Goal: Transaction & Acquisition: Purchase product/service

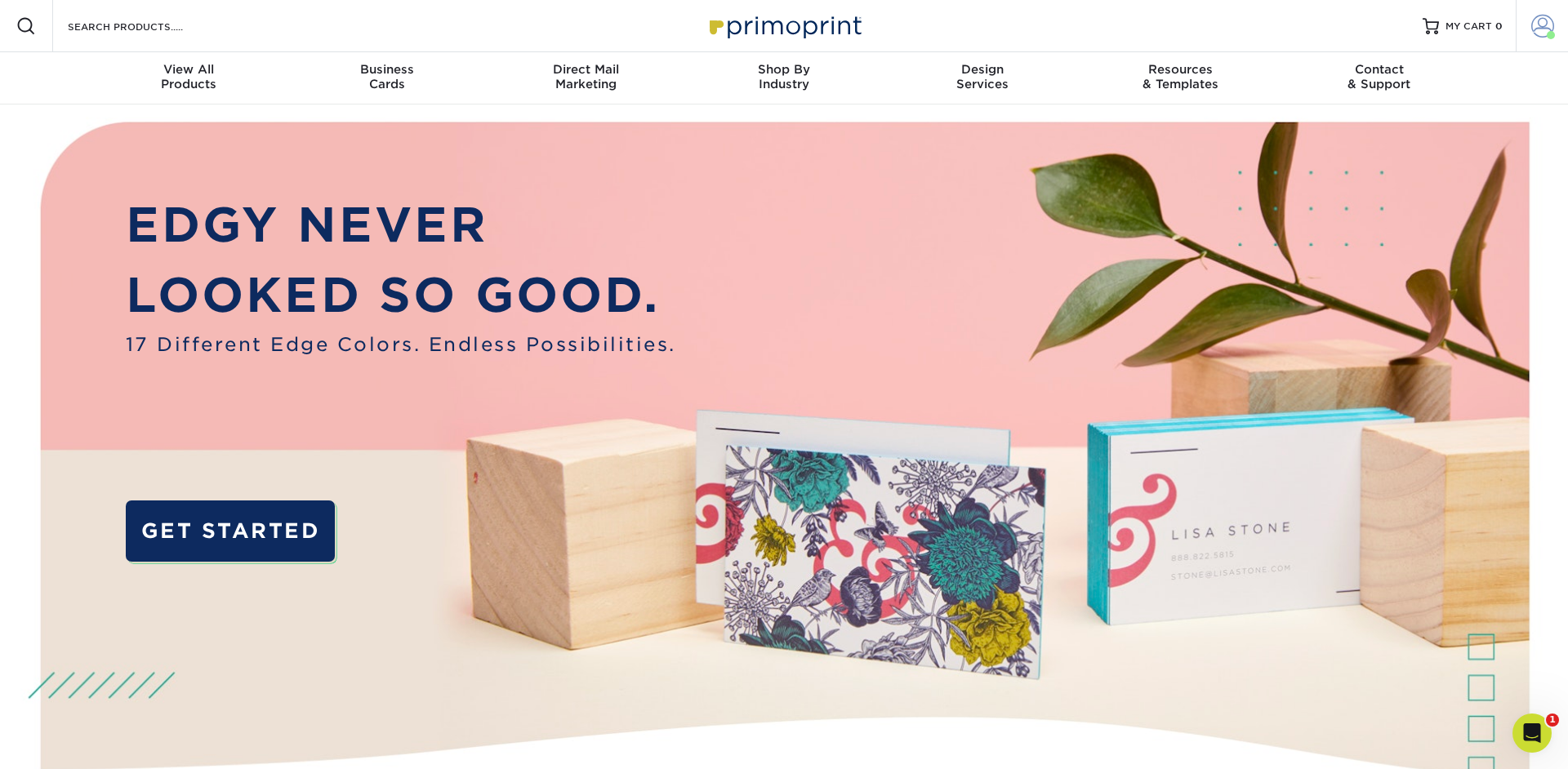
click at [1543, 28] on span at bounding box center [1543, 26] width 23 height 23
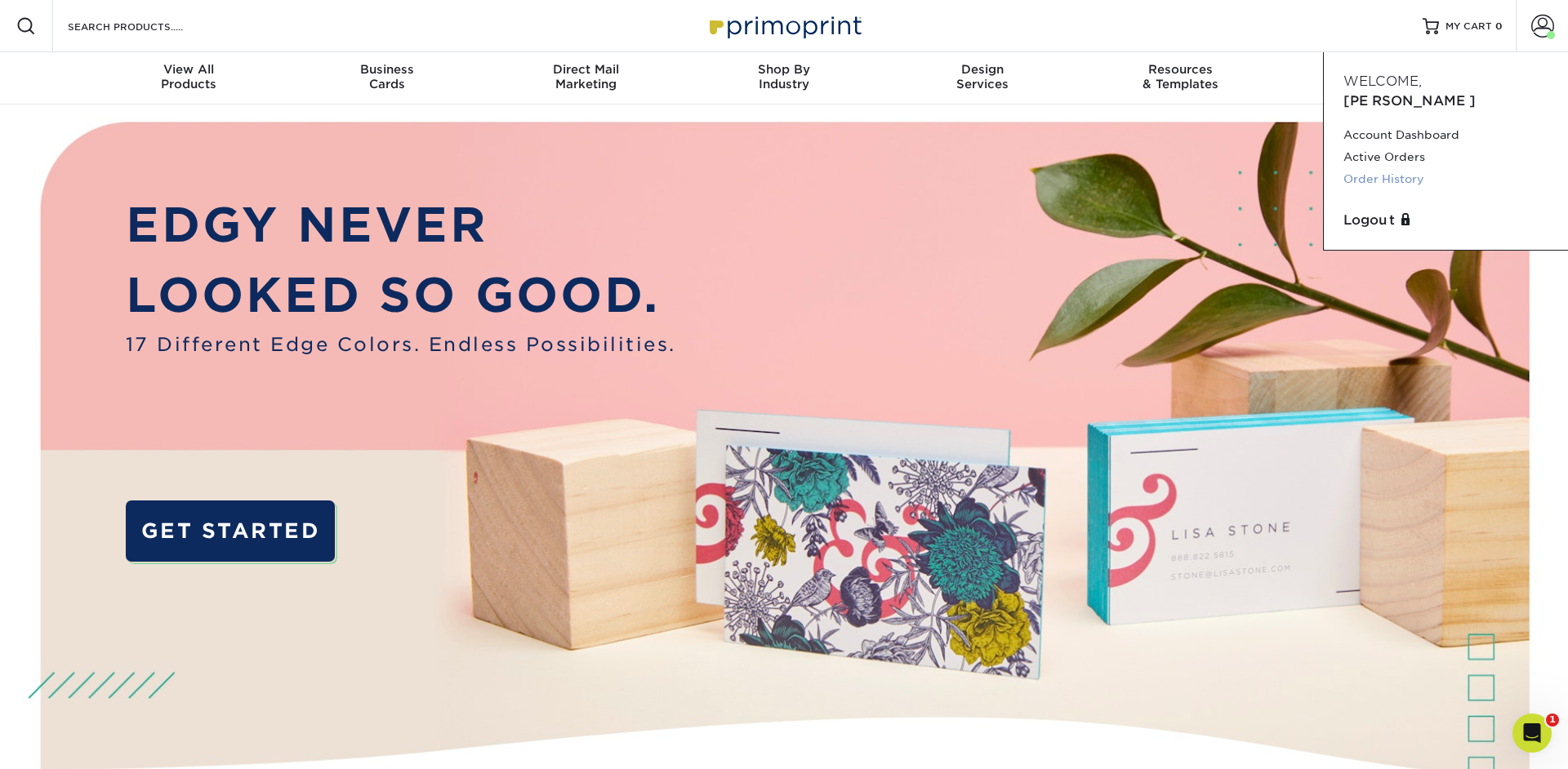
click at [1380, 168] on link "Order History" at bounding box center [1446, 178] width 205 height 22
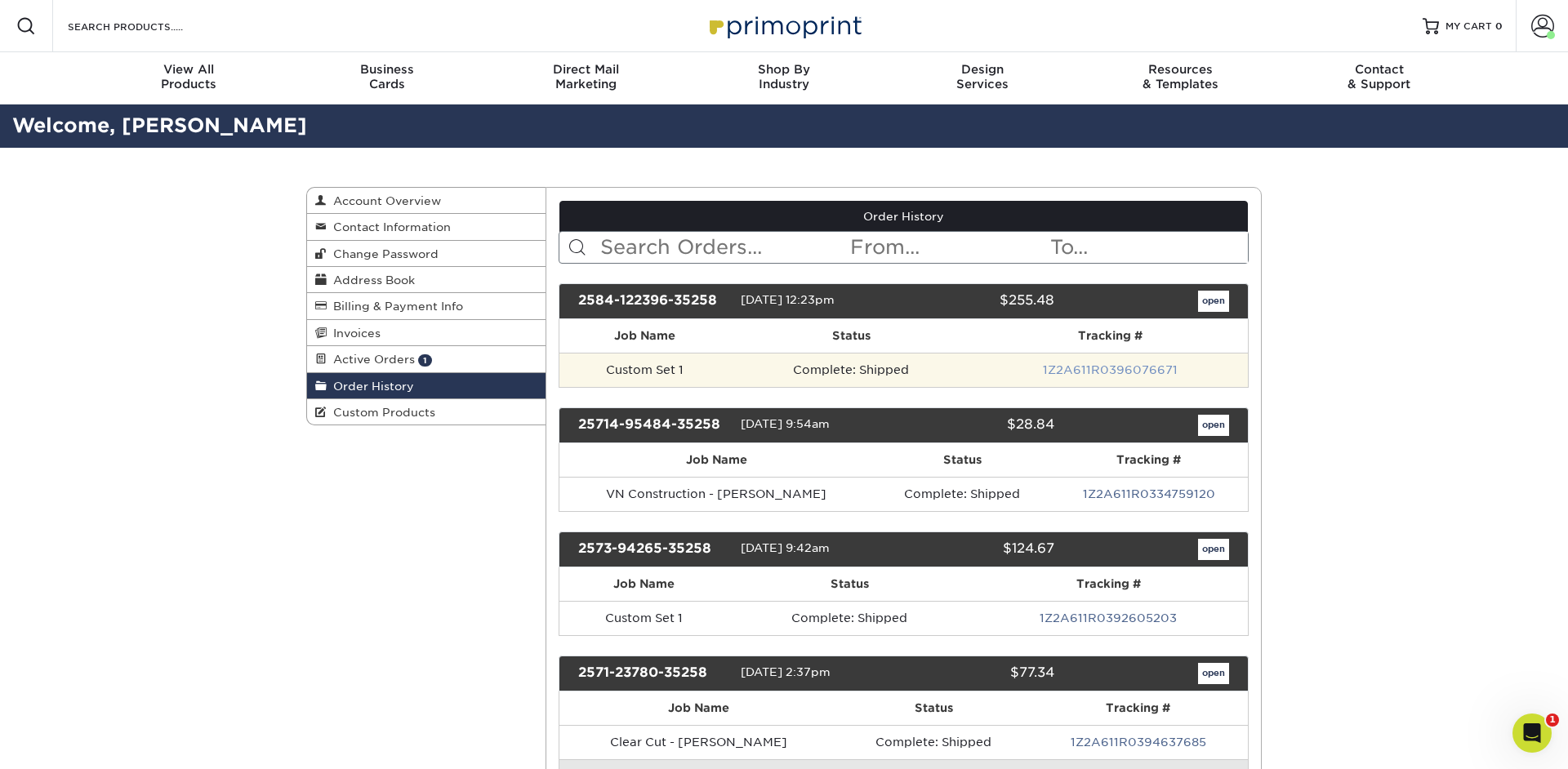
click at [1076, 368] on link "1Z2A611R0396076671" at bounding box center [1110, 370] width 134 height 13
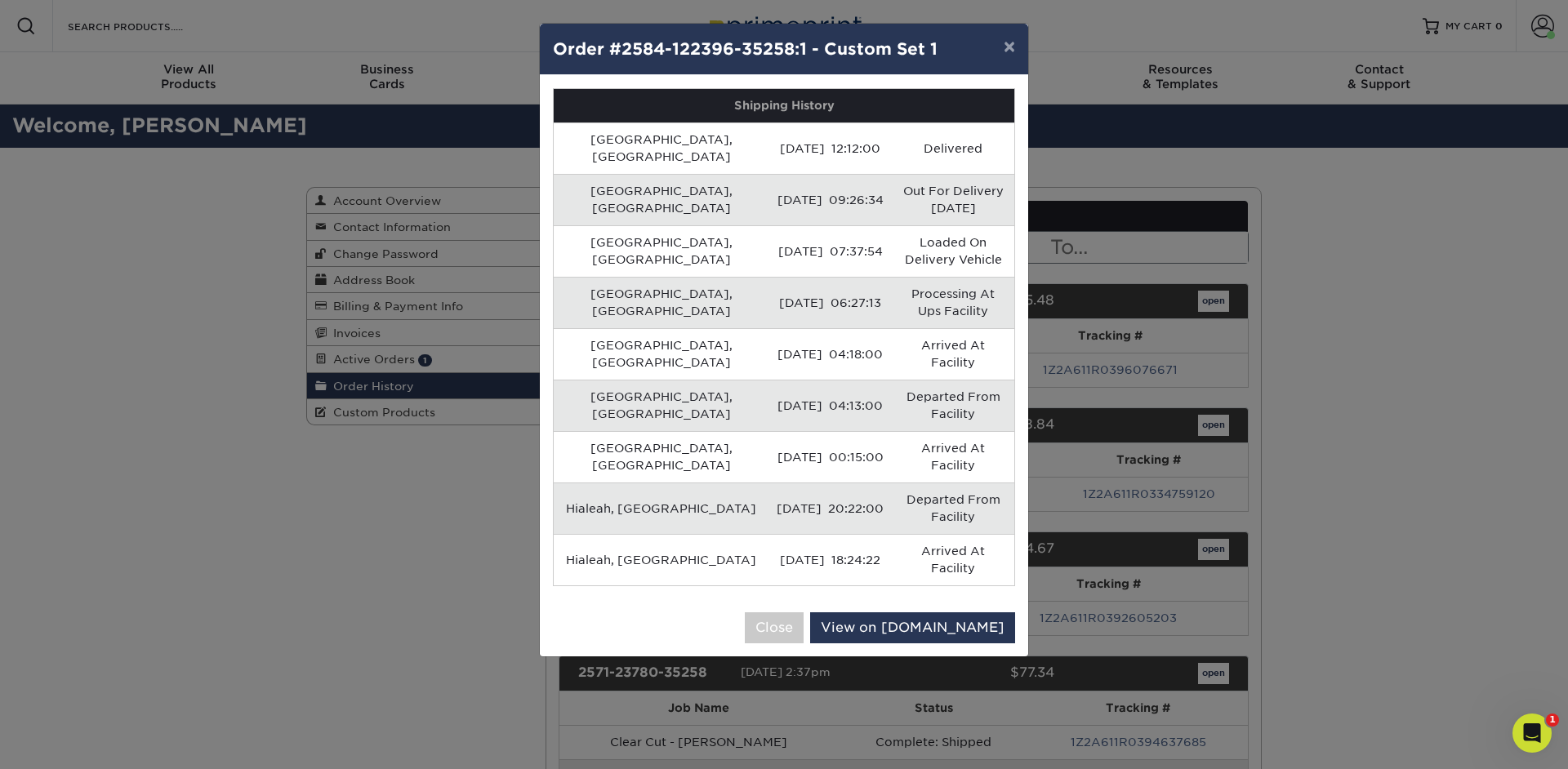
click at [1099, 326] on div "× Order #2584-122396-35258:1 - Custom Set 1 Shipping History Winter Haven, US 0…" at bounding box center [784, 384] width 1568 height 769
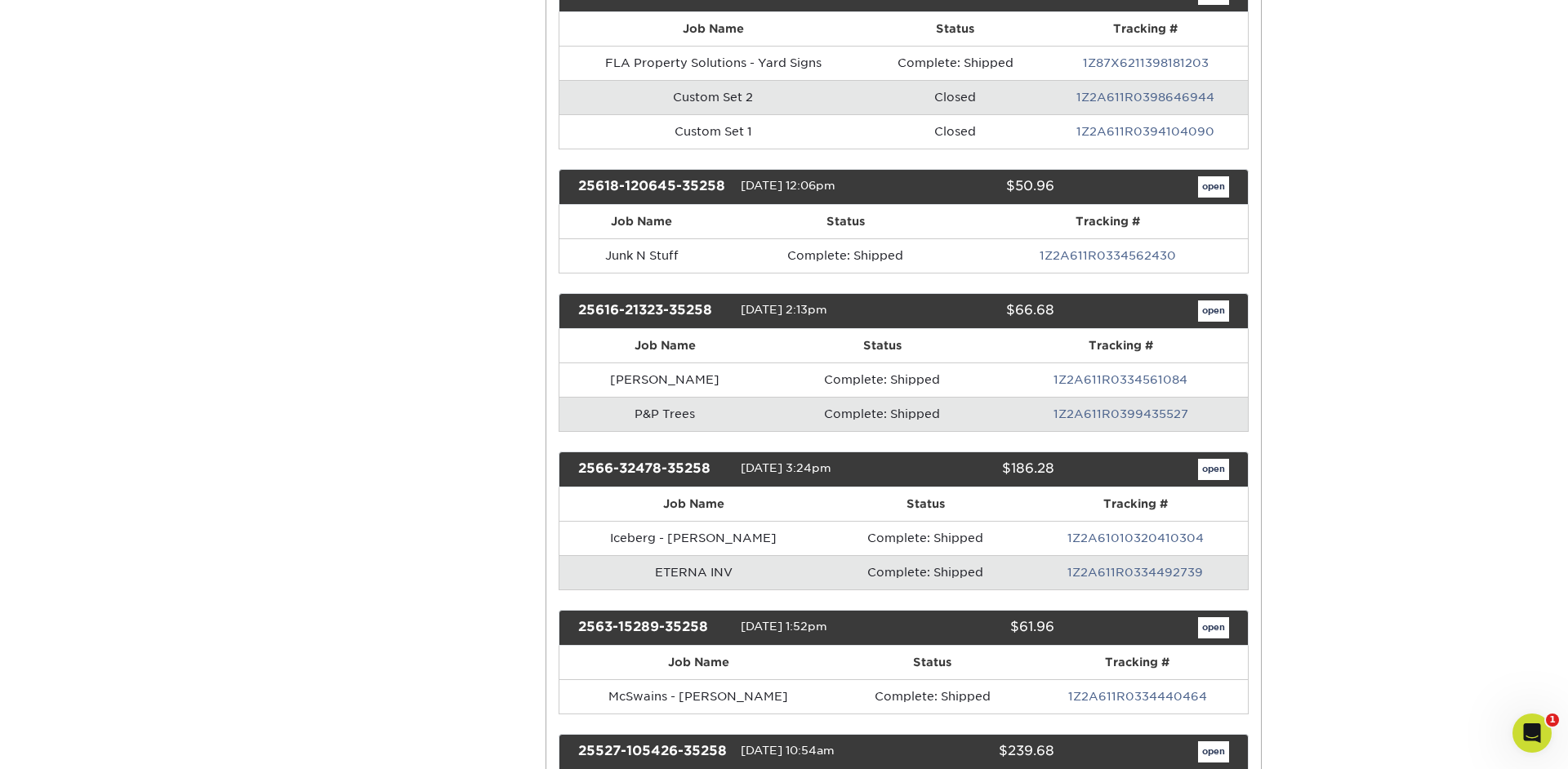
scroll to position [871, 0]
click at [1211, 309] on link "open" at bounding box center [1213, 310] width 31 height 22
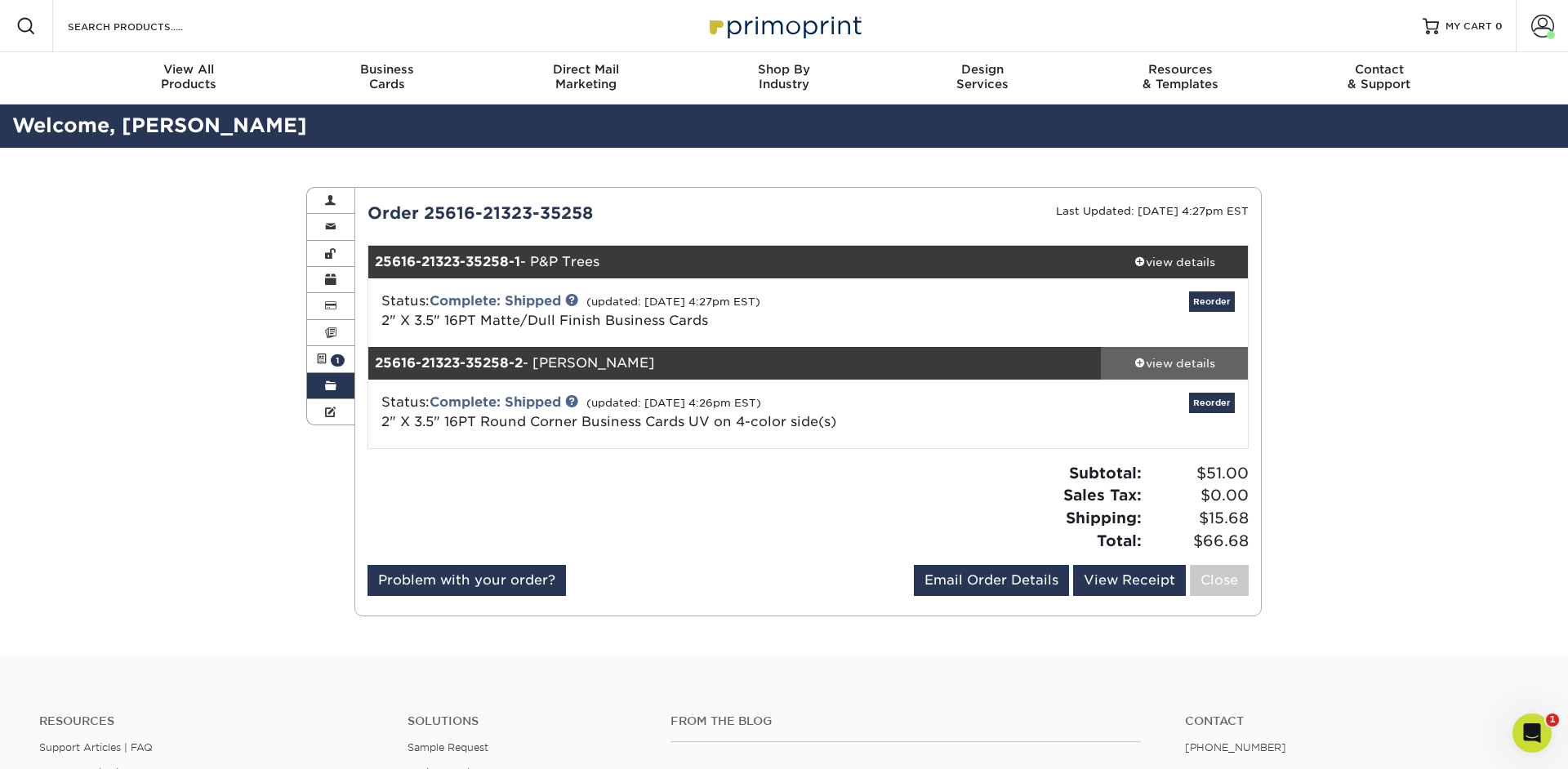
click at [1173, 365] on div "view details" at bounding box center [1174, 362] width 147 height 16
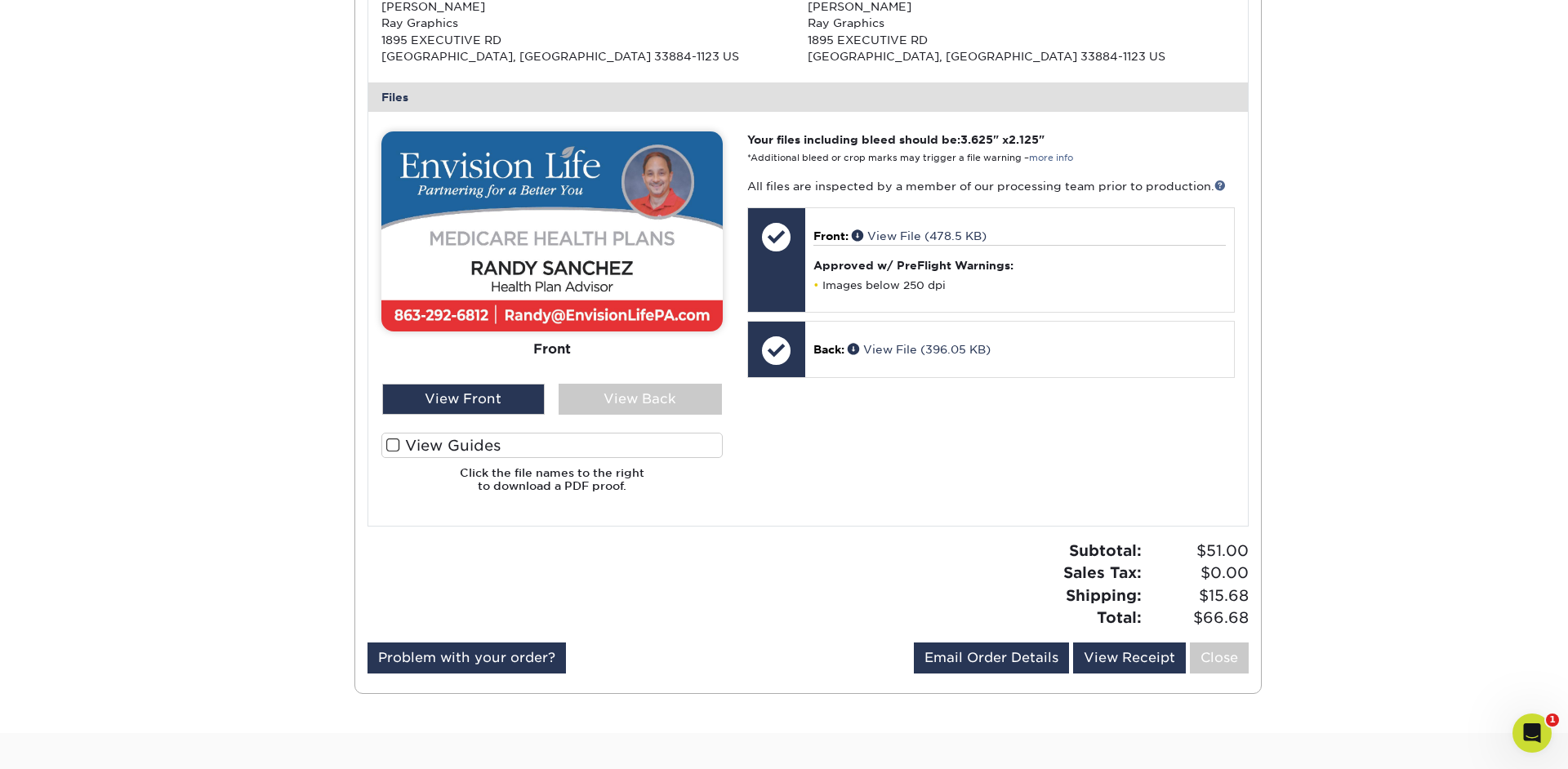
scroll to position [746, 0]
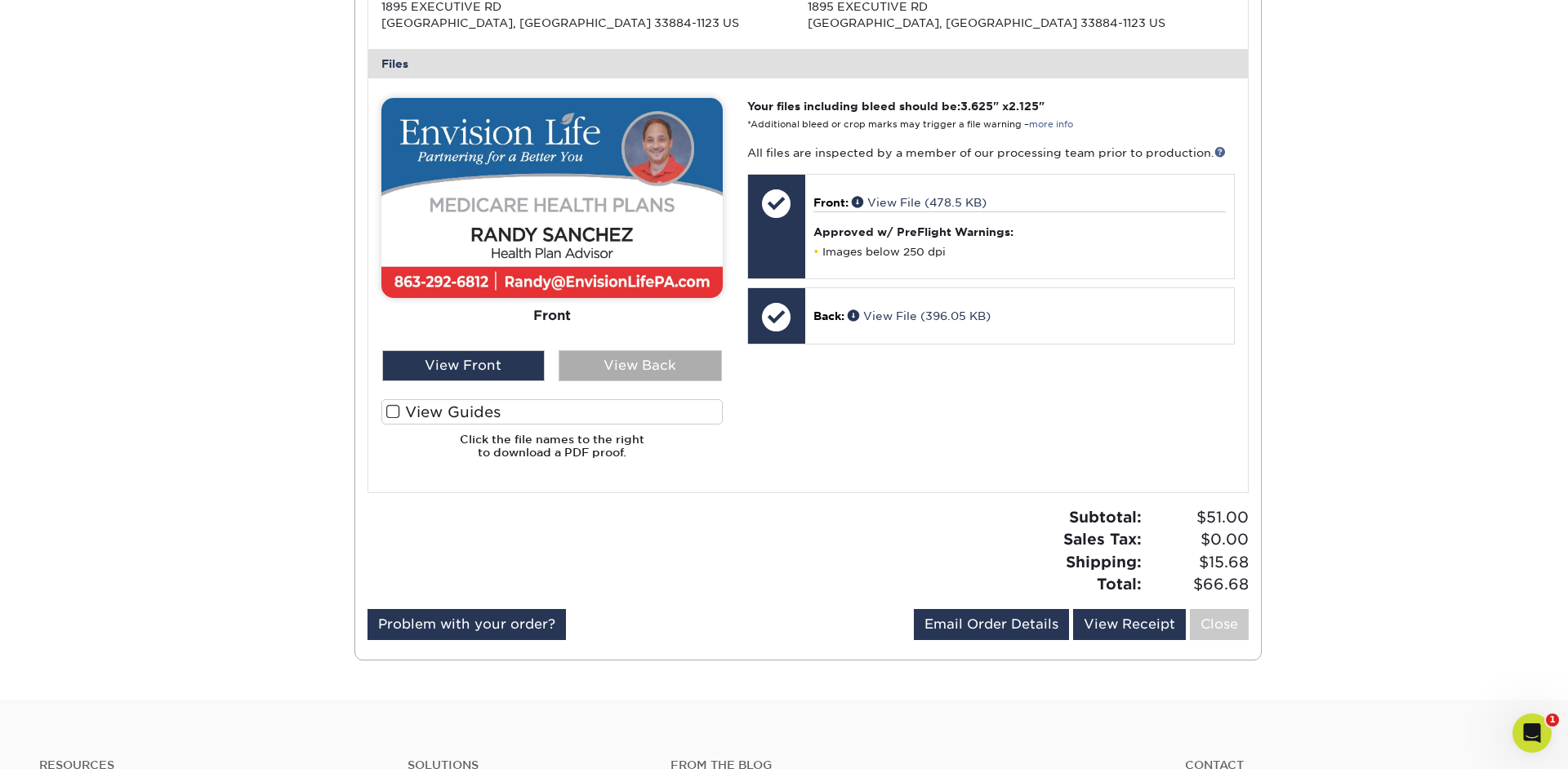
click at [663, 373] on div "View Back" at bounding box center [641, 365] width 163 height 31
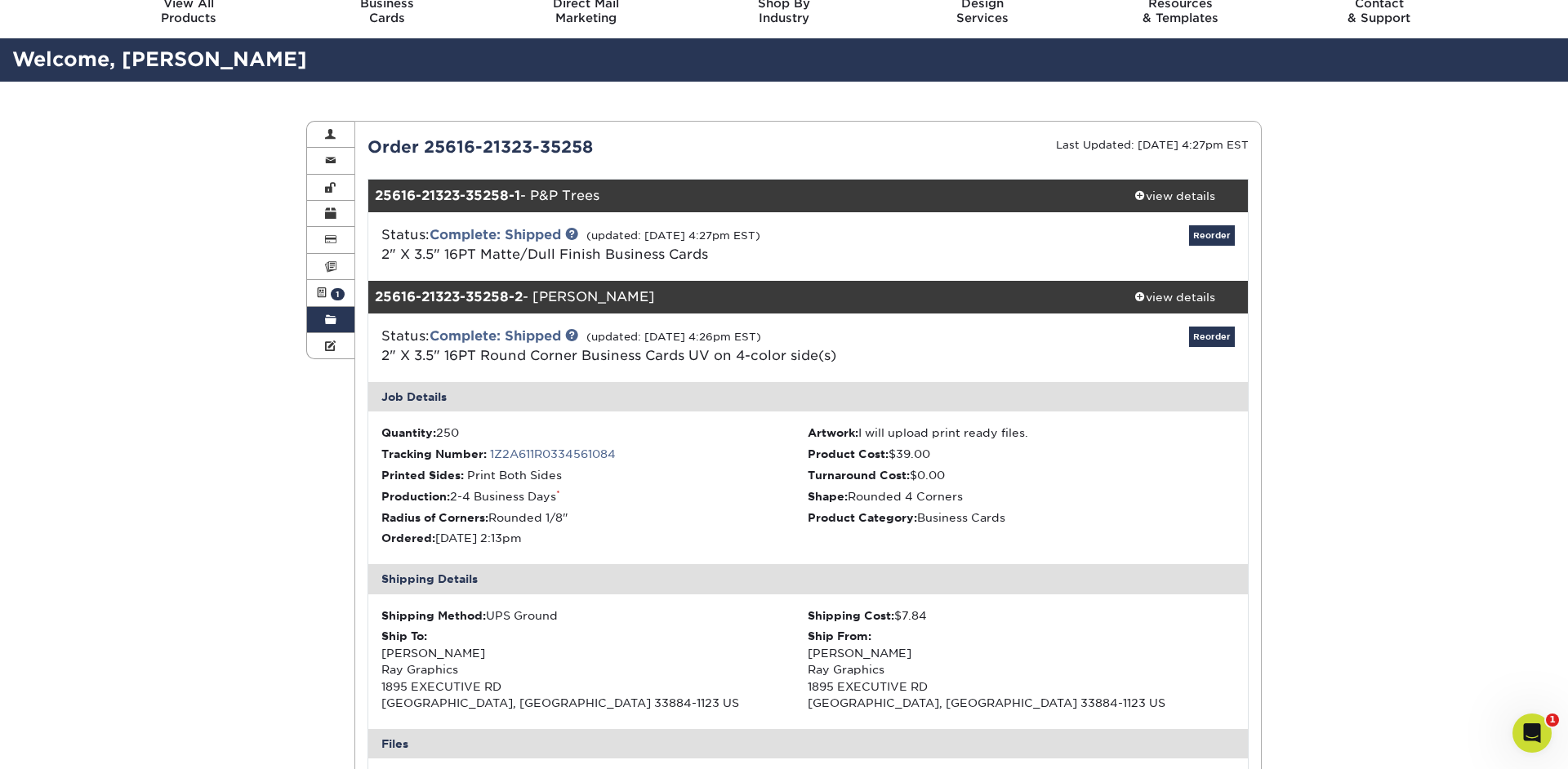
scroll to position [0, 0]
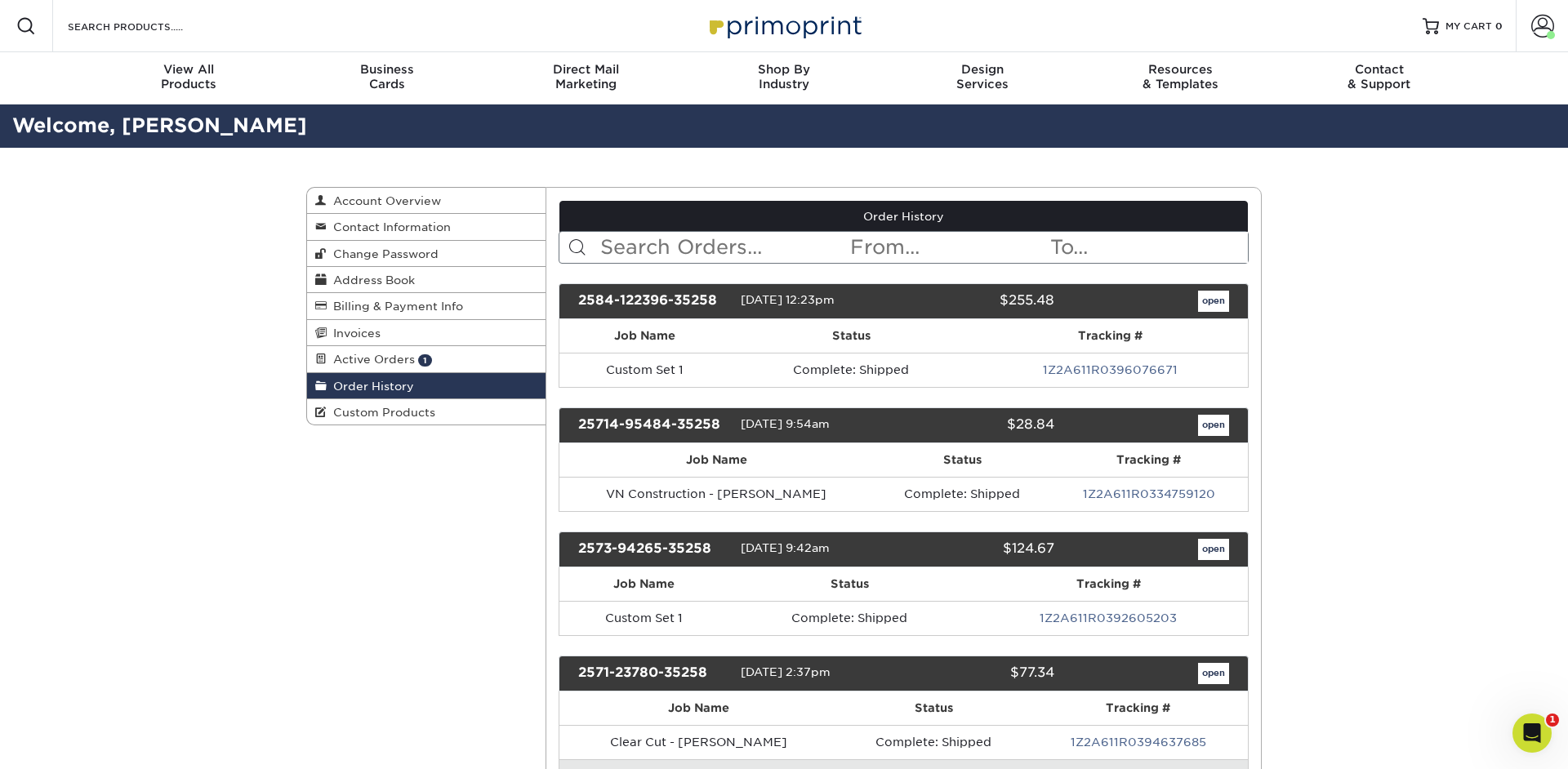
click at [1133, 374] on link "1Z2A611R0396076671" at bounding box center [1110, 370] width 134 height 13
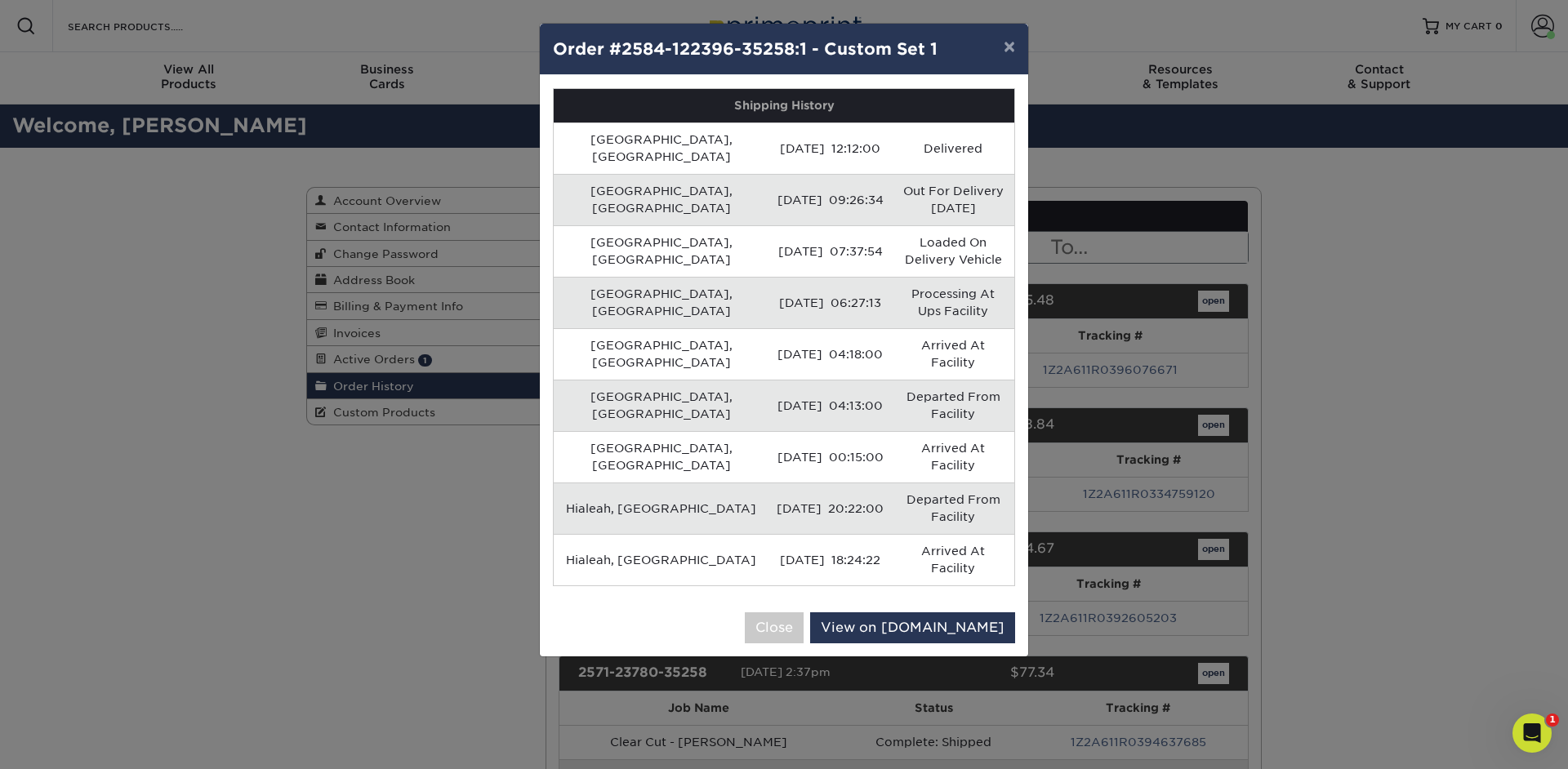
click at [1083, 408] on div "× Order #2584-122396-35258:1 - Custom Set 1 Shipping History Winter Haven, US 0…" at bounding box center [784, 384] width 1568 height 769
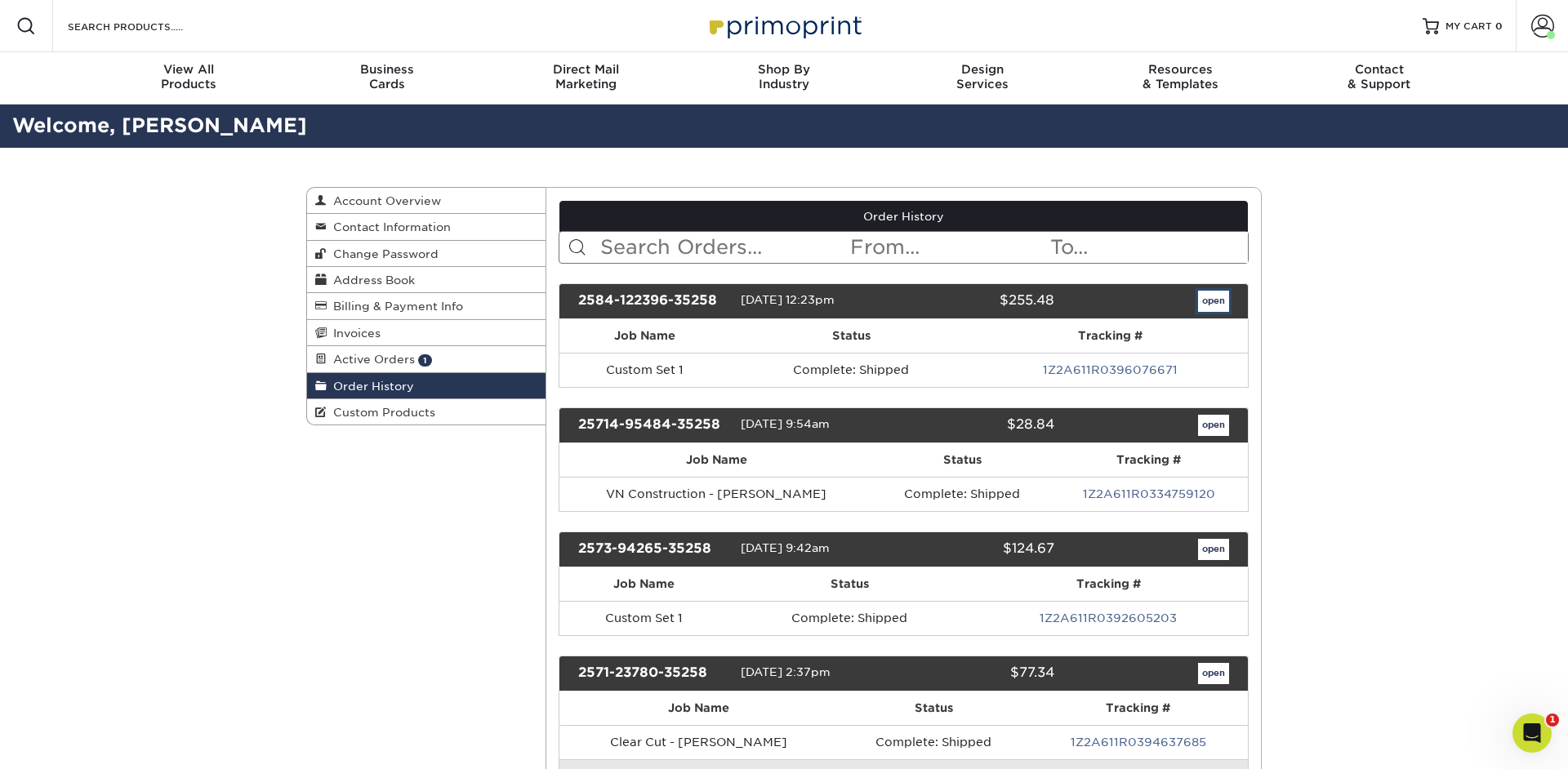
click at [1212, 300] on link "open" at bounding box center [1213, 300] width 31 height 22
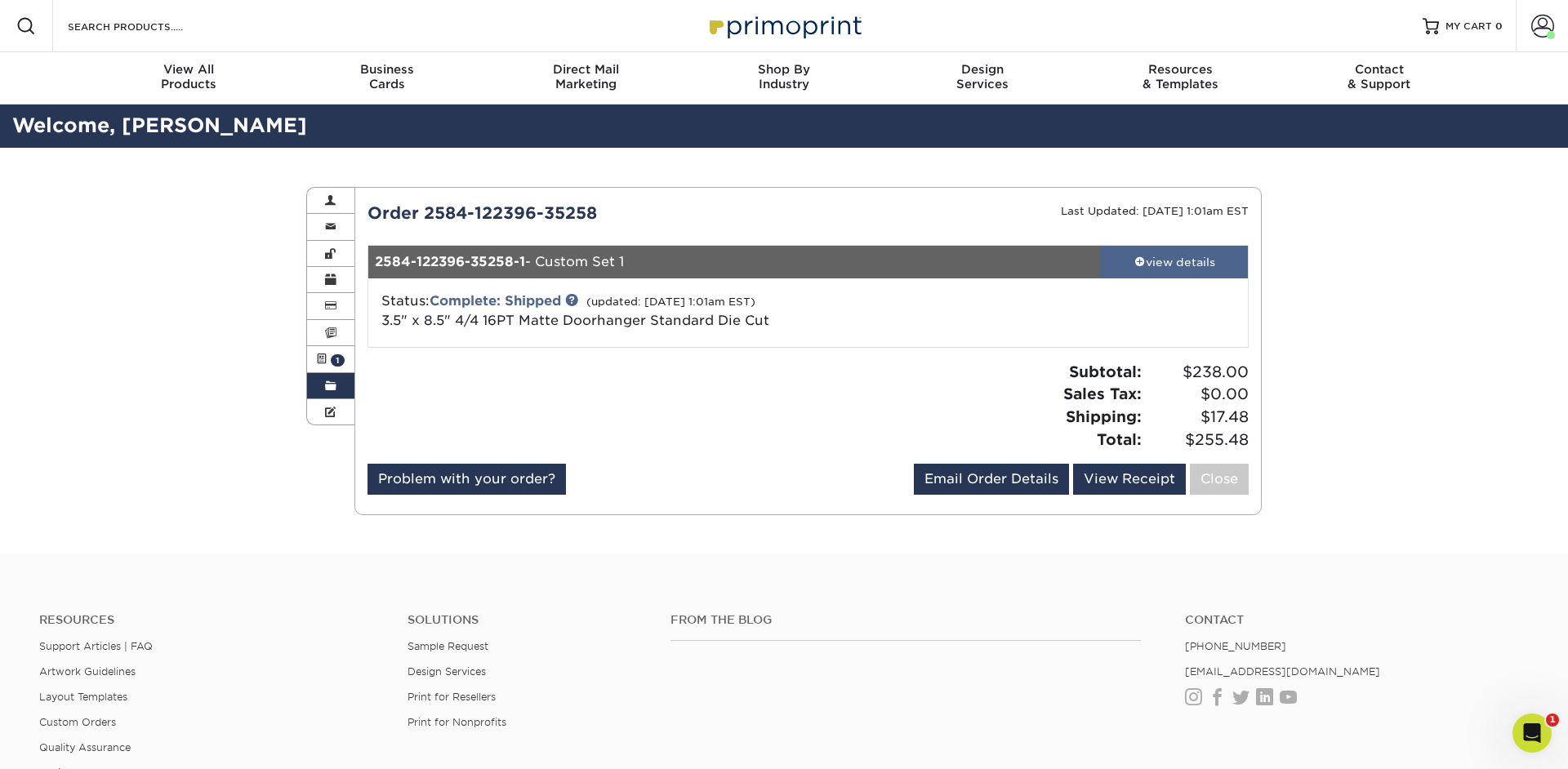
click at [1170, 266] on div "view details" at bounding box center [1174, 261] width 147 height 16
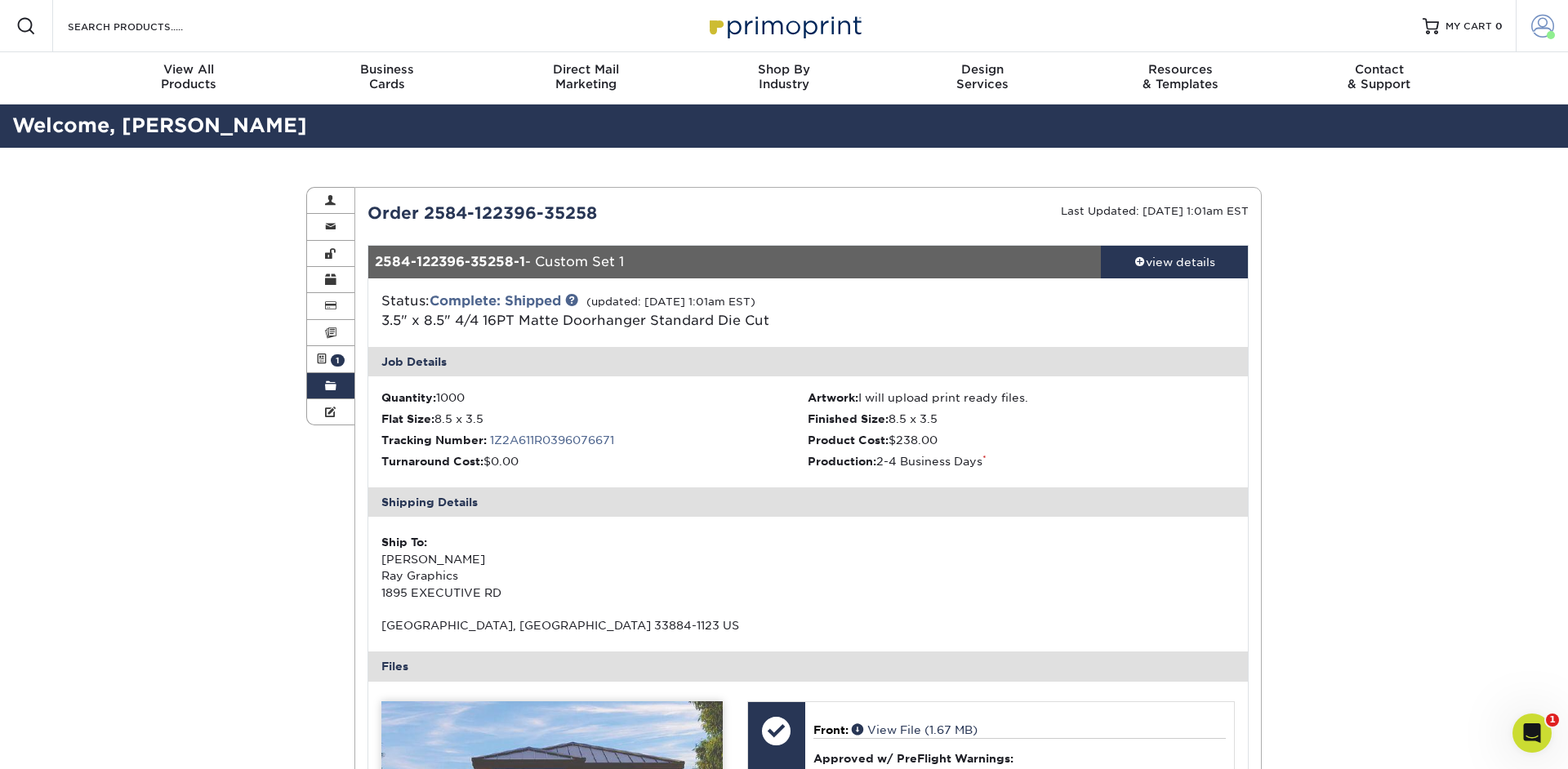
click at [1541, 28] on span at bounding box center [1543, 26] width 23 height 23
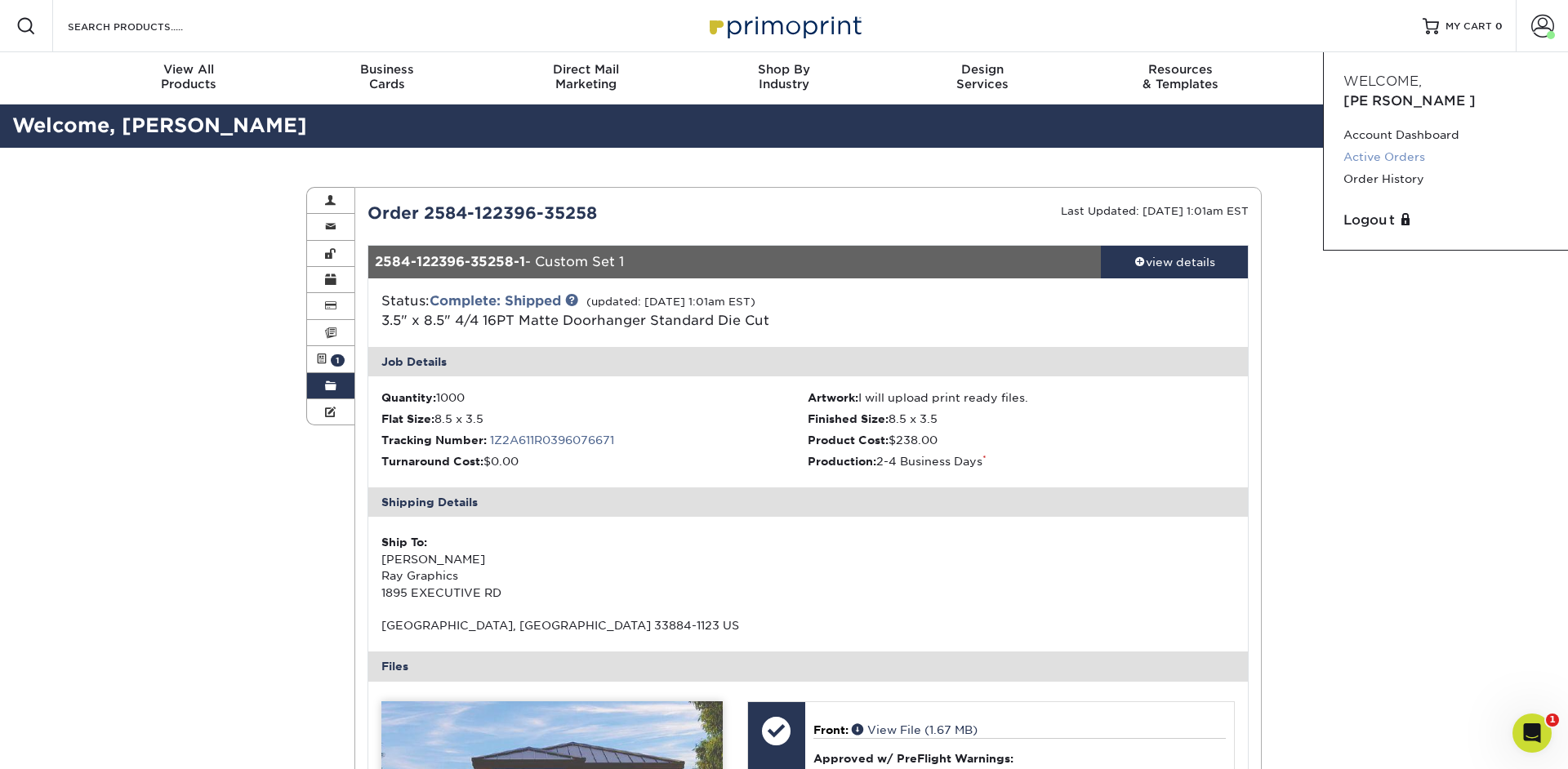
click at [1415, 146] on link "Active Orders" at bounding box center [1446, 157] width 205 height 22
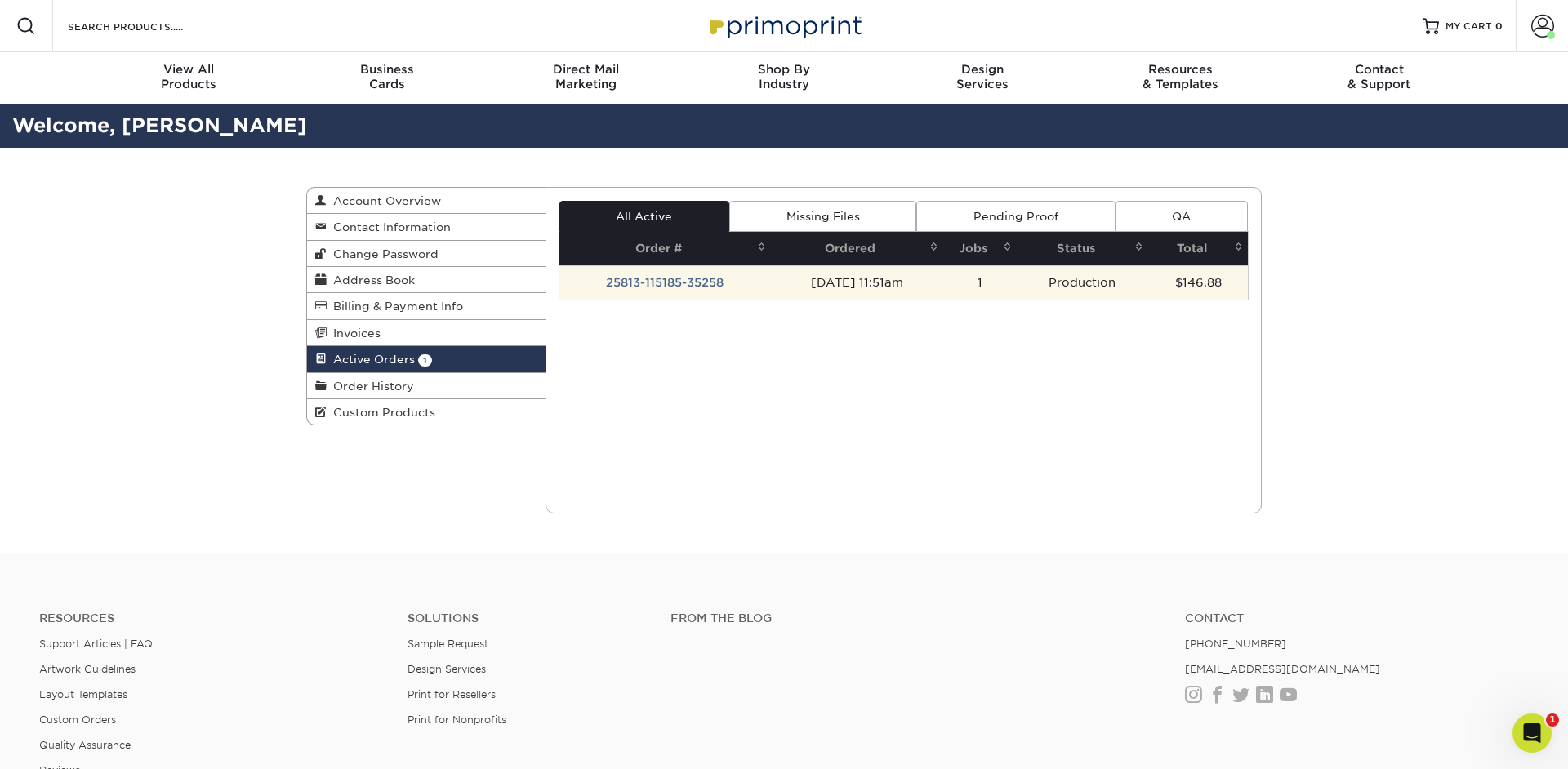
click at [771, 287] on td "[DATE] 11:51am" at bounding box center [857, 283] width 172 height 35
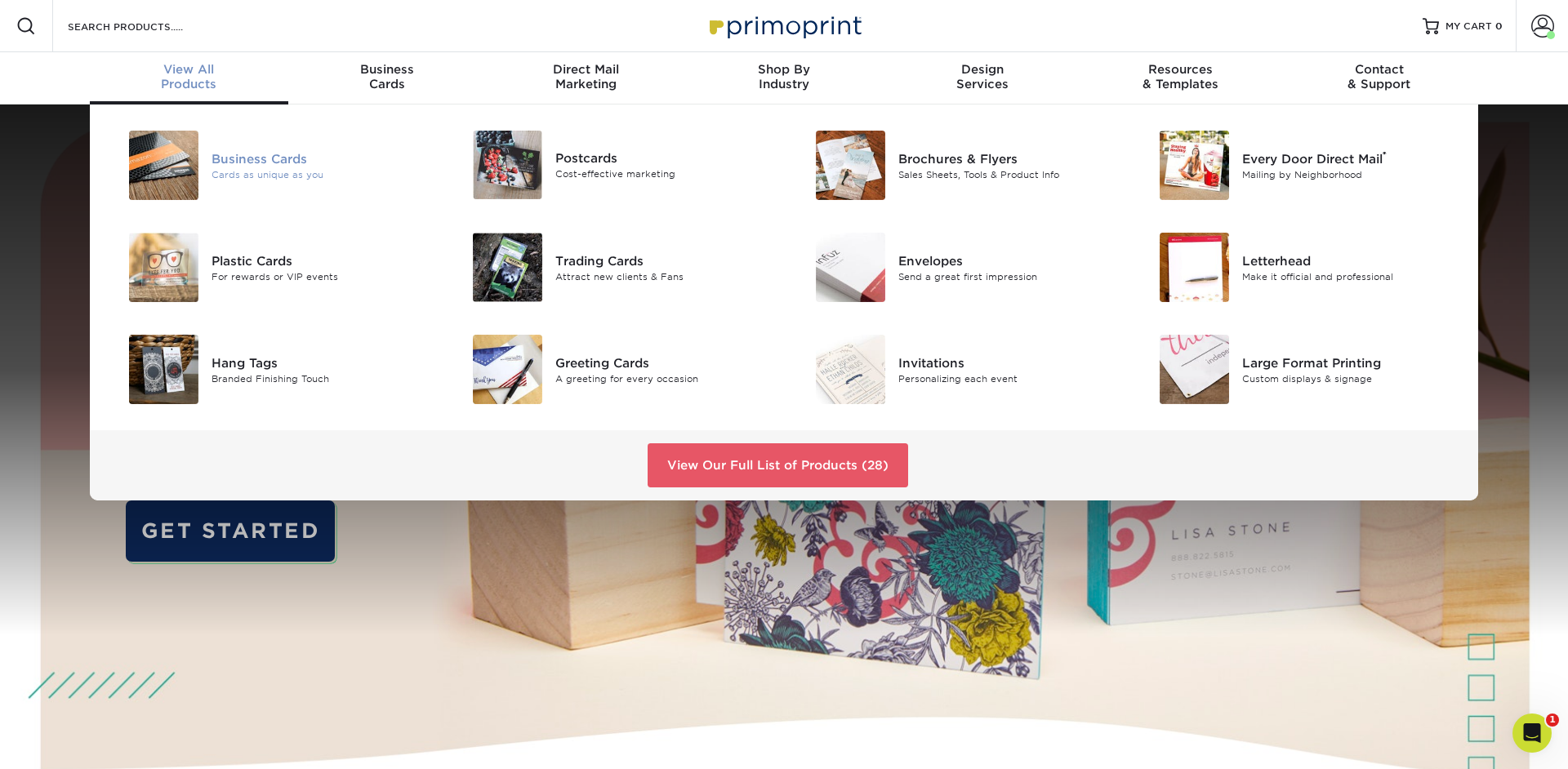
click at [225, 165] on div "Business Cards" at bounding box center [319, 158] width 216 height 18
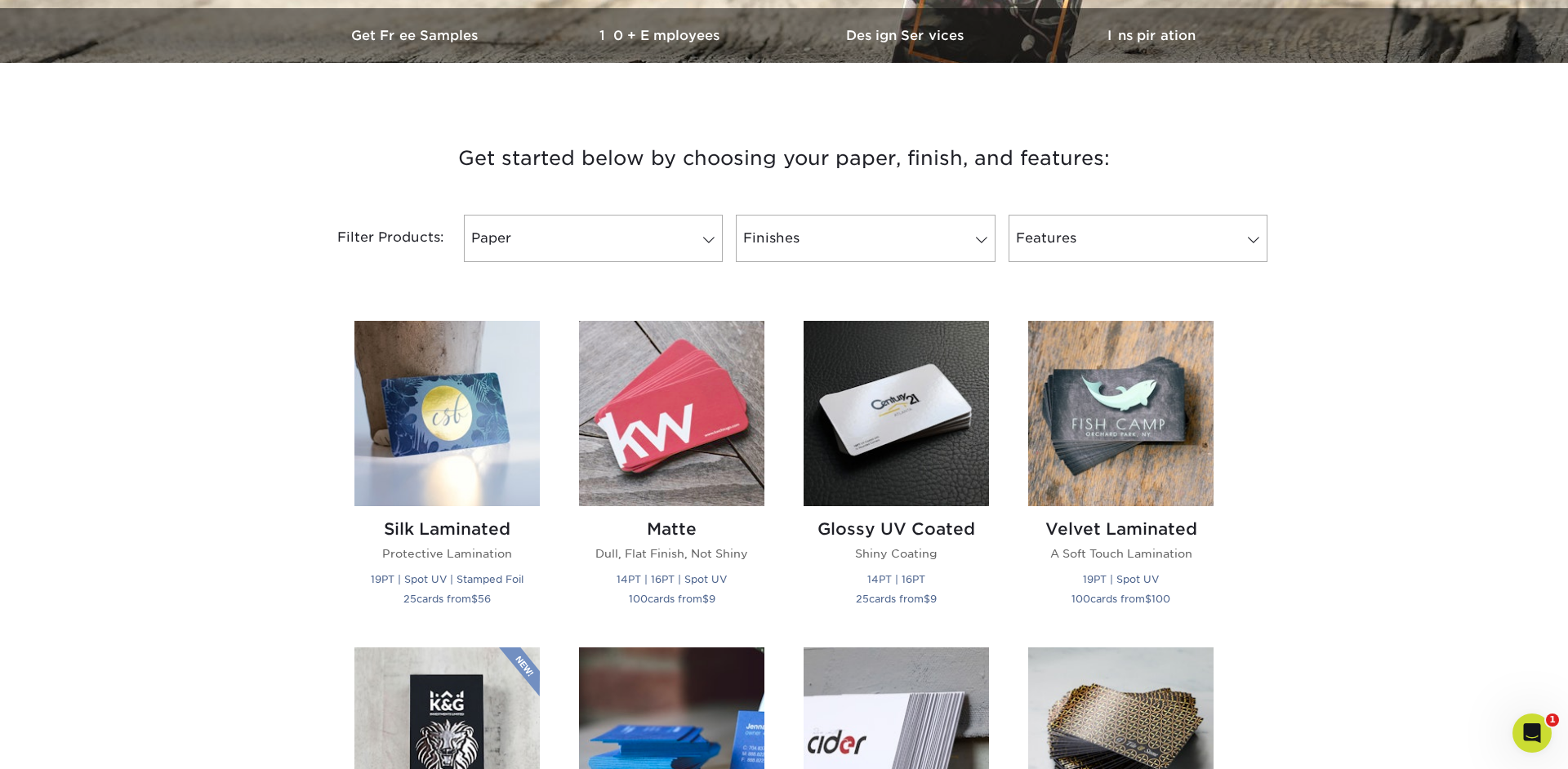
scroll to position [561, 0]
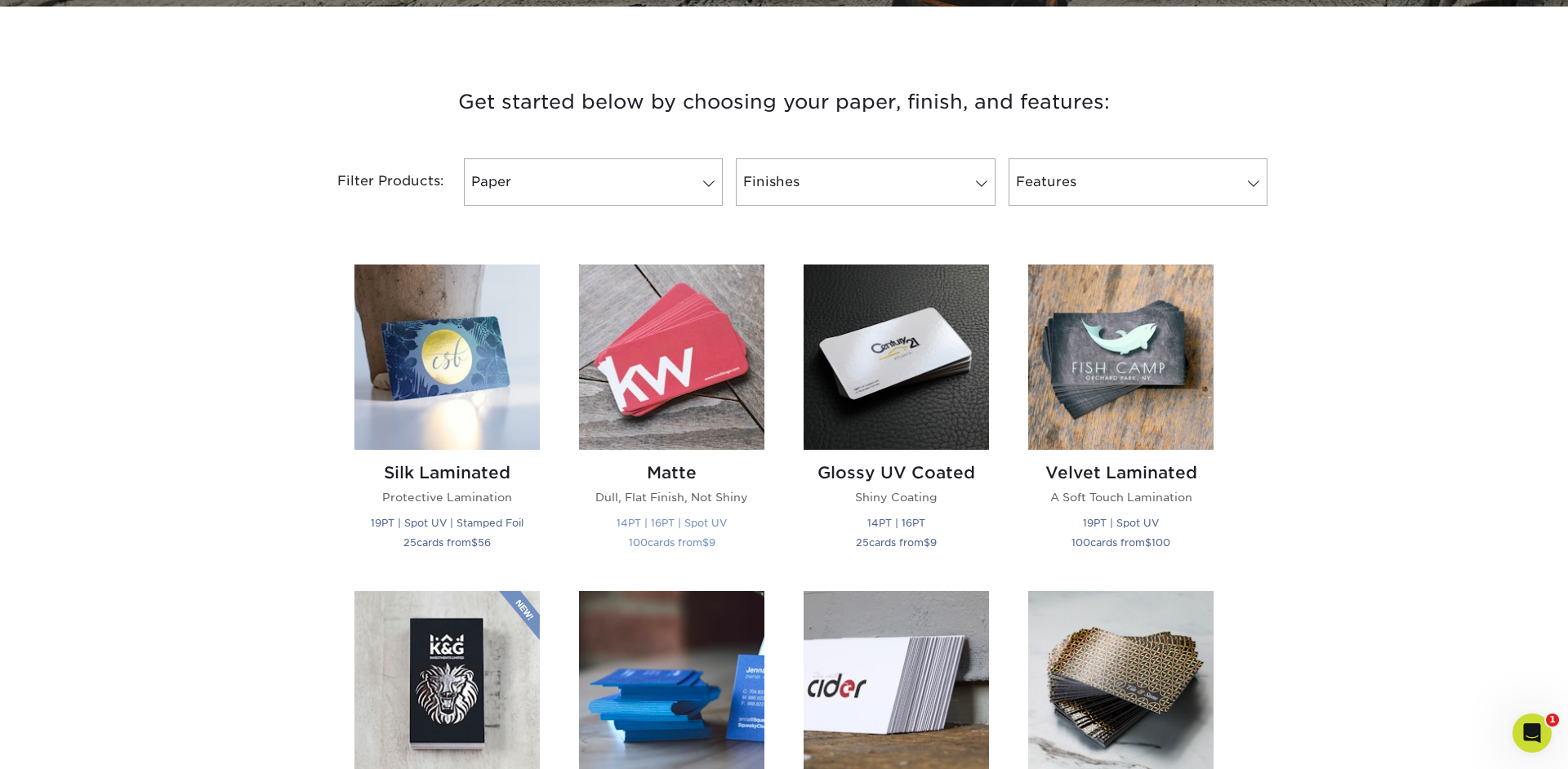
click at [697, 334] on img at bounding box center [671, 357] width 185 height 185
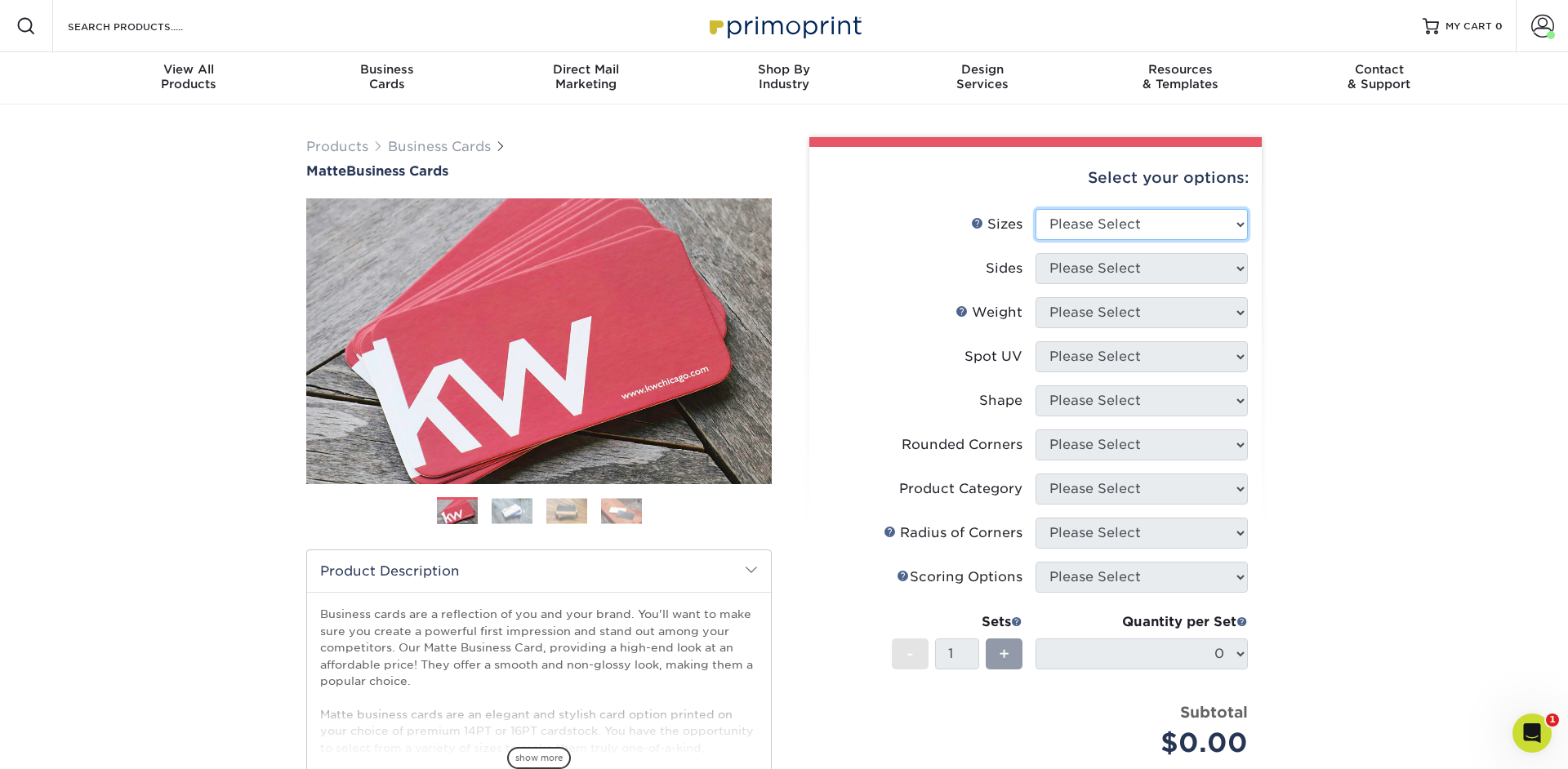
select select "2.00x3.50"
click option "2" x 3.5" - Standard" at bounding box center [0, 0] width 0 height 0
select select "13abbda7-1d64-4f25-8bb2-c179b224825d"
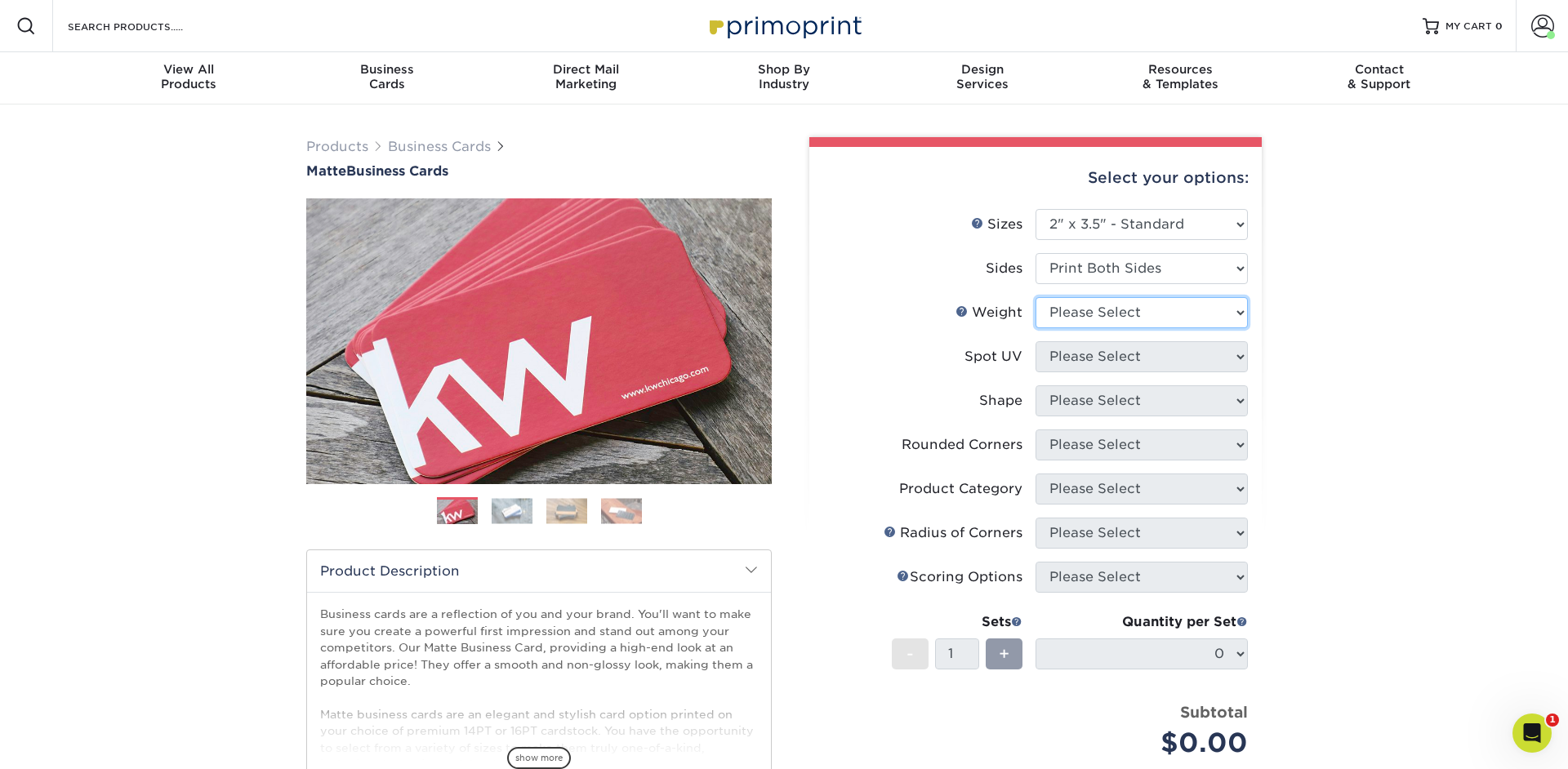
select select "16PT"
select select "0"
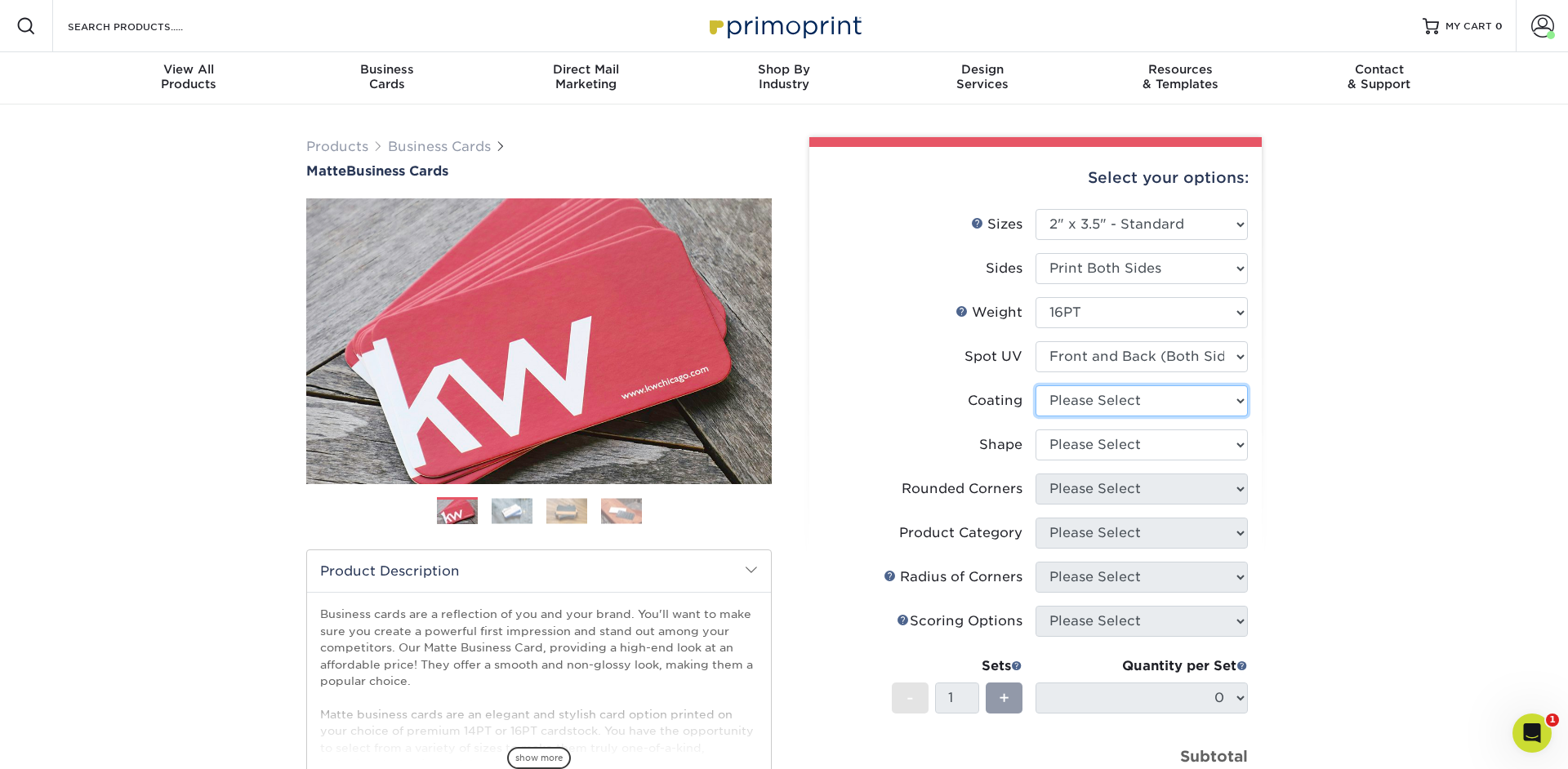
select select "121bb7b5-3b4d-429f-bd8d-bbf80e953313"
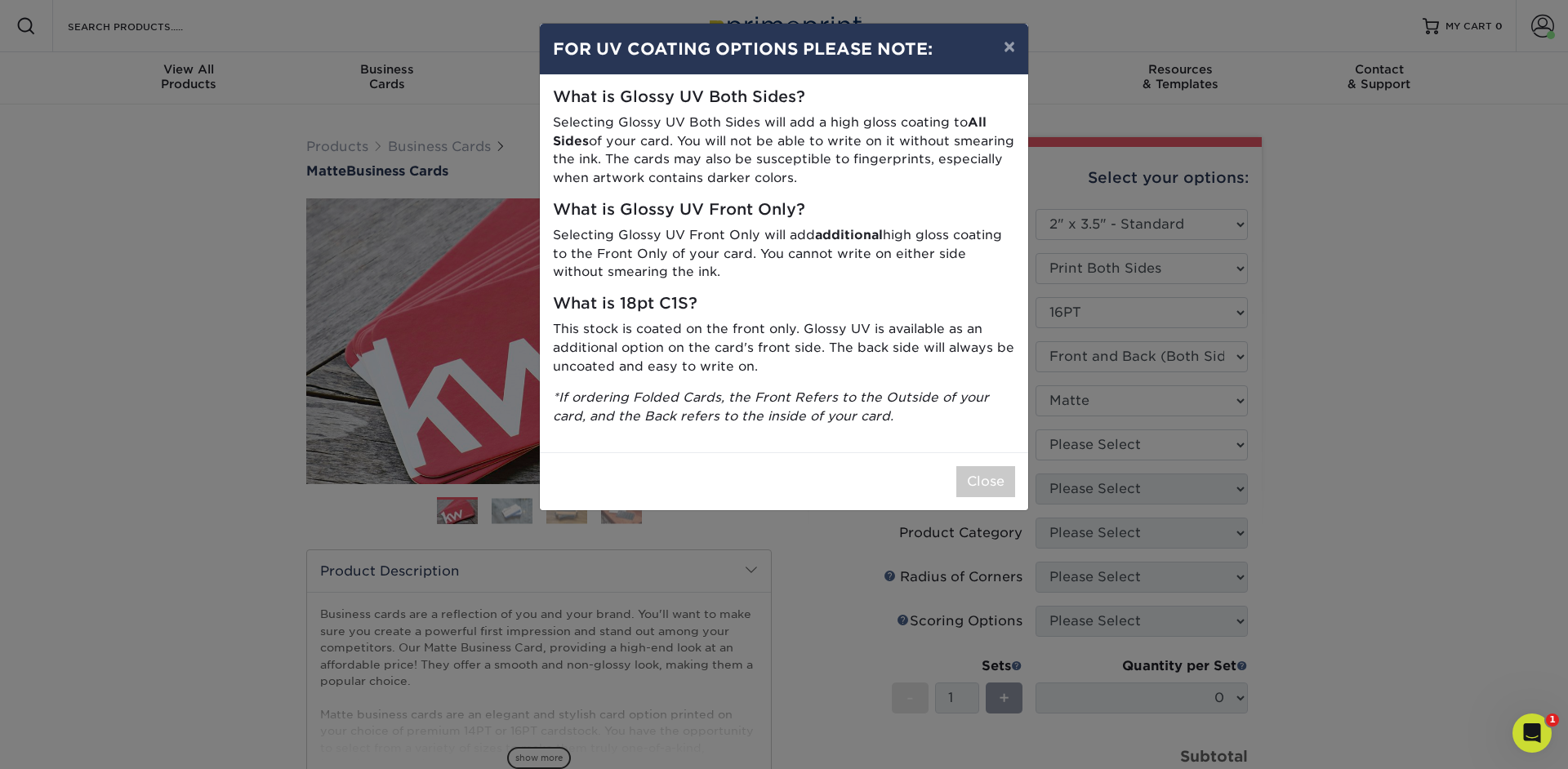
click at [1159, 438] on div "× FOR UV COATING OPTIONS PLEASE NOTE: What is Glossy UV Both Sides? Selecting G…" at bounding box center [784, 384] width 1568 height 769
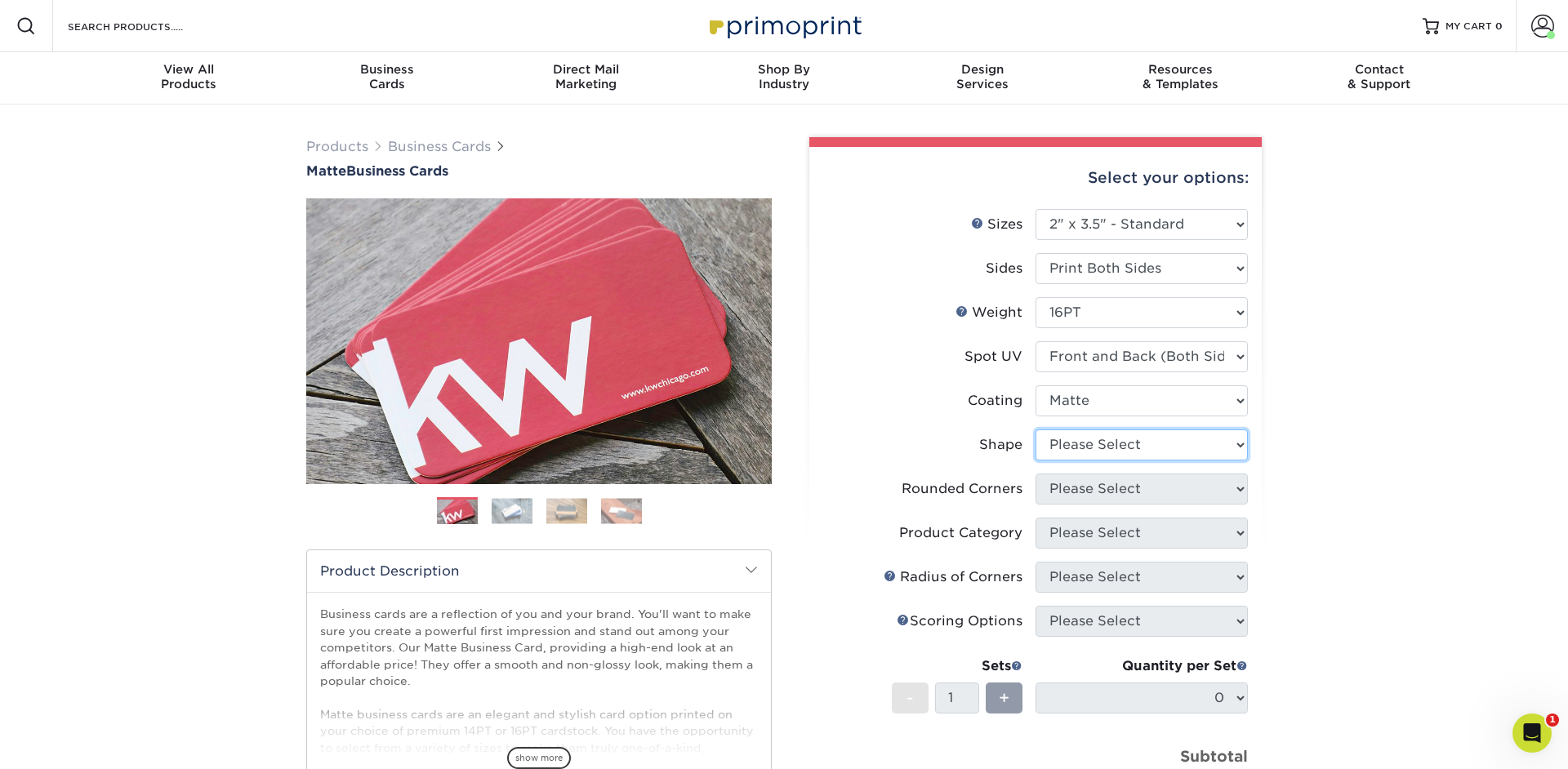
select select "standard"
select select "7672df9e-0e0a-464d-8e1f-920c575e4da3"
click option "Yes - Round 4 Corners" at bounding box center [0, 0] width 0 height 0
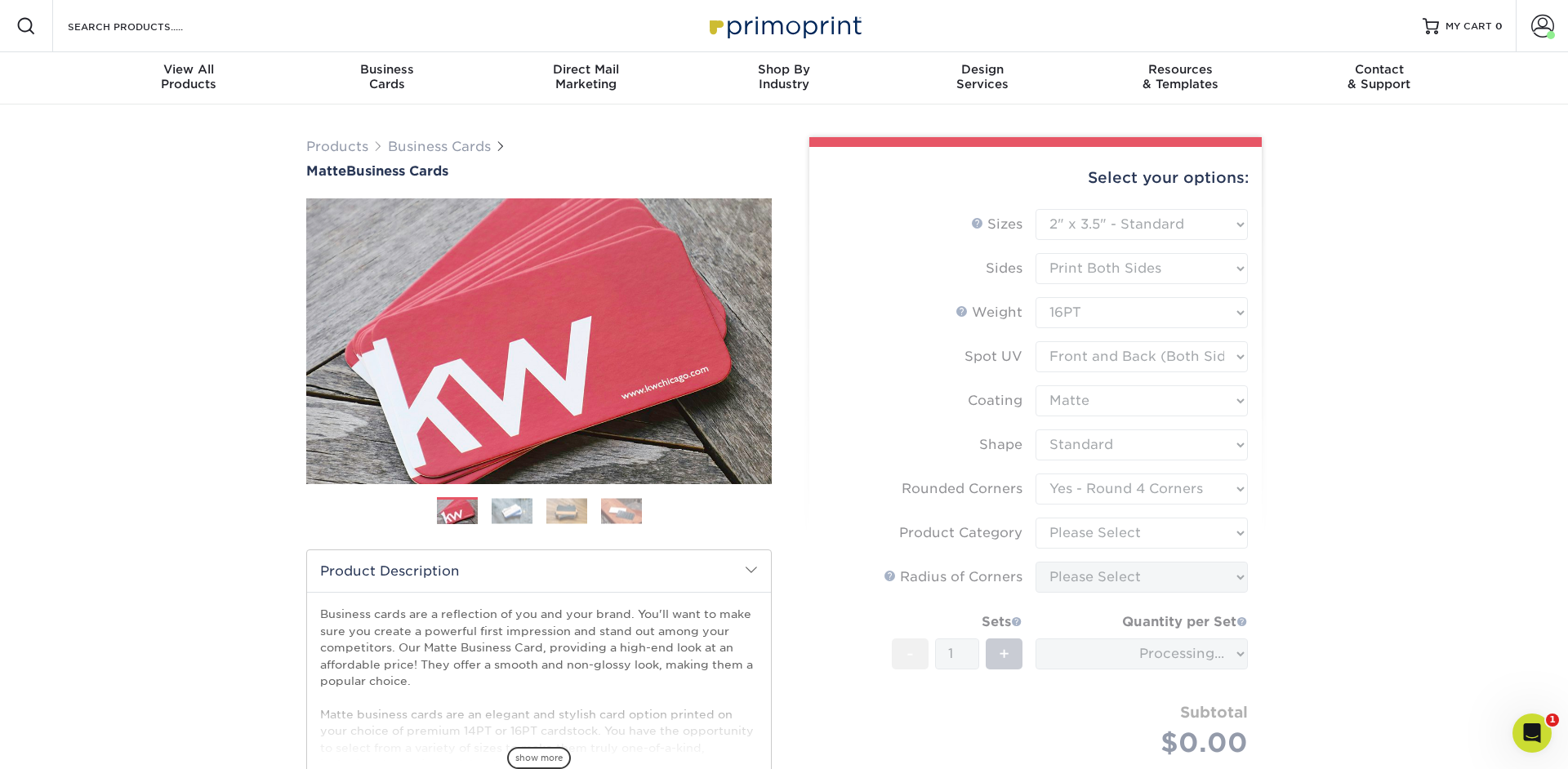
click at [1145, 533] on form "Sizes Help Sizes Please Select 1.5" x 3.5" - Mini 1.75" x 3.5" - Mini 2" x 2" -…" at bounding box center [1035, 502] width 427 height 587
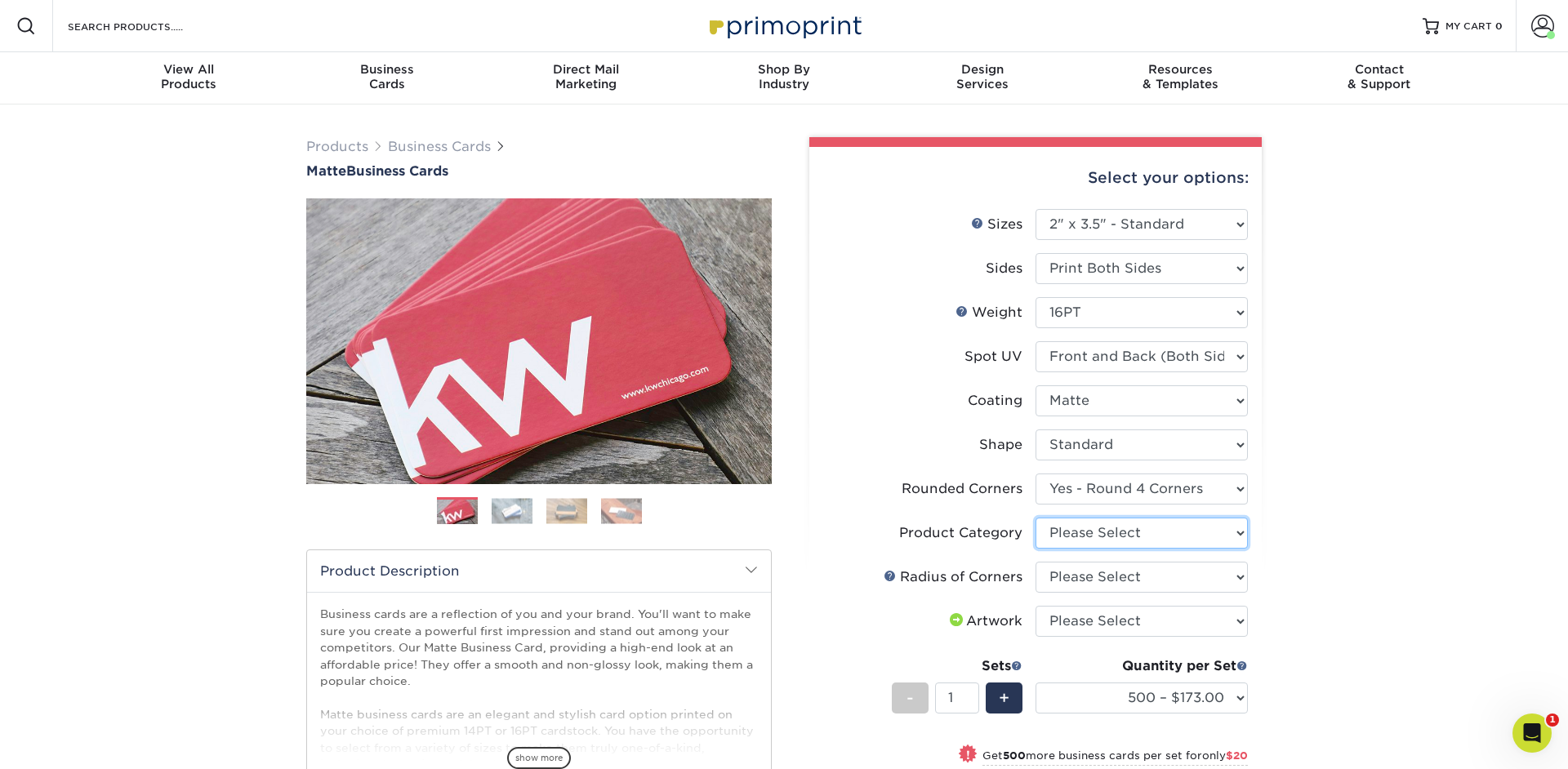
select select "3b5148f1-0588-4f88-a218-97bcfdce65c1"
click option "Business Cards" at bounding box center [0, 0] width 0 height 0
select select "589680c7-ee9a-431b-9d12-d7aeb1386a97"
click option "Rounded 1/8"" at bounding box center [0, 0] width 0 height 0
click at [1035, 683] on select "500 – $173.00 1000 – $193.00 2500 – $356.00 5000 – $534.00 10000 – $1048.00 150…" at bounding box center [1141, 698] width 212 height 31
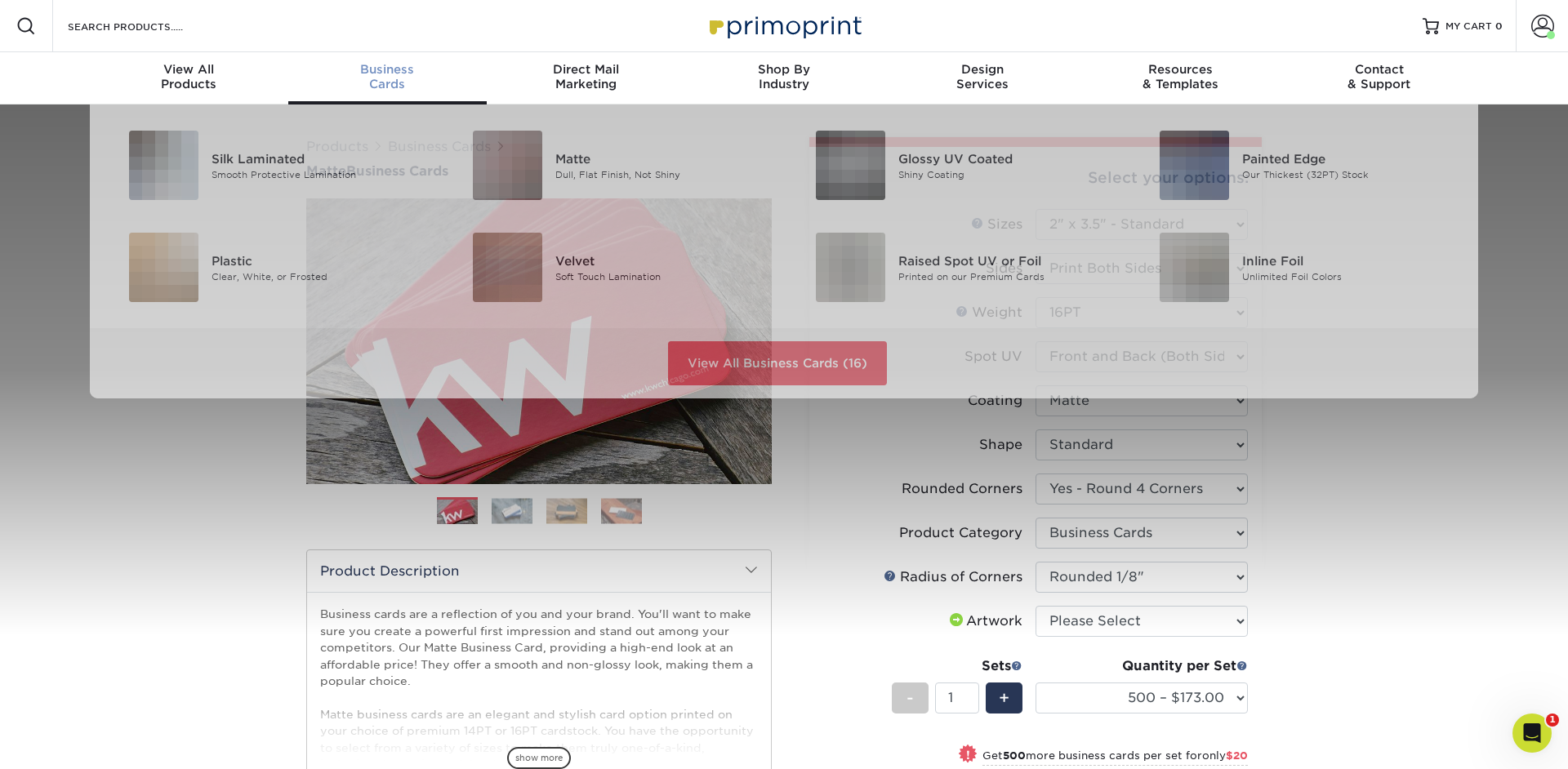
click at [371, 73] on span "Business" at bounding box center [387, 69] width 198 height 15
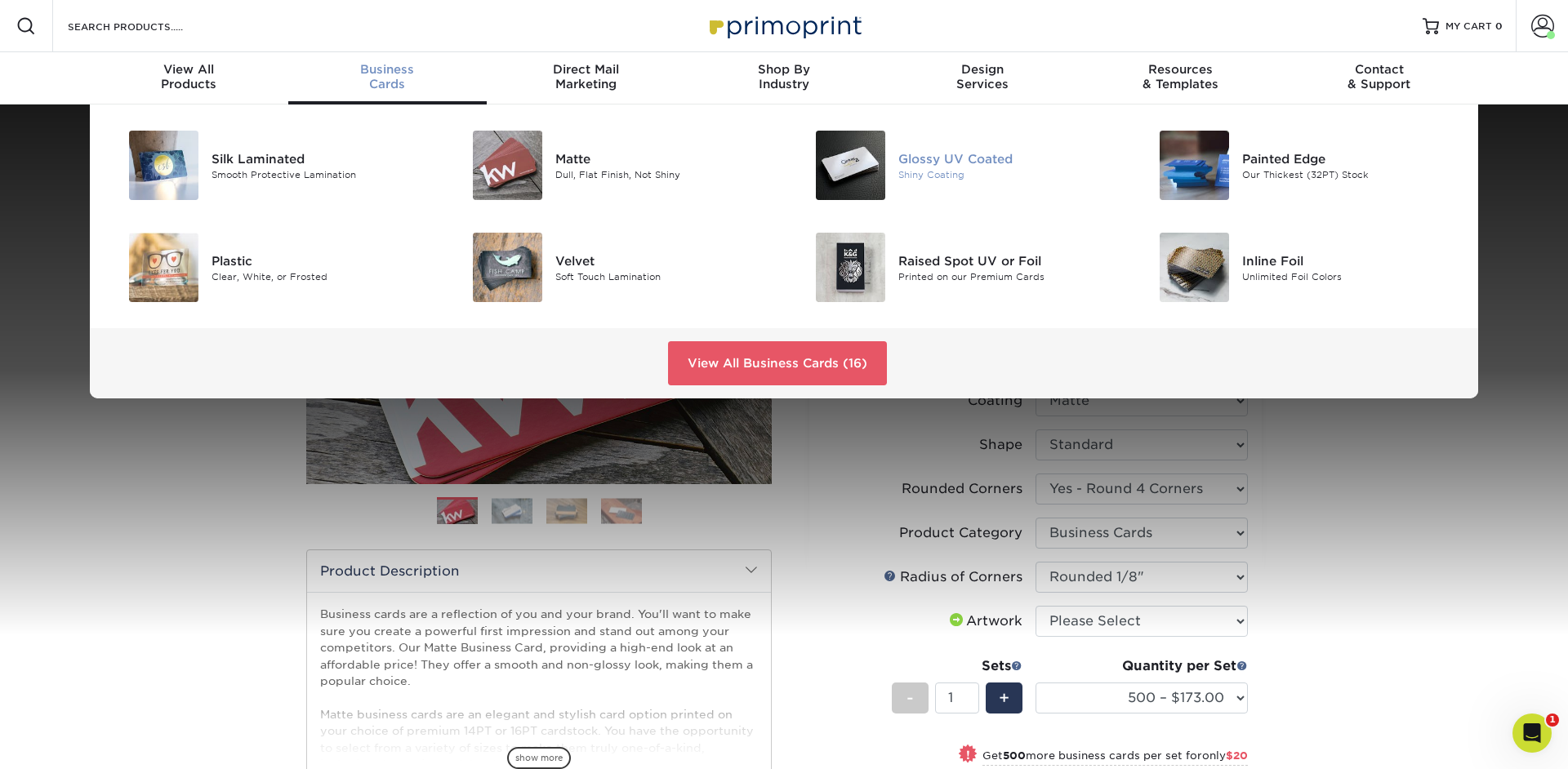
click at [839, 163] on img at bounding box center [850, 165] width 70 height 69
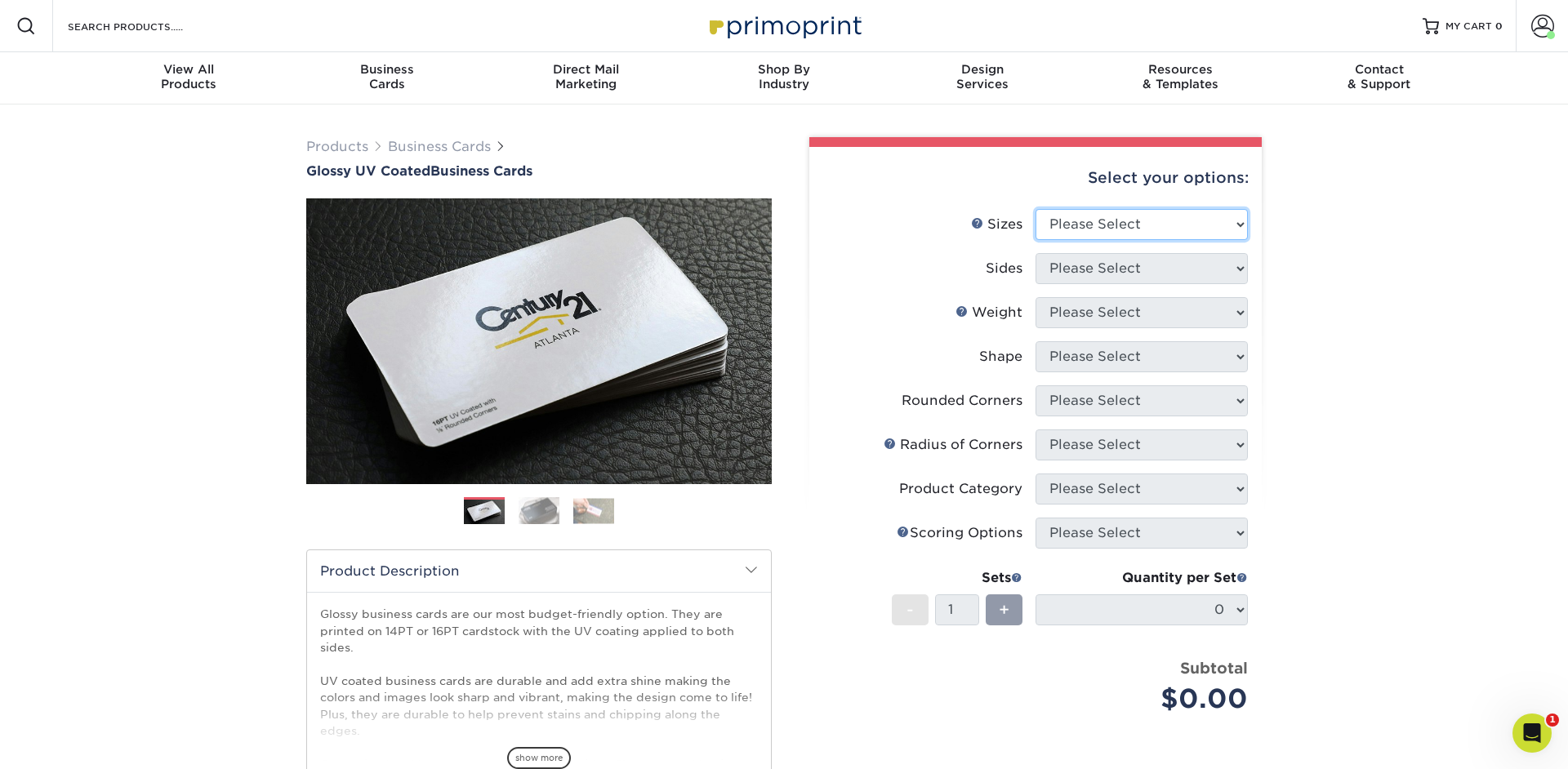
select select "2.00x3.50"
click option "2" x 3.5" - Standard" at bounding box center [0, 0] width 0 height 0
select select "13abbda7-1d64-4f25-8bb2-c179b224825d"
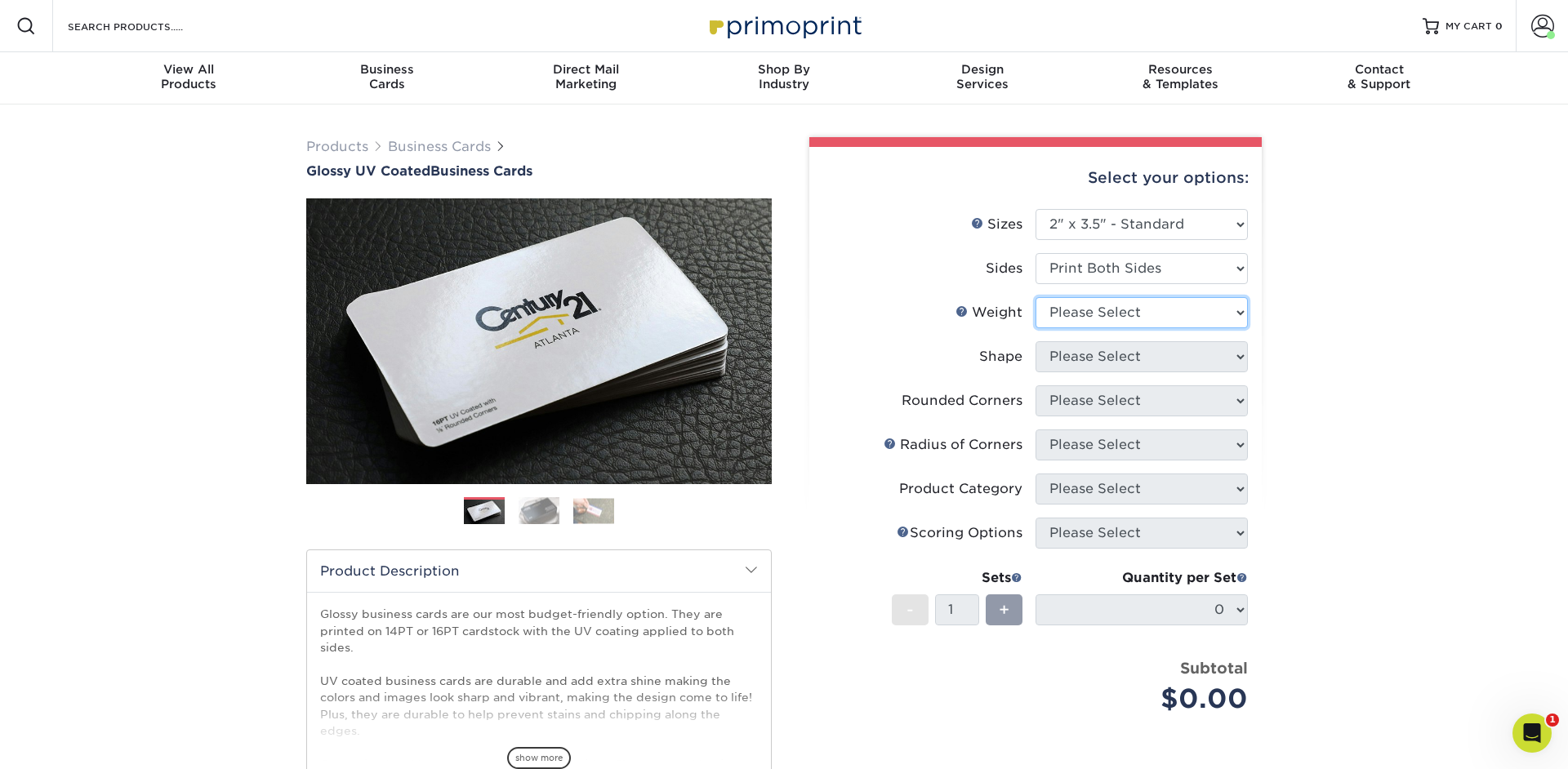
select select "16PT"
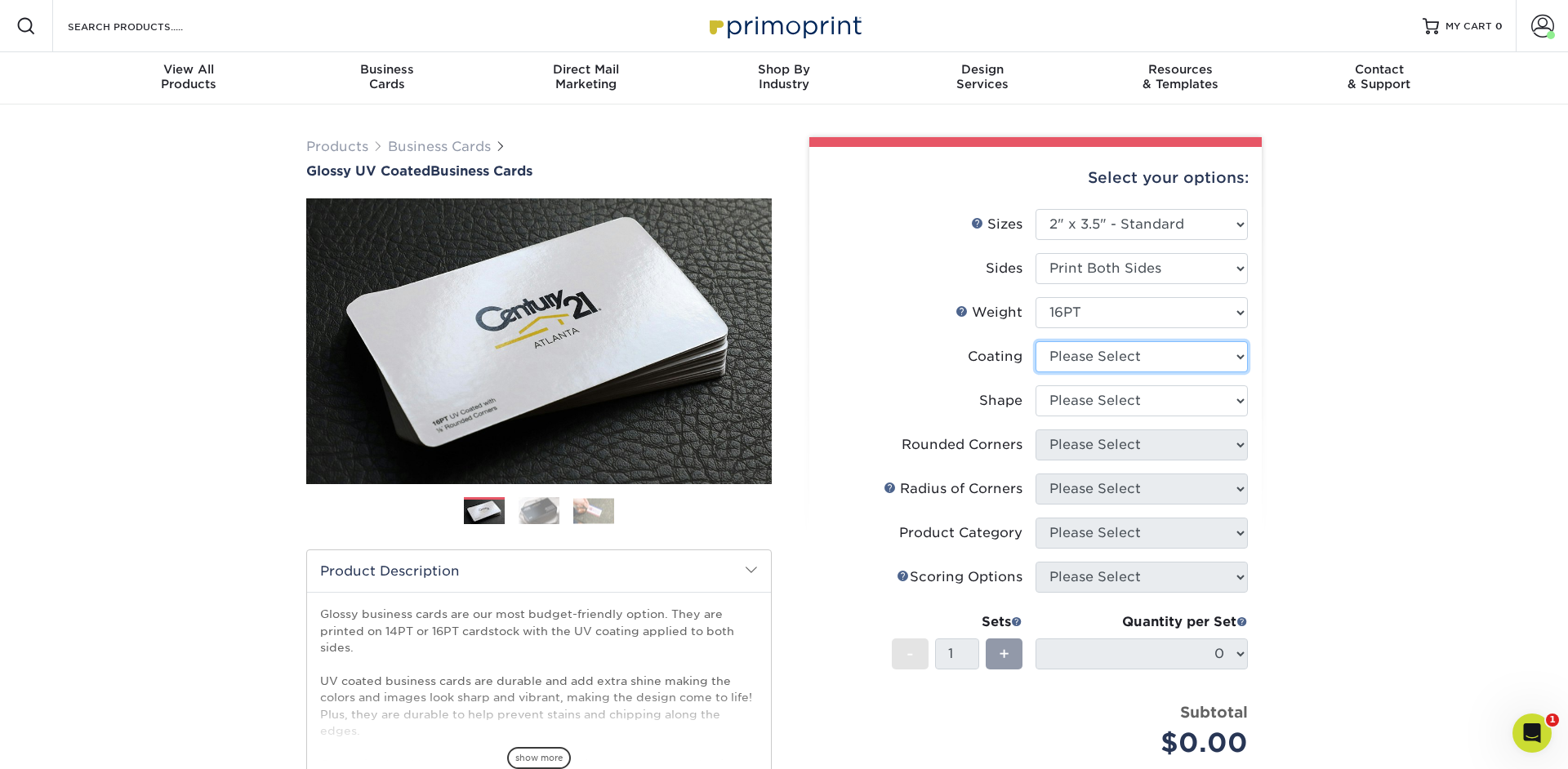
select select "ae367451-b2b8-45df-a344-0f05b6a12993"
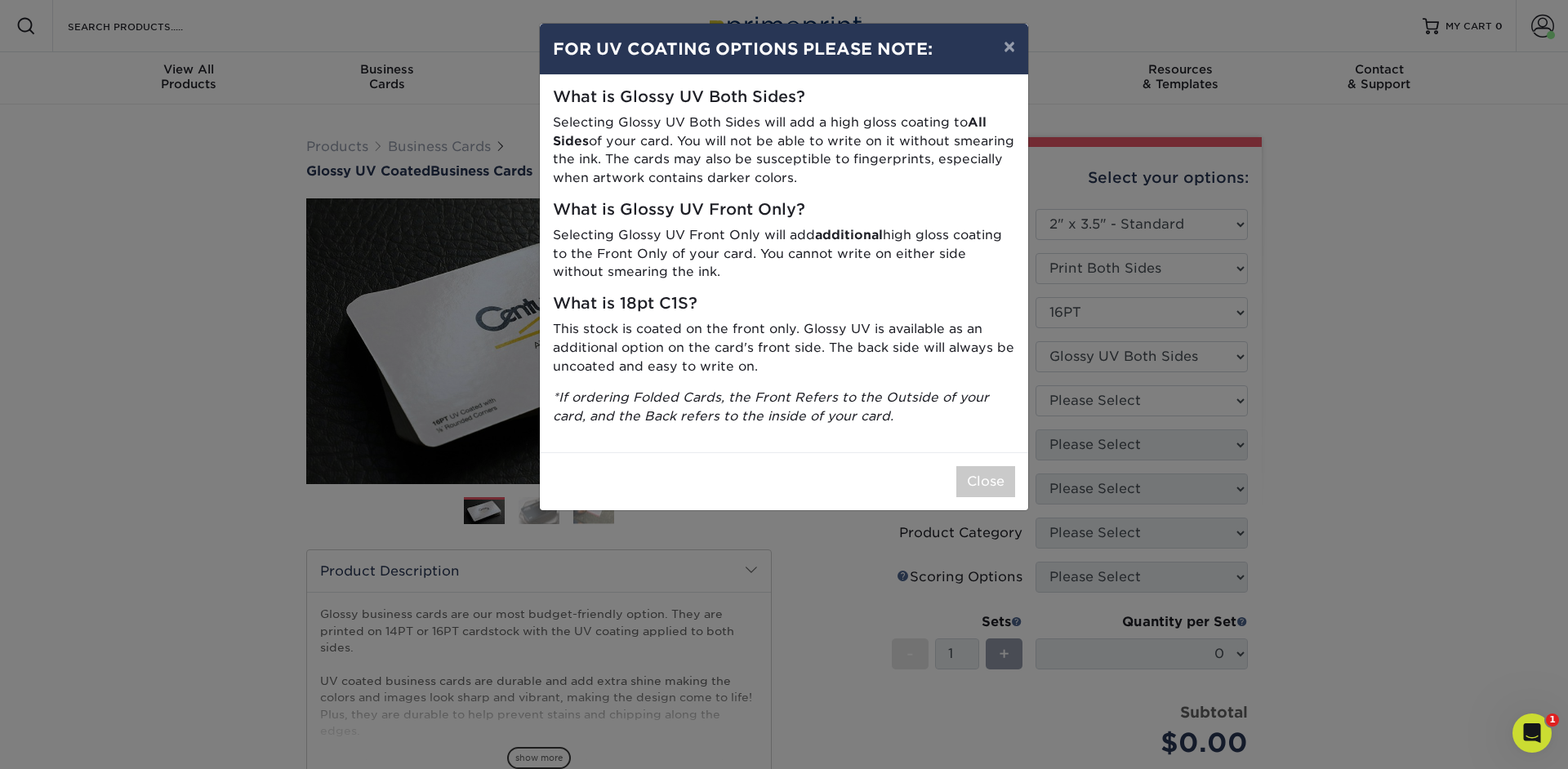
click at [1077, 387] on div "× FOR UV COATING OPTIONS PLEASE NOTE: What is Glossy UV Both Sides? Selecting G…" at bounding box center [784, 384] width 1568 height 769
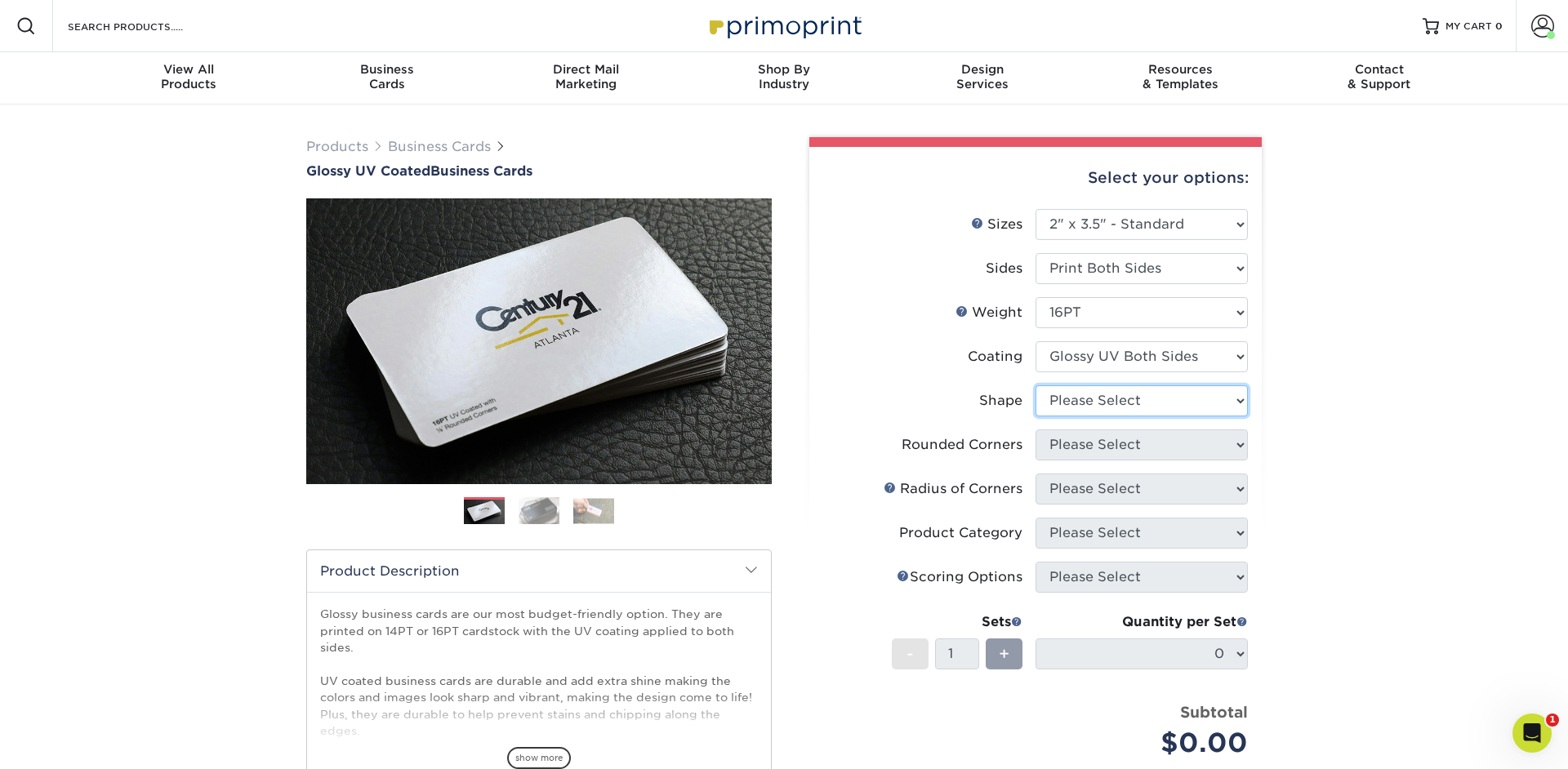
select select "standard"
select select "7672df9e-0e0a-464d-8e1f-920c575e4da3"
click option "Yes - Round 4 Corners" at bounding box center [0, 0] width 0 height 0
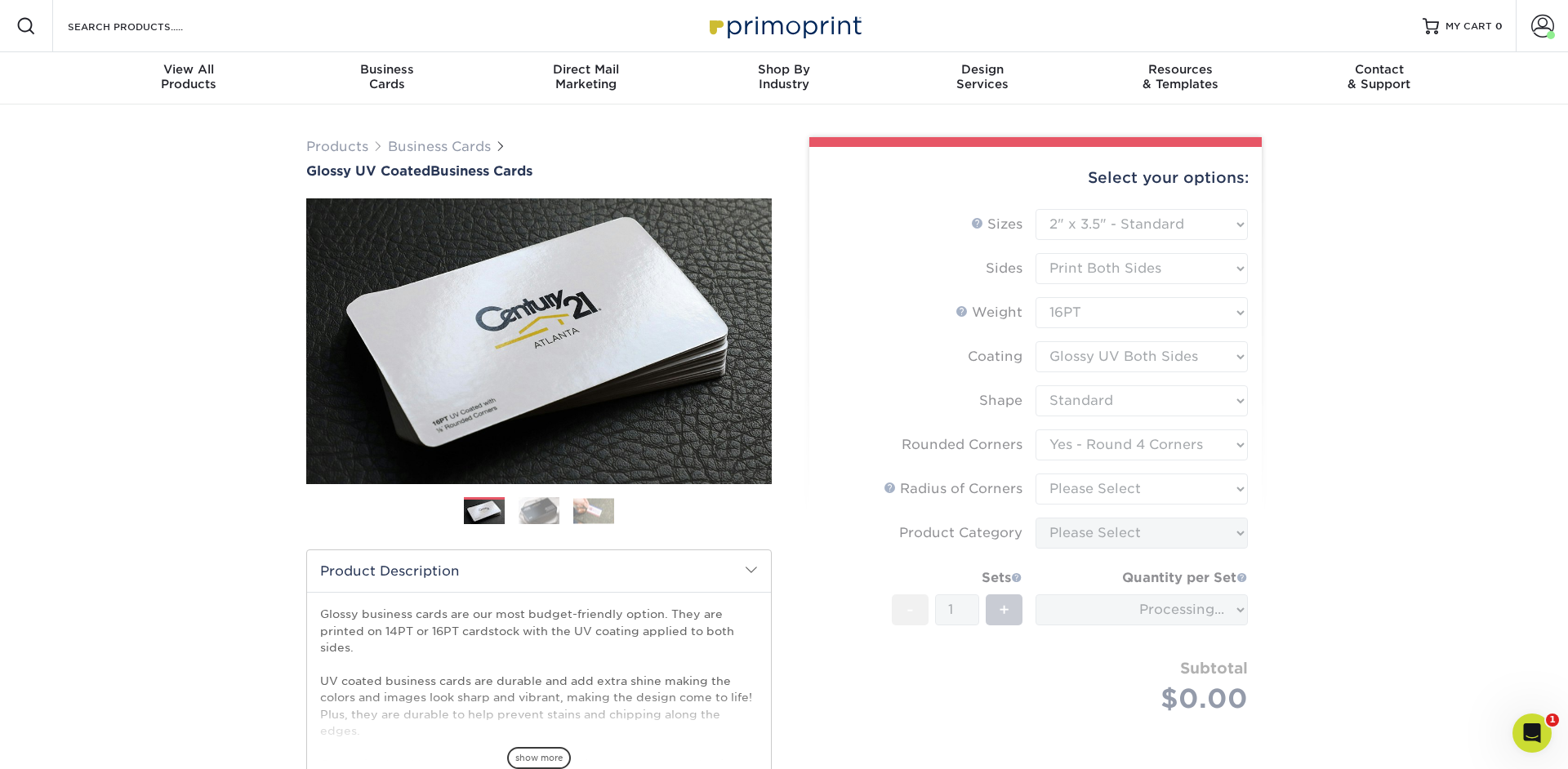
click at [1123, 490] on form "Sizes Help Sizes Please Select 1.5" x 3.5" - Mini 1.75" x 3.5" - Mini 2" x 2" -…" at bounding box center [1035, 481] width 427 height 543
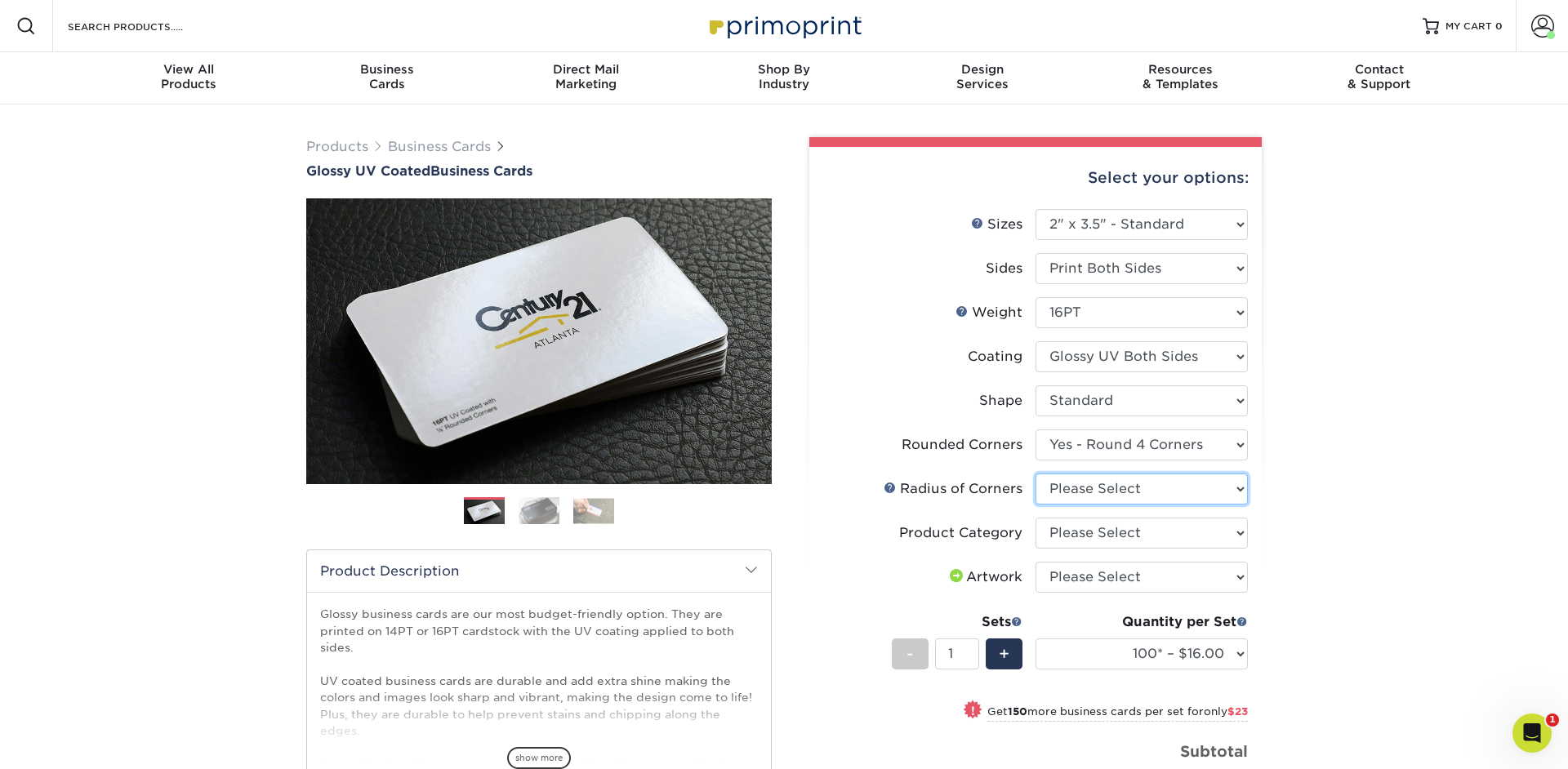
select select "589680c7-ee9a-431b-9d12-d7aeb1386a97"
click option "Rounded 1/8"" at bounding box center [0, 0] width 0 height 0
select select "3b5148f1-0588-4f88-a218-97bcfdce65c1"
click option "Business Cards" at bounding box center [0, 0] width 0 height 0
select select "upload"
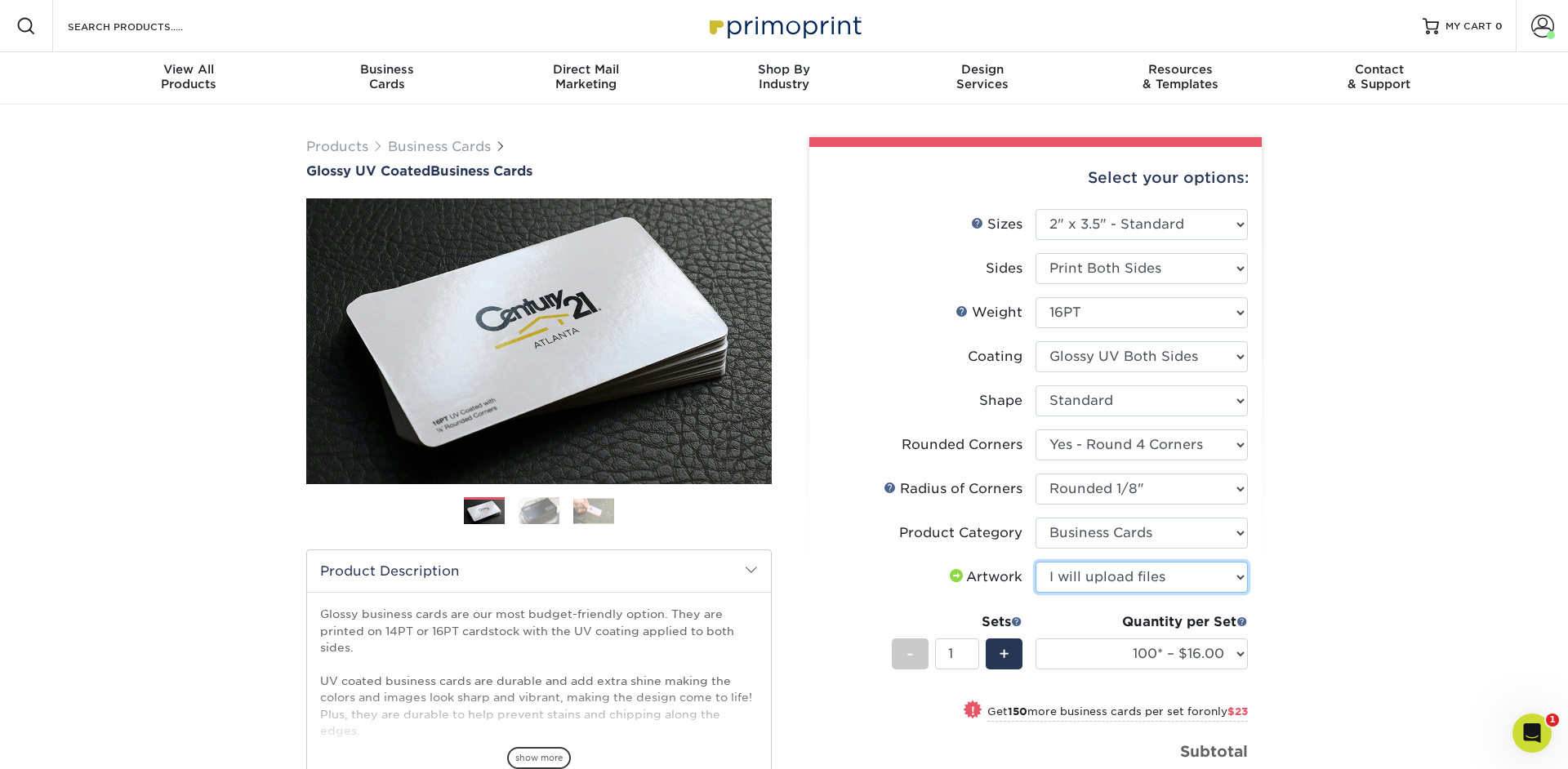
click option "I will upload files" at bounding box center [0, 0] width 0 height 0
click at [1035, 638] on select "100* – $16.00 250* – $39.00 500 – $77.00 1000 – $94.00 2500 – $173.00 5000 – $2…" at bounding box center [1141, 654] width 212 height 31
select select "250* – $39.00"
click option "250* – $39.00" at bounding box center [0, 0] width 0 height 0
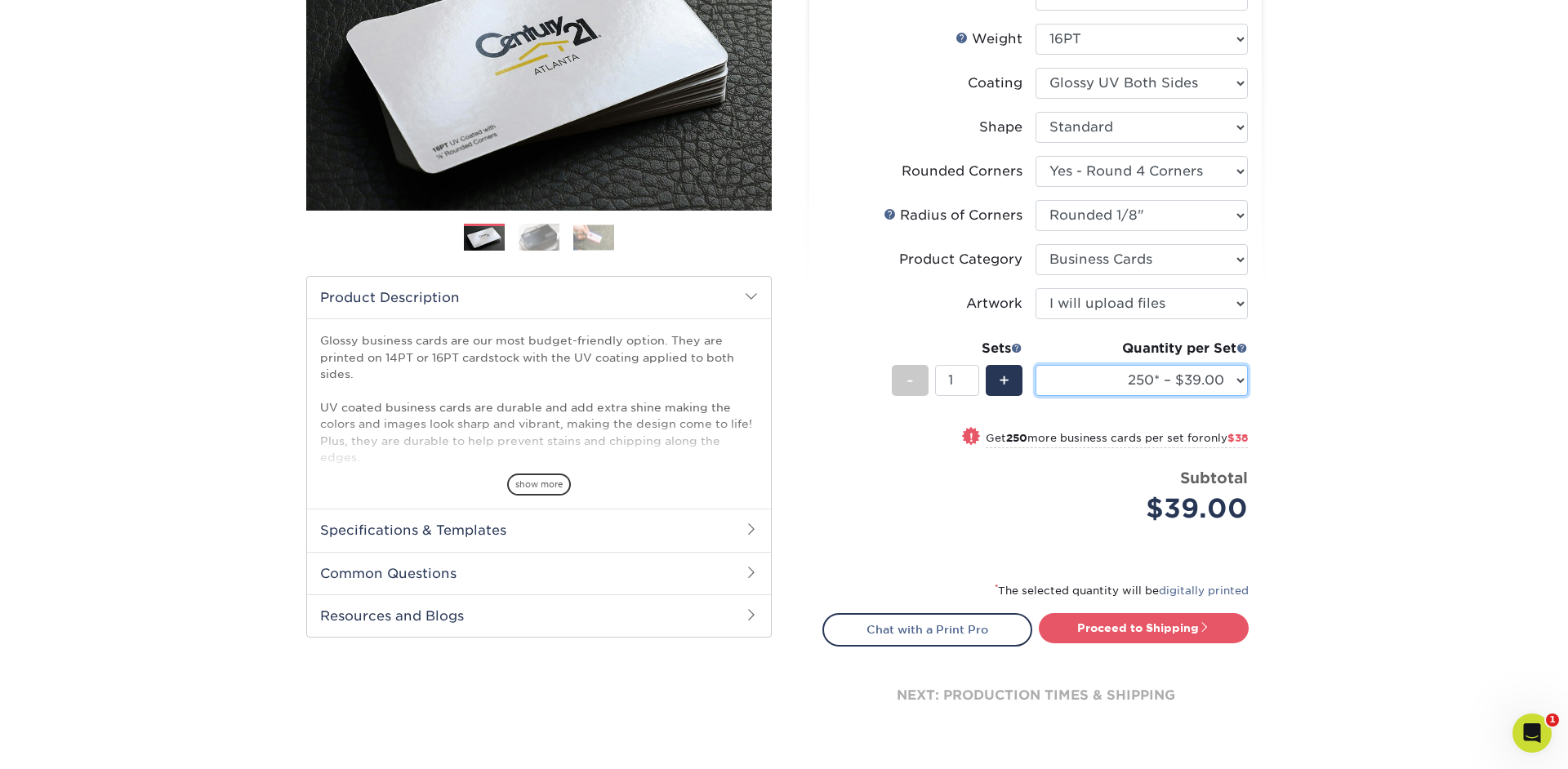
scroll to position [269, 0]
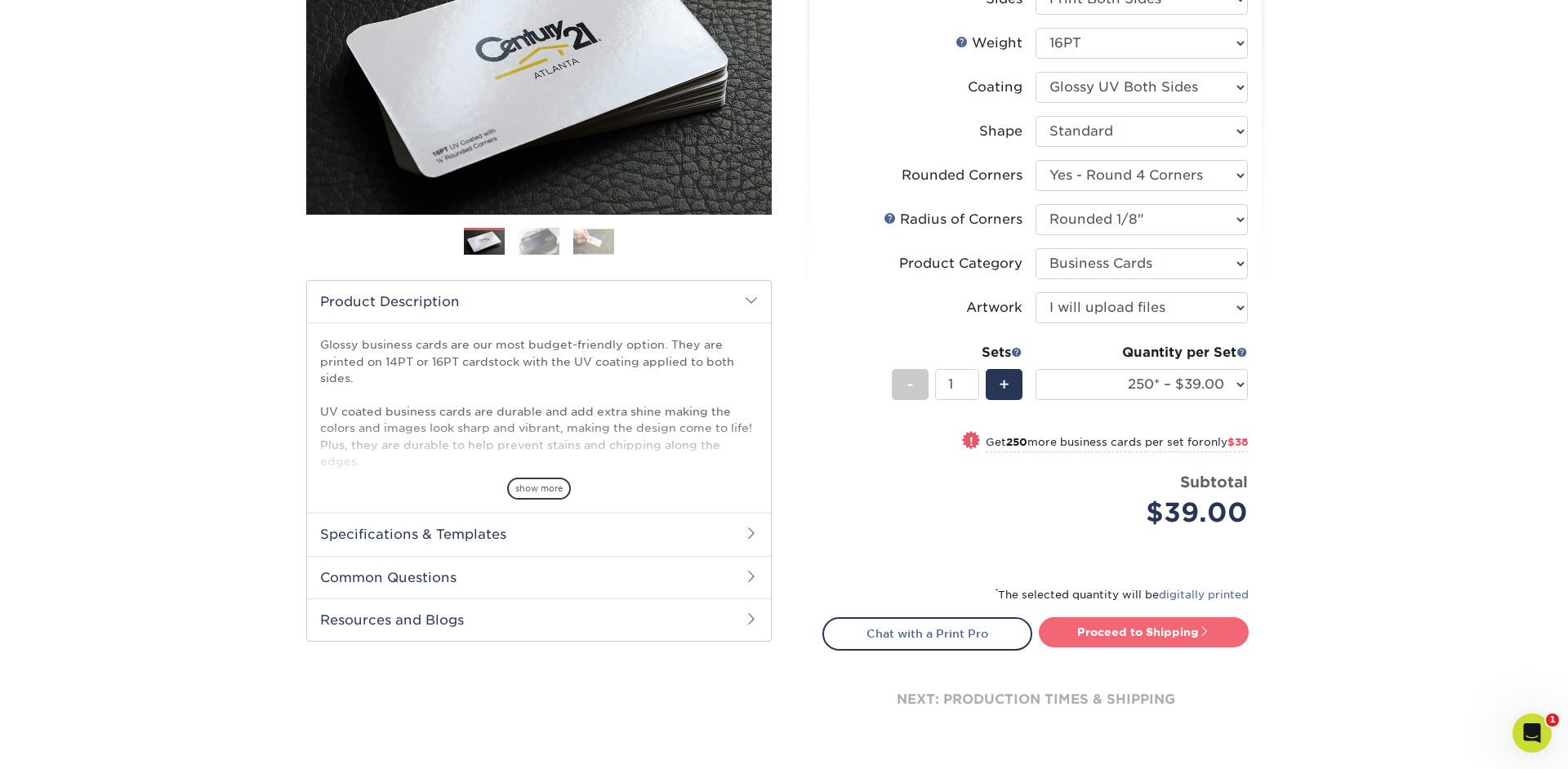
click at [1201, 631] on link "Proceed to Shipping" at bounding box center [1143, 631] width 210 height 29
type input "Set 1"
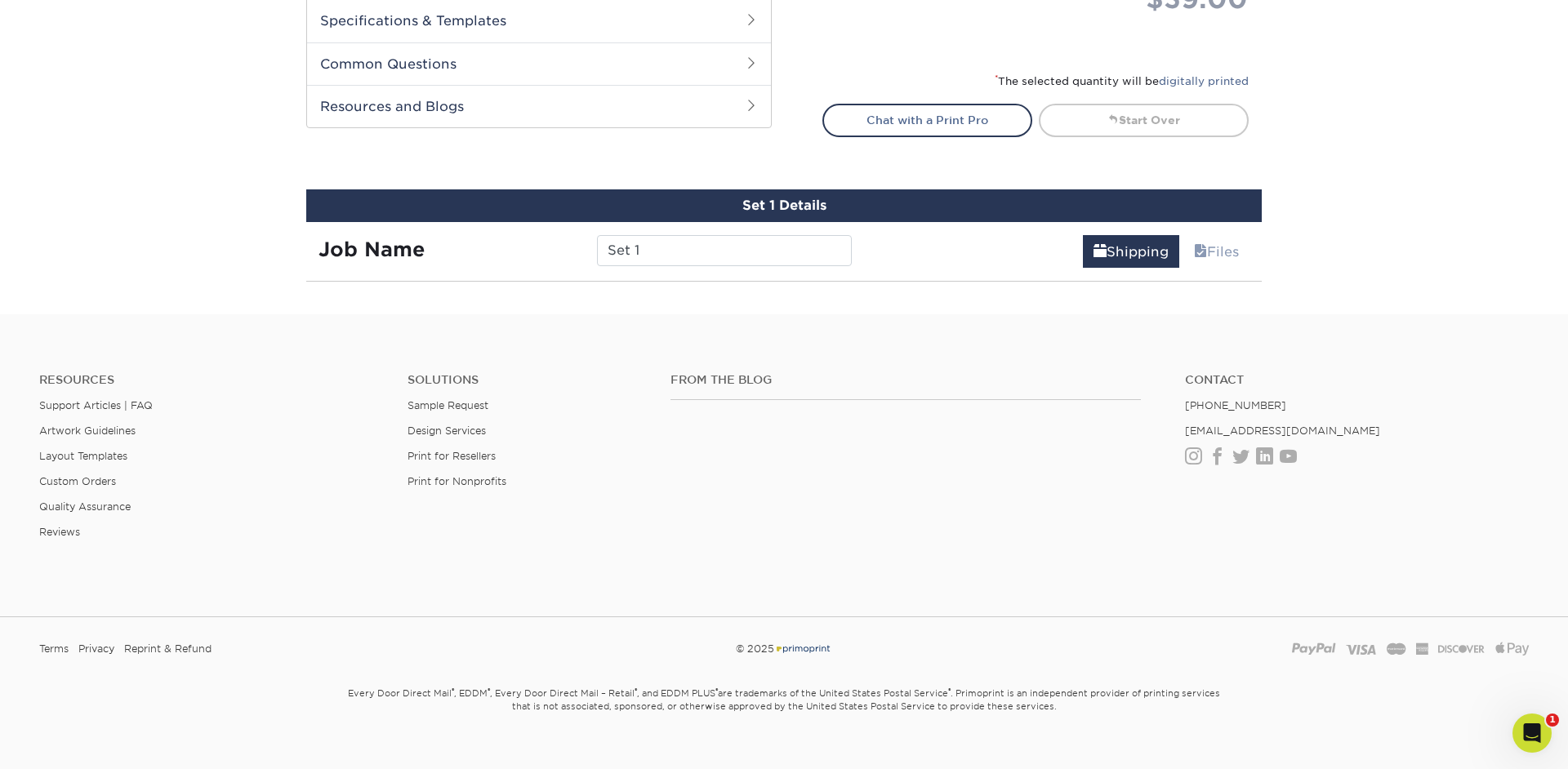
scroll to position [930, 0]
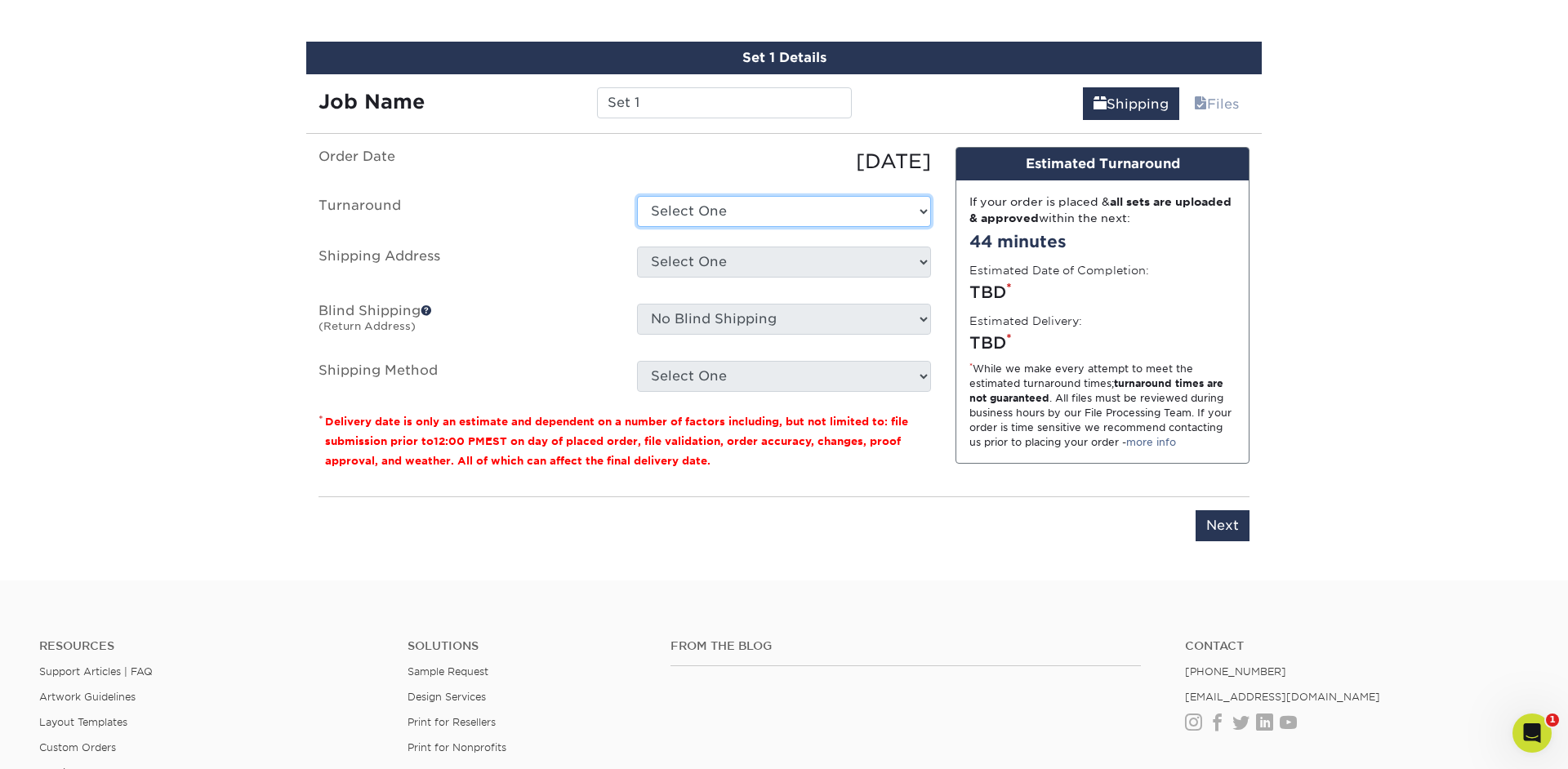
select select "43238b4e-ecc7-4b92-8816-17c46fc3a169"
click option "2-4 Business Days" at bounding box center [0, 0] width 0 height 0
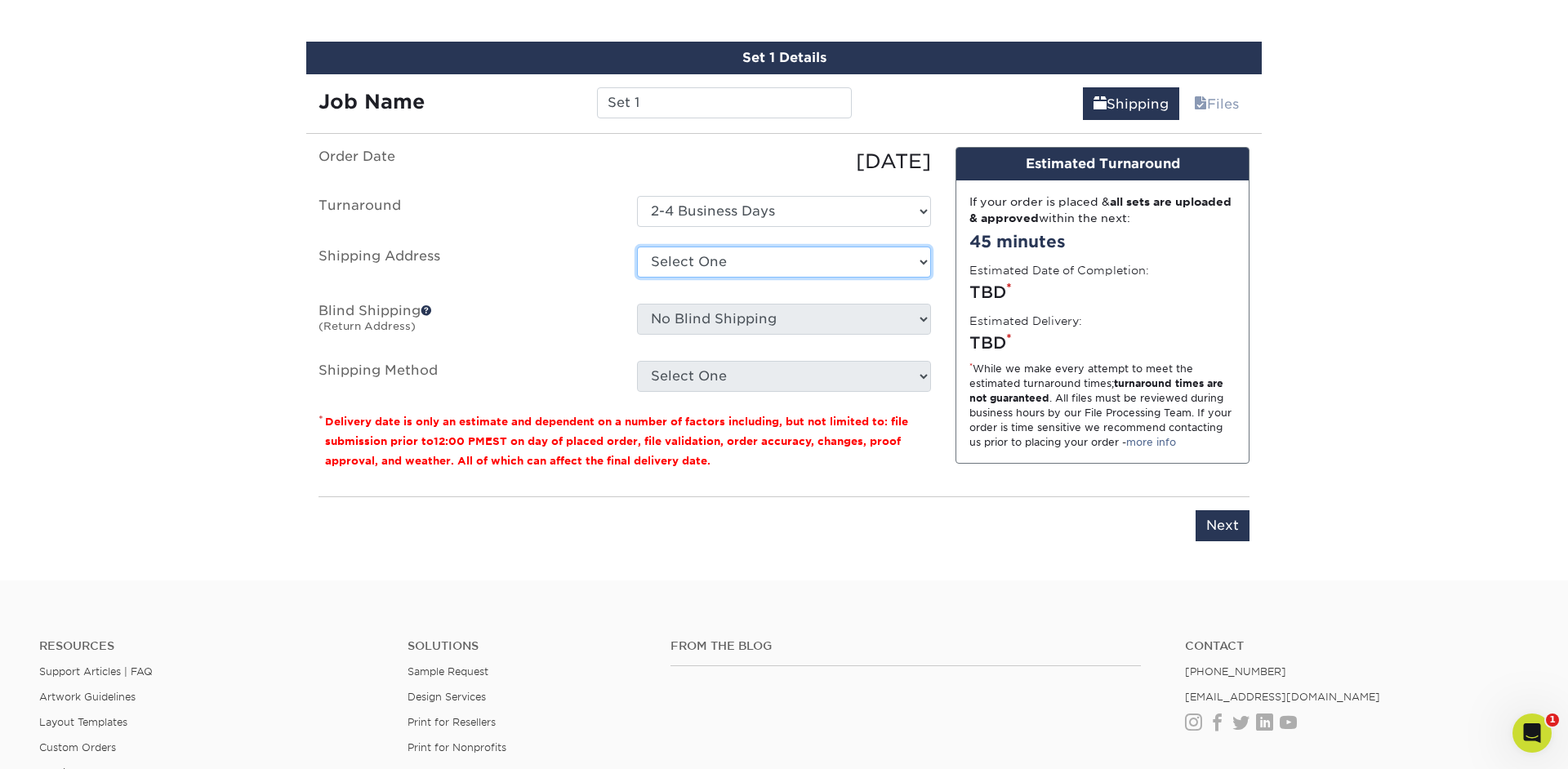
select select "272155"
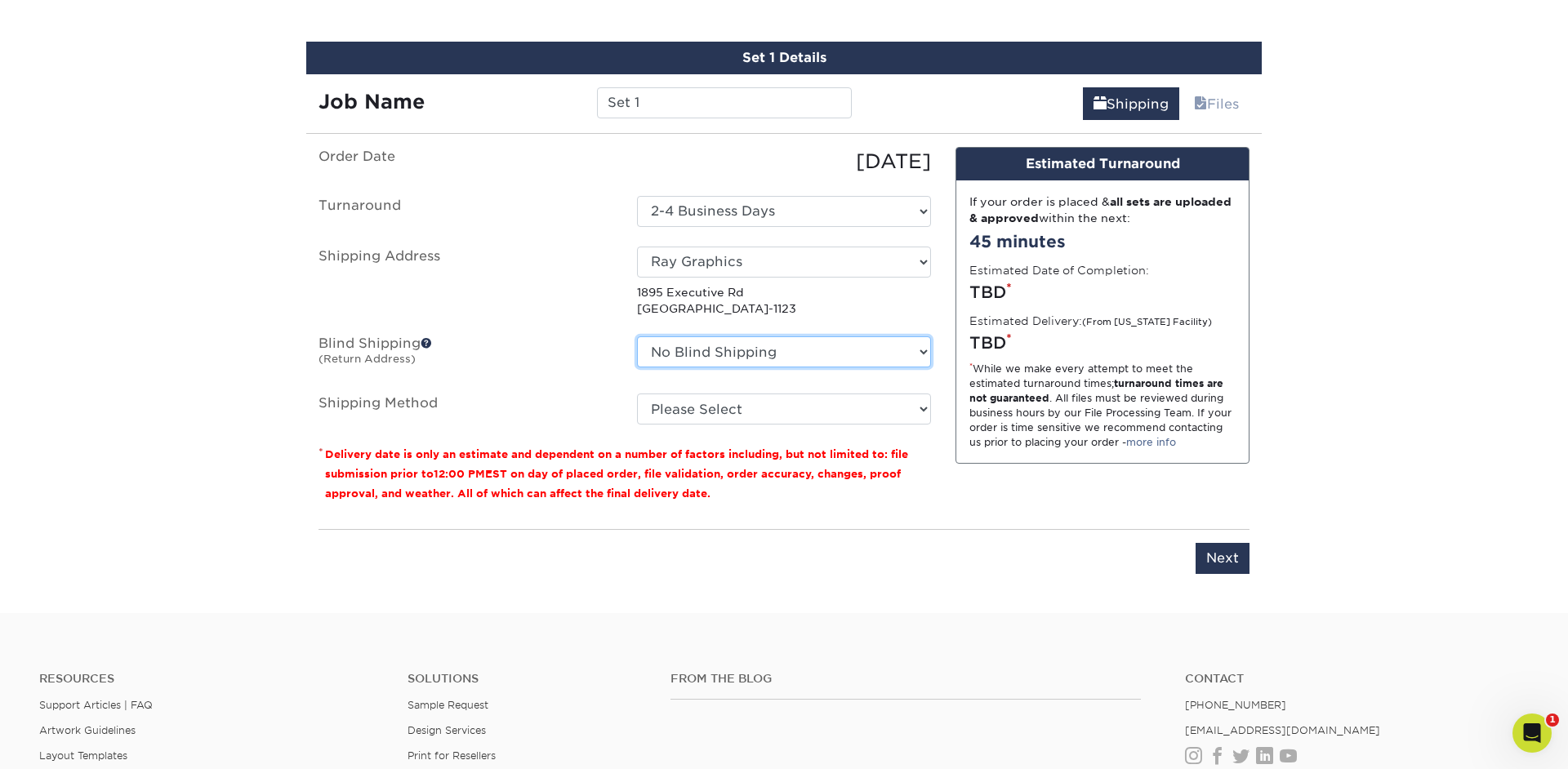
select select "272155"
click option "Ray Graphics" at bounding box center [0, 0] width 0 height 0
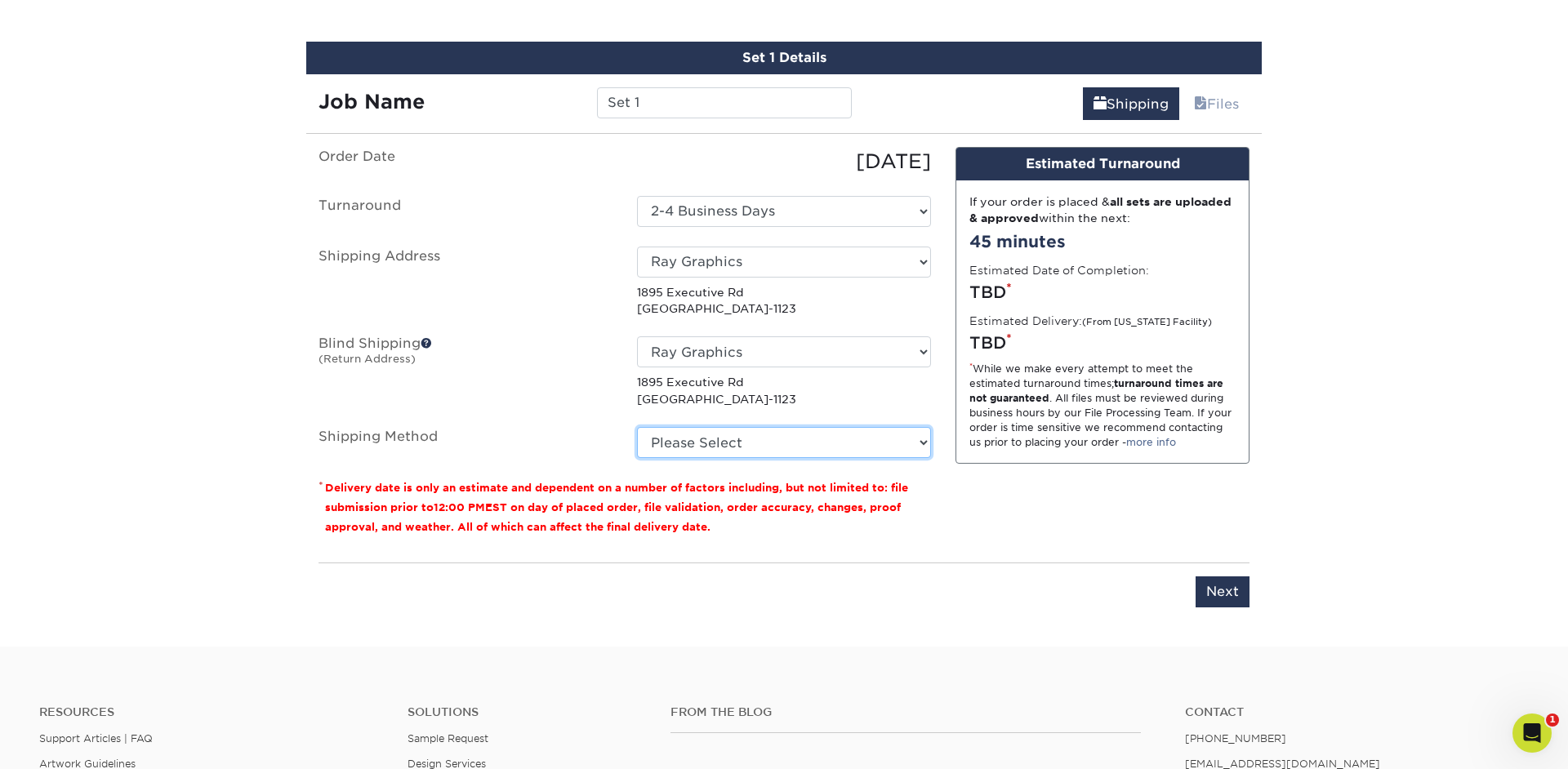
select select "03"
click option "Ground Shipping (+$7.84)" at bounding box center [0, 0] width 0 height 0
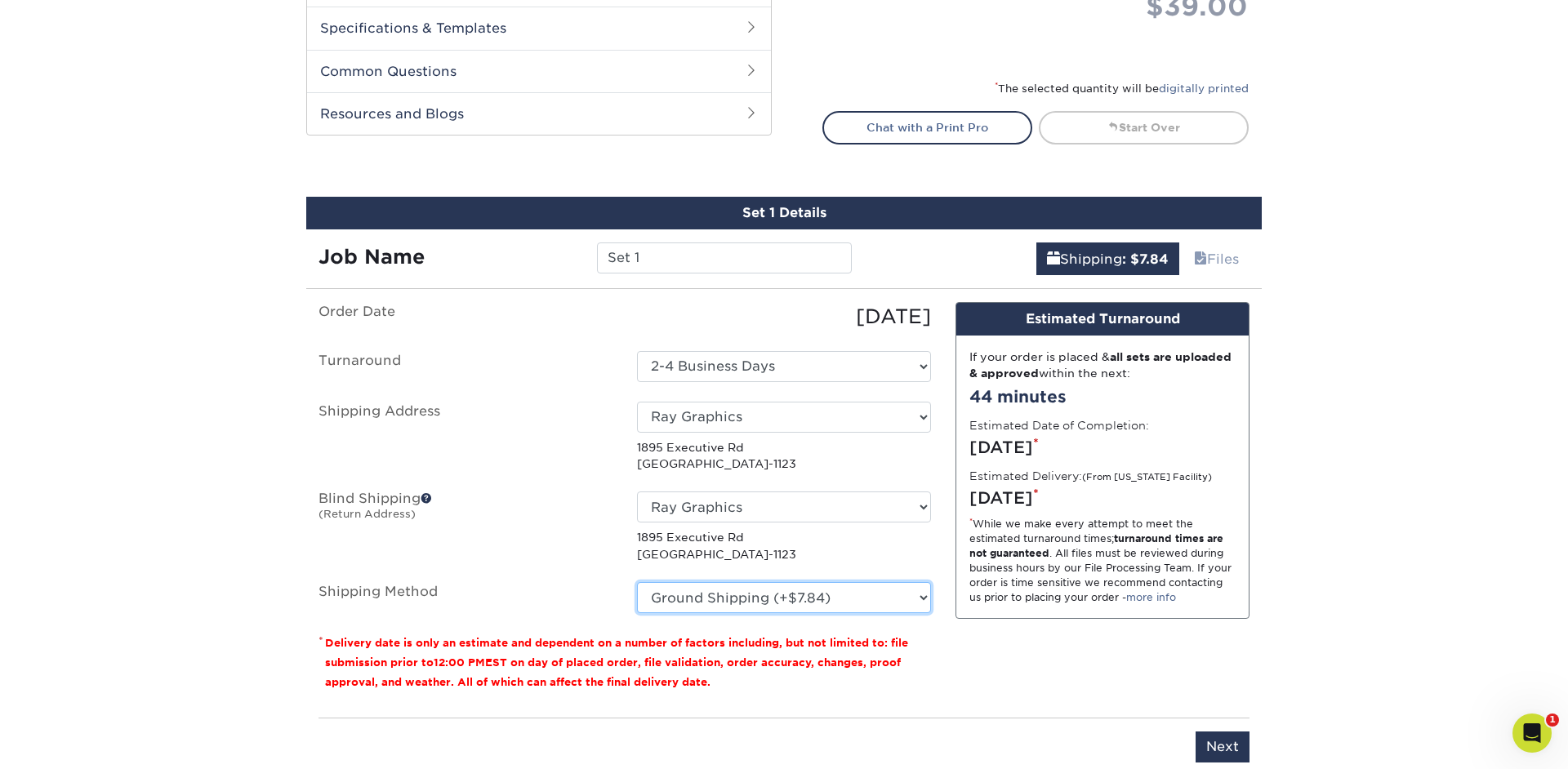
scroll to position [887, 0]
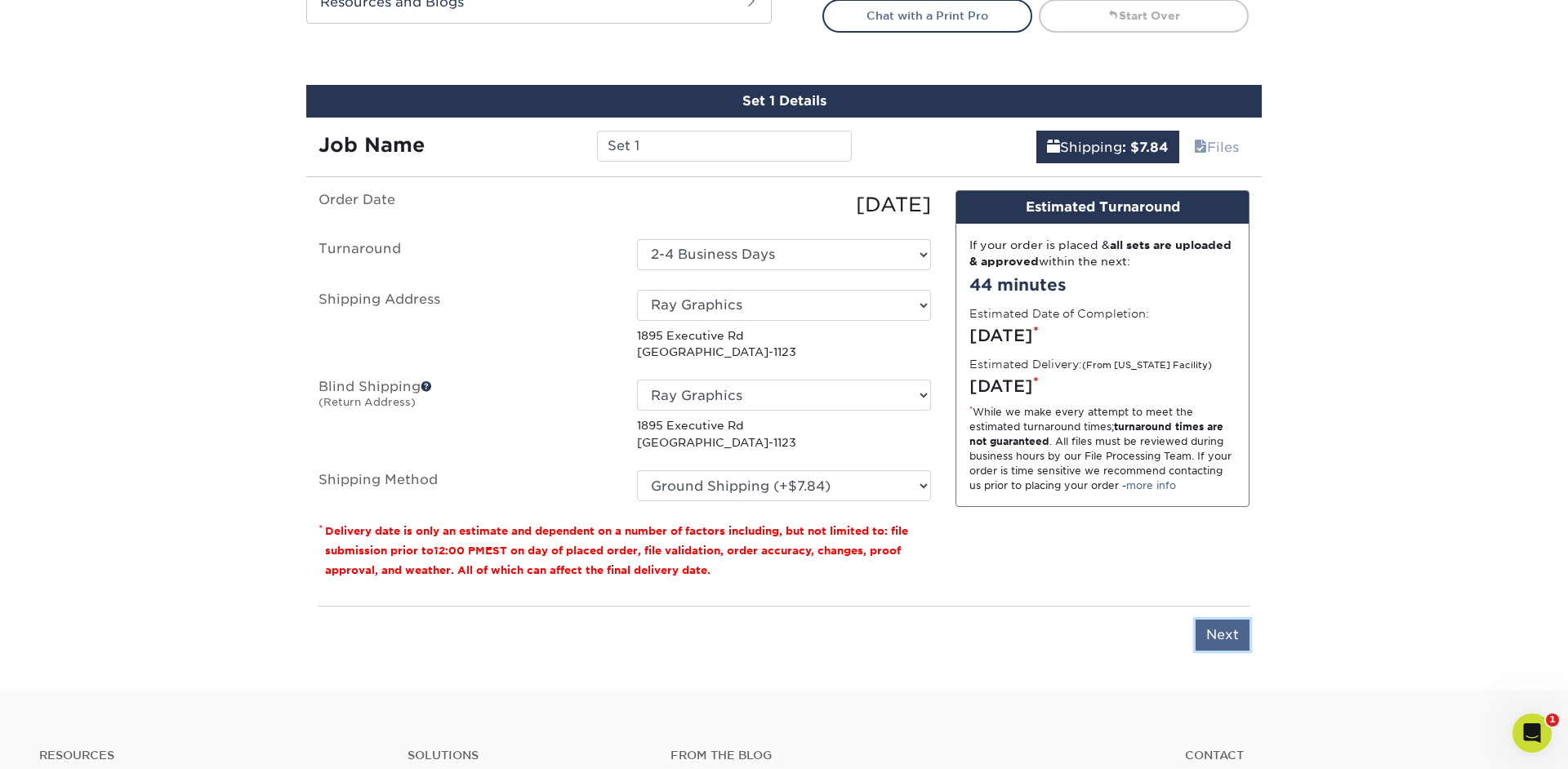
click at [1229, 635] on input "Next" at bounding box center [1222, 635] width 54 height 31
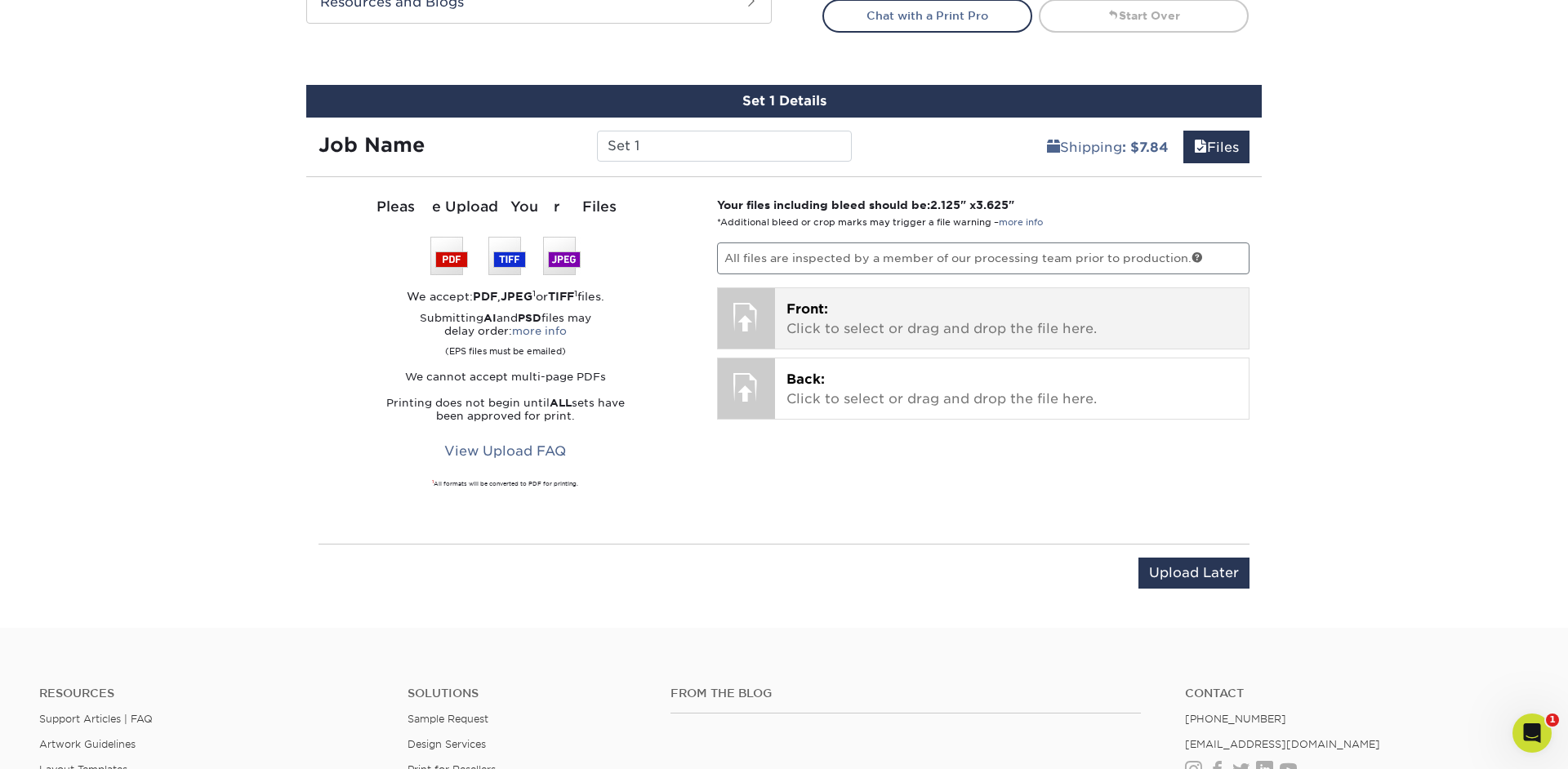
click at [877, 303] on p "Front: Click to select or drag and drop the file here." at bounding box center [1012, 319] width 452 height 39
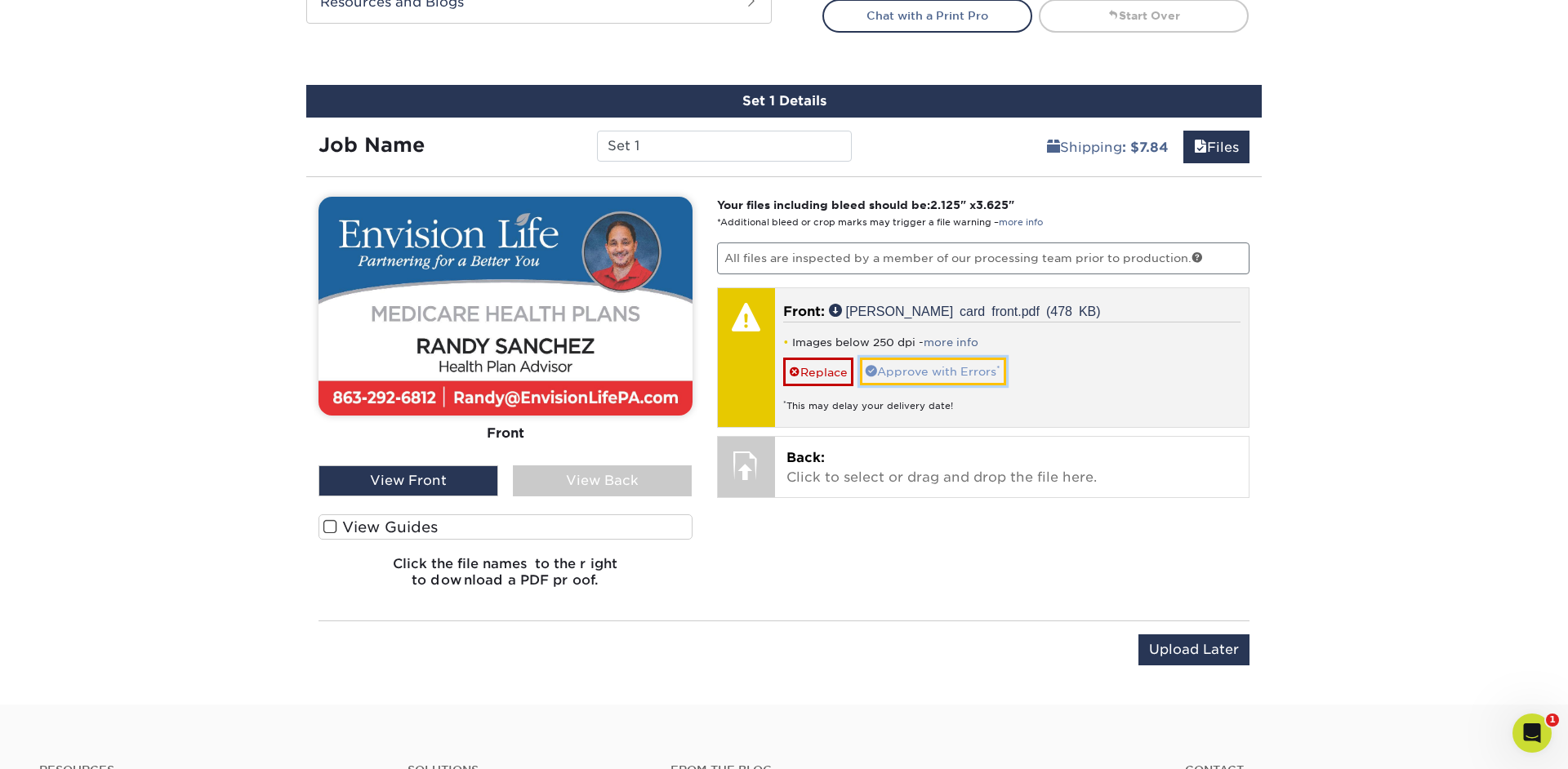
click at [898, 373] on link "Approve with Errors *" at bounding box center [933, 372] width 147 height 28
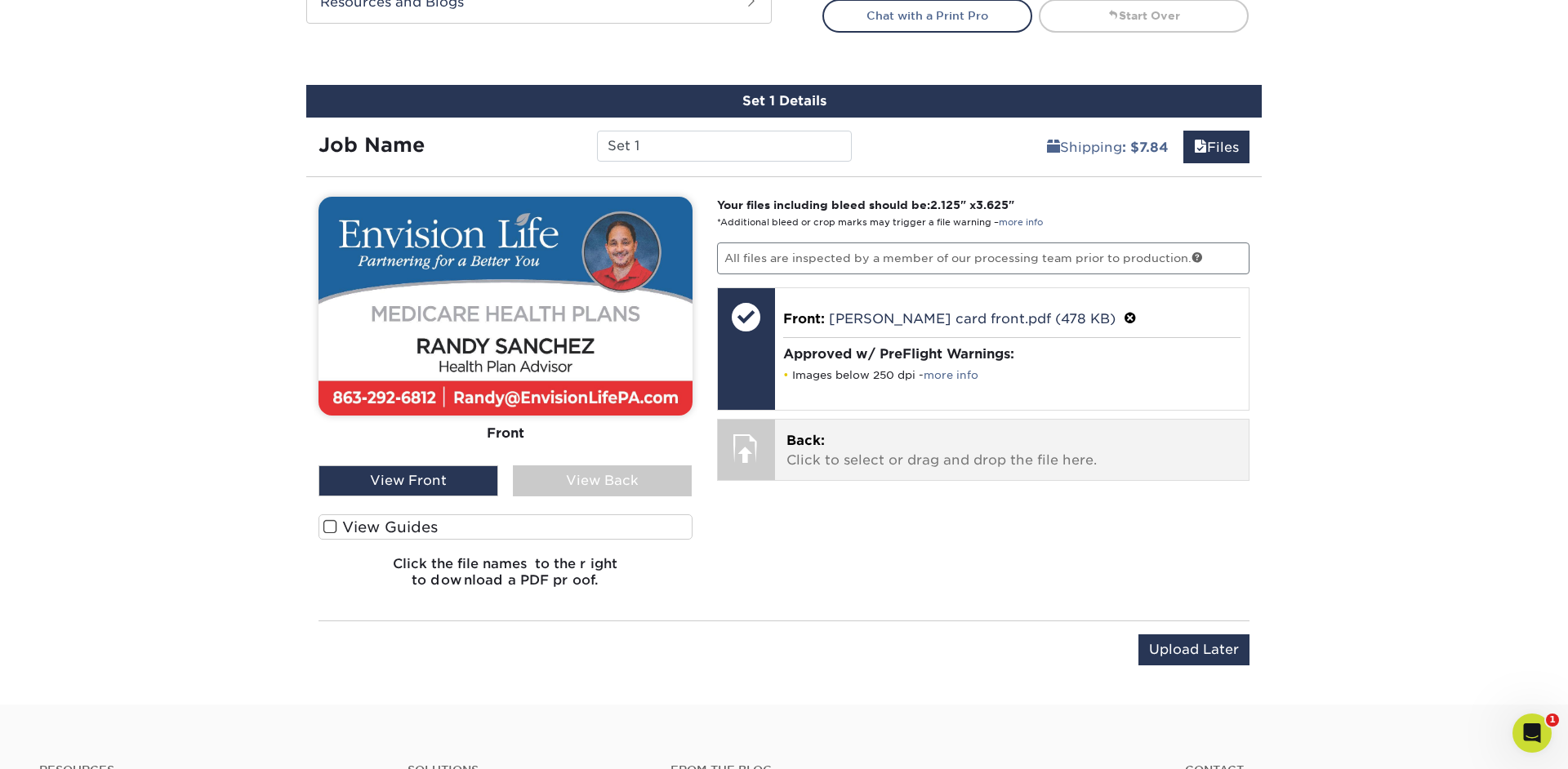
click at [859, 446] on p "Back: Click to select or drag and drop the file here." at bounding box center [1012, 451] width 452 height 39
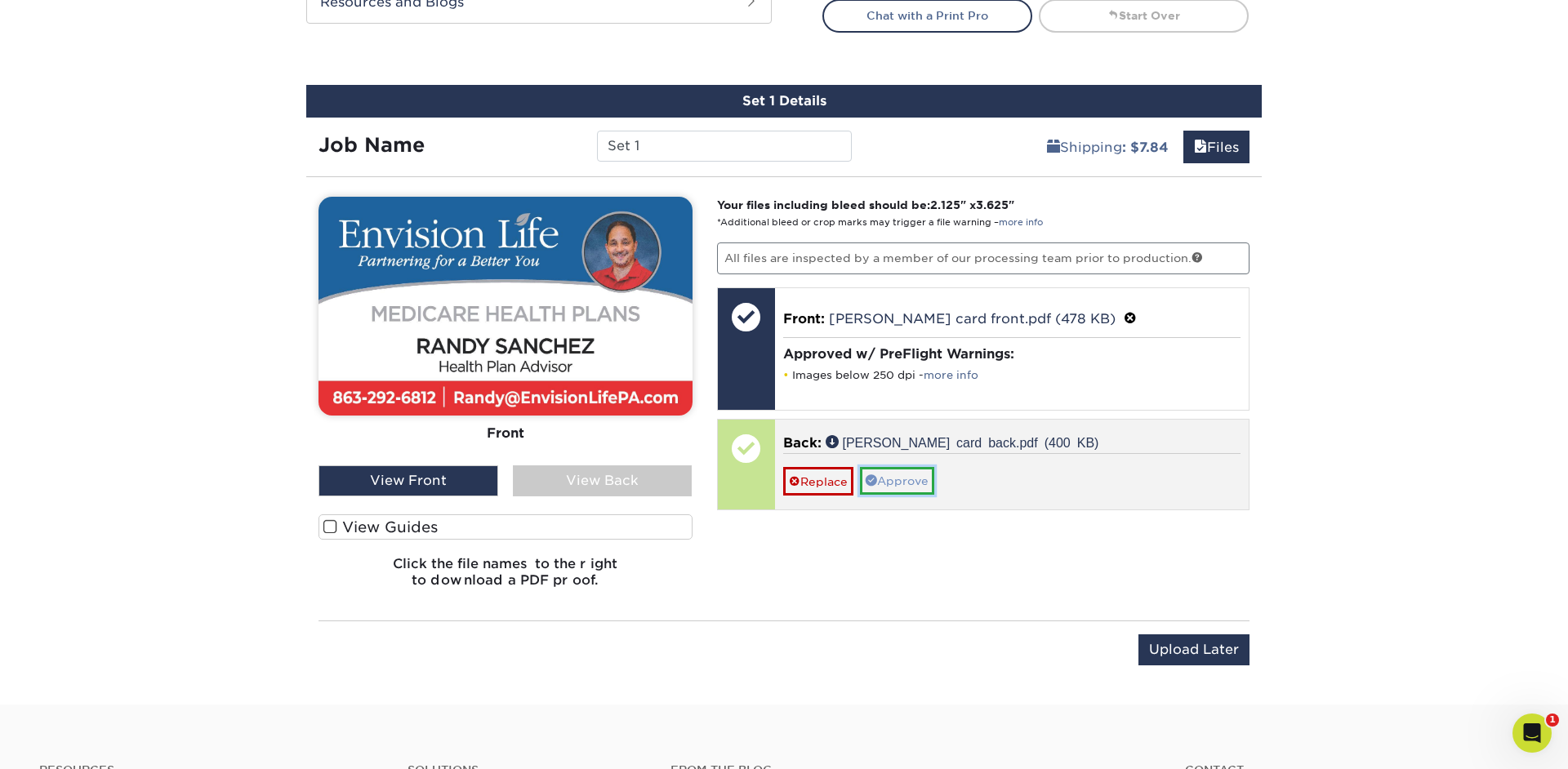
click at [886, 484] on link "Approve" at bounding box center [896, 481] width 74 height 28
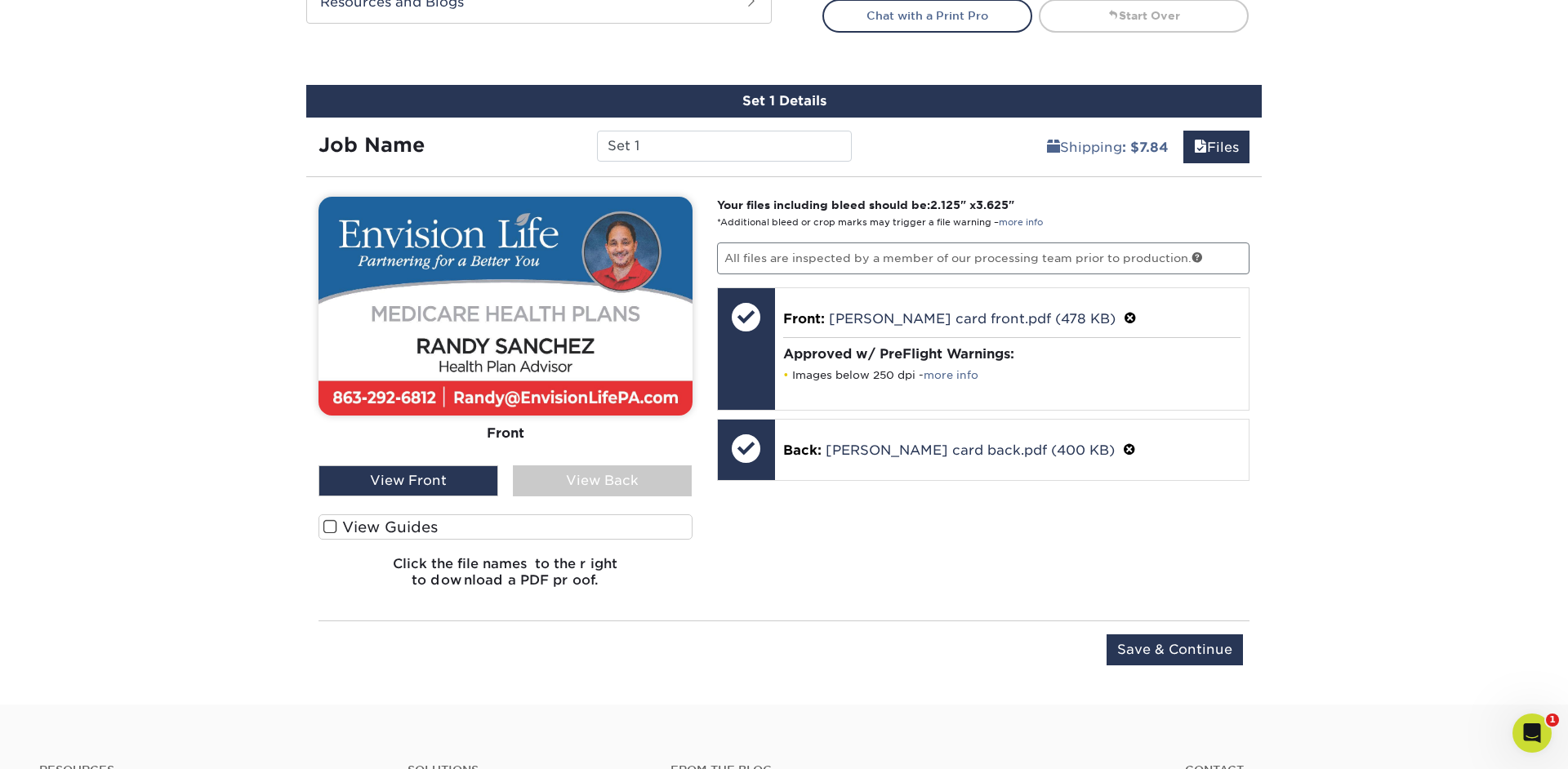
click at [613, 482] on div "View Back" at bounding box center [602, 480] width 179 height 31
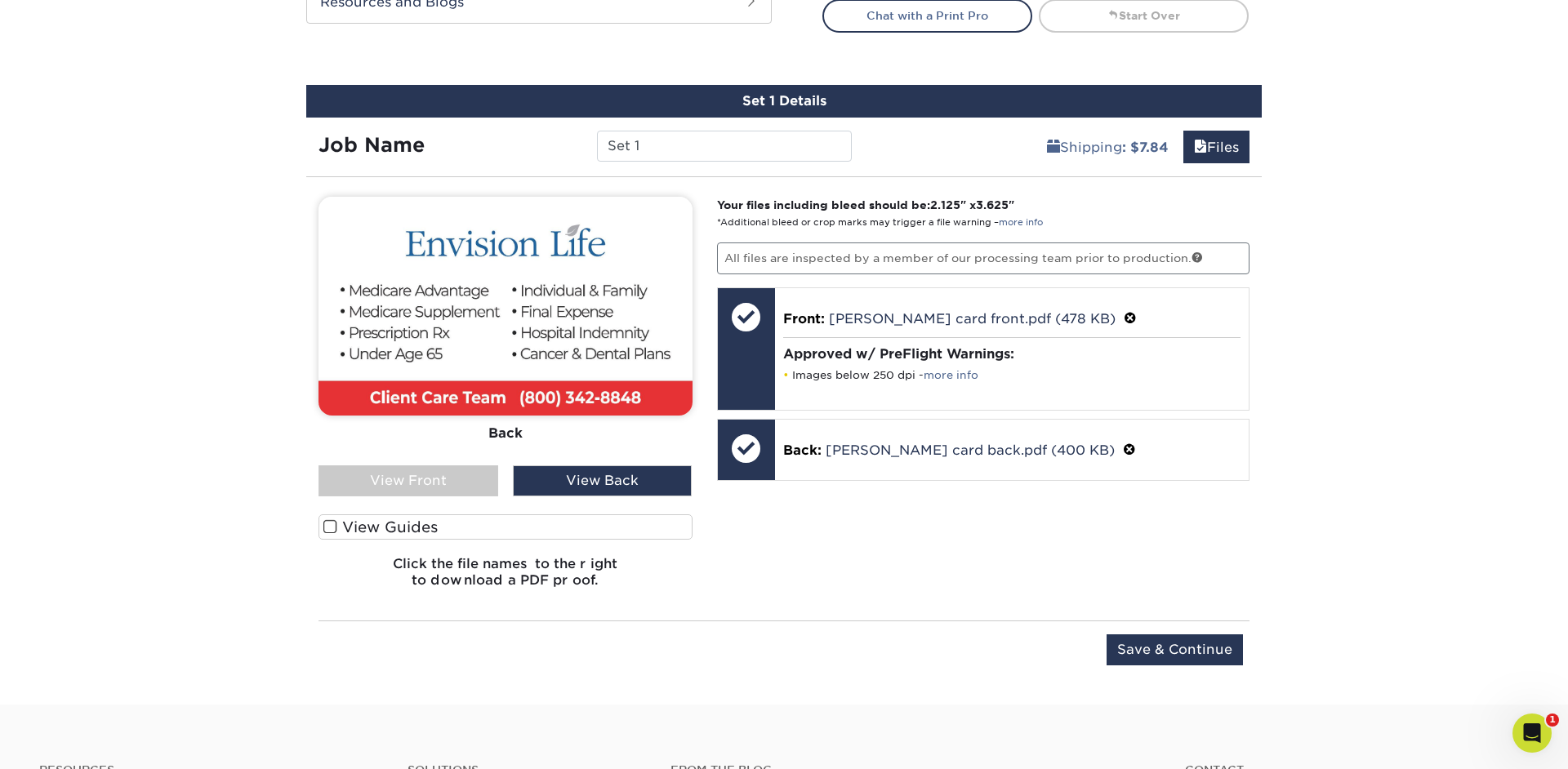
click at [470, 482] on div "View Front" at bounding box center [408, 480] width 179 height 31
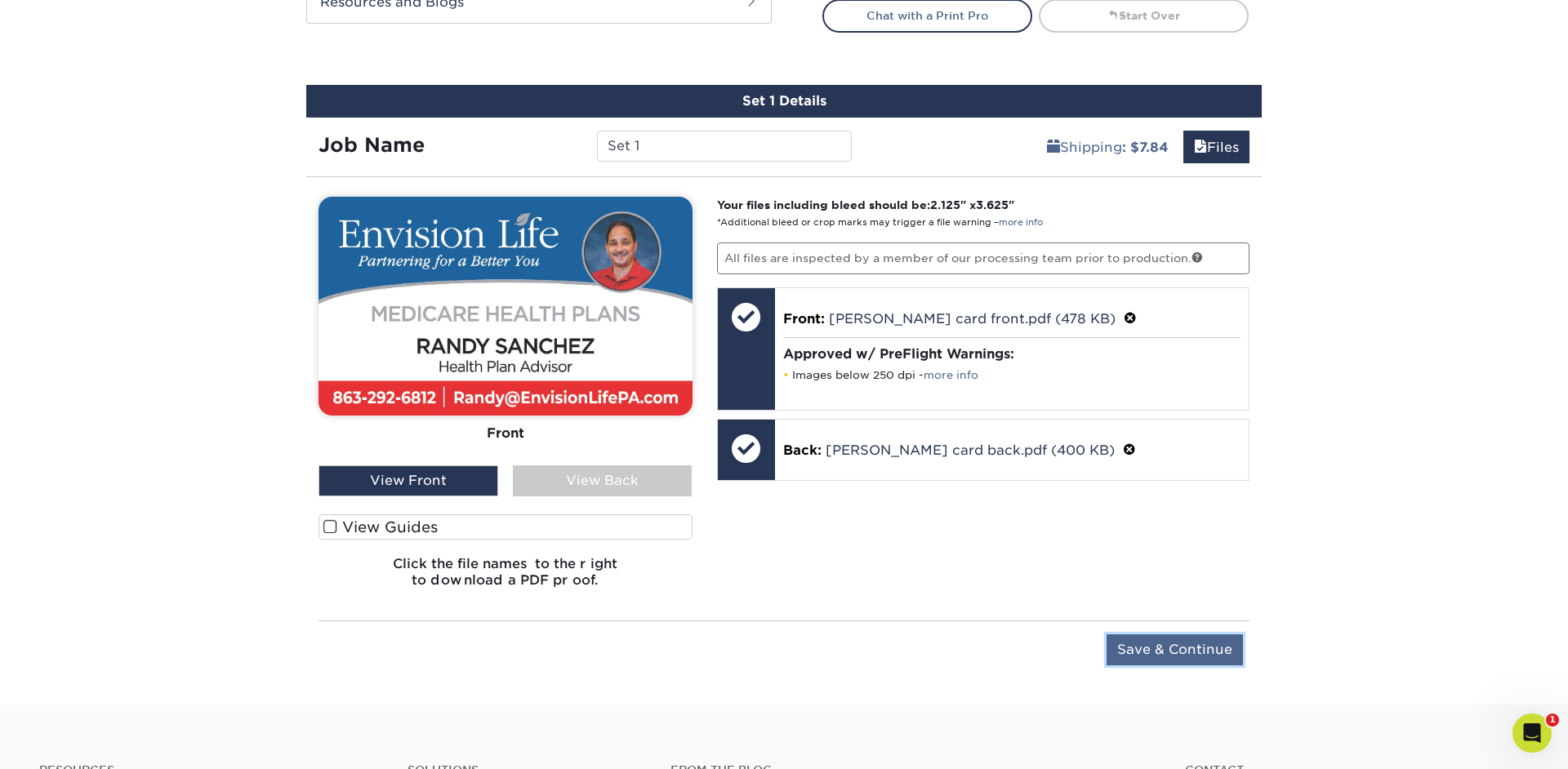
click at [1157, 649] on input "Save & Continue" at bounding box center [1174, 649] width 136 height 31
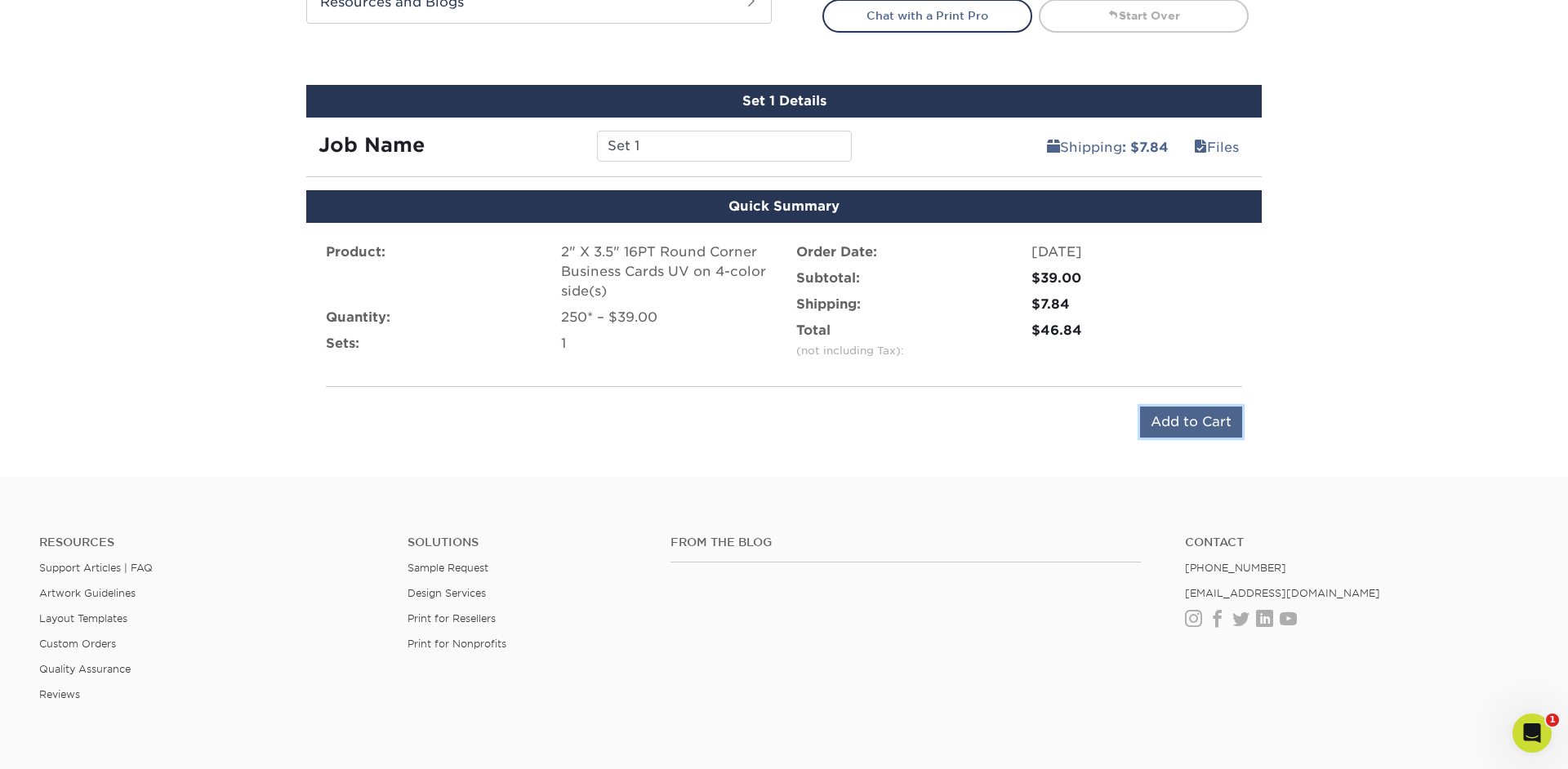
click at [1188, 420] on input "Add to Cart" at bounding box center [1190, 422] width 102 height 31
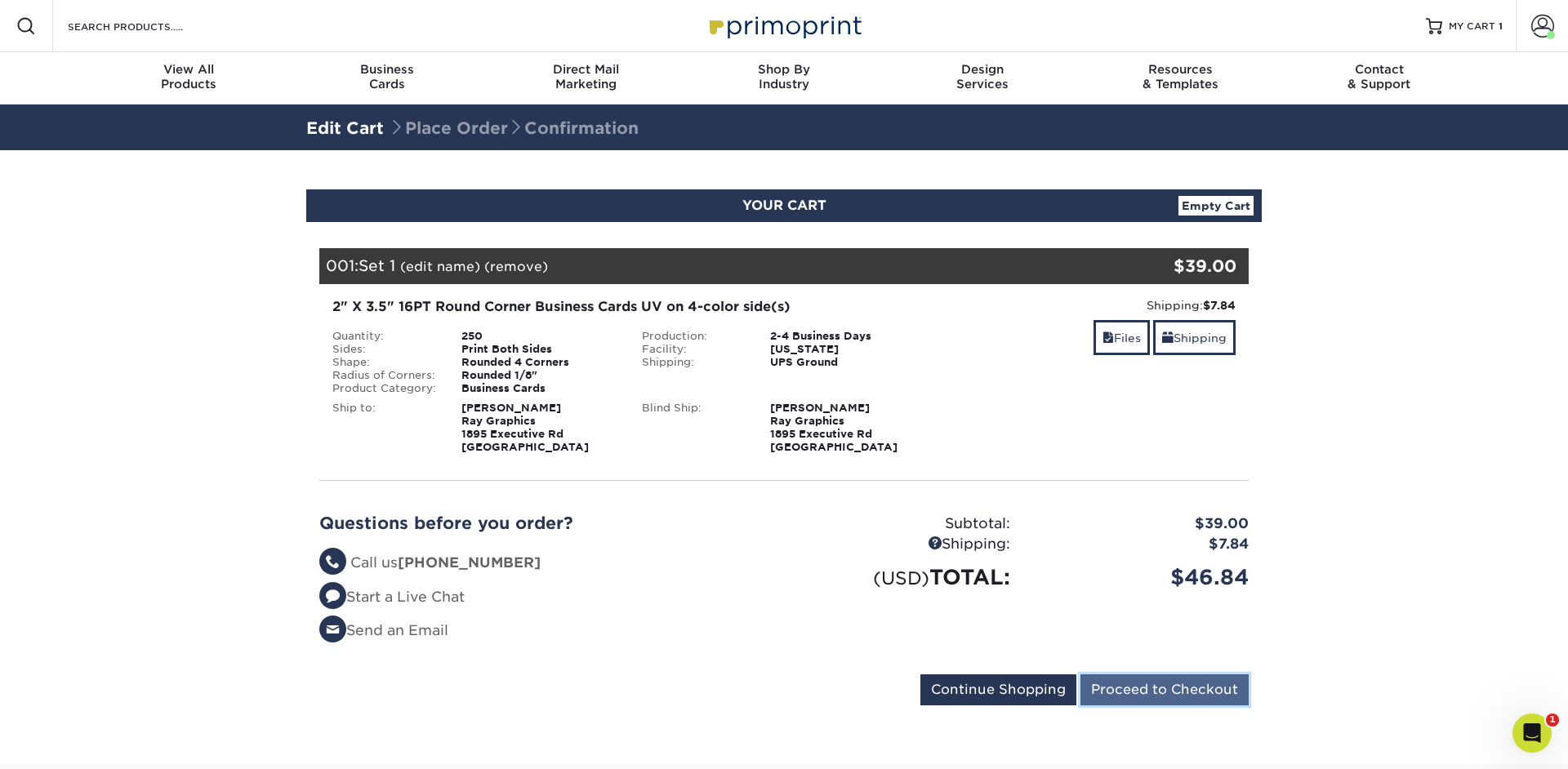
click at [1115, 689] on input "Proceed to Checkout" at bounding box center [1164, 689] width 168 height 31
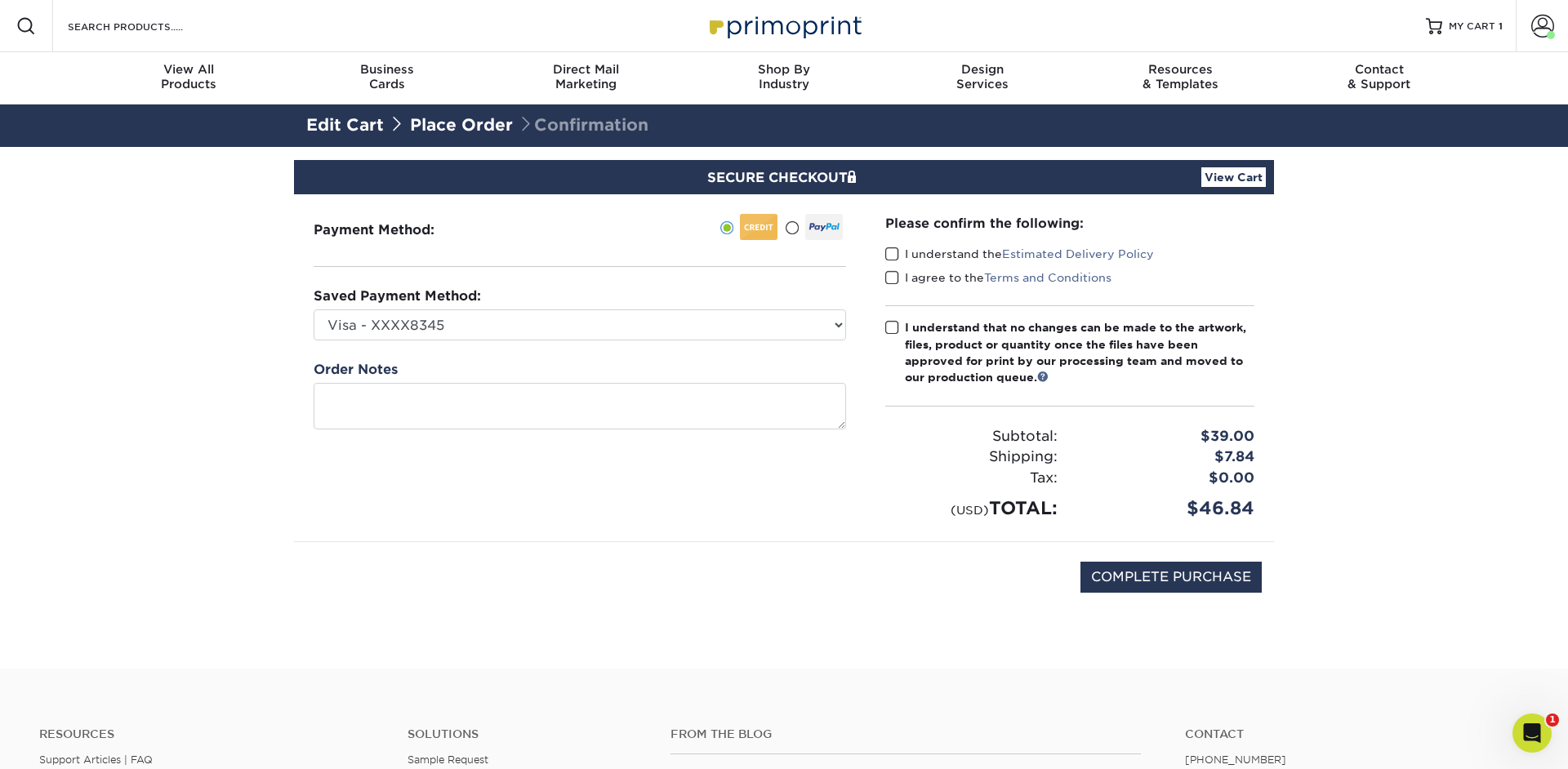
drag, startPoint x: 939, startPoint y: 252, endPoint x: 939, endPoint y: 273, distance: 21.0
click at [939, 252] on label "I understand the Estimated Delivery Policy" at bounding box center [1019, 254] width 269 height 16
click at [0, 0] on input "I understand the Estimated Delivery Policy" at bounding box center [0, 0] width 0 height 0
click at [939, 278] on label "I agree to the Terms and Conditions" at bounding box center [998, 277] width 226 height 16
click at [0, 0] on input "I agree to the Terms and Conditions" at bounding box center [0, 0] width 0 height 0
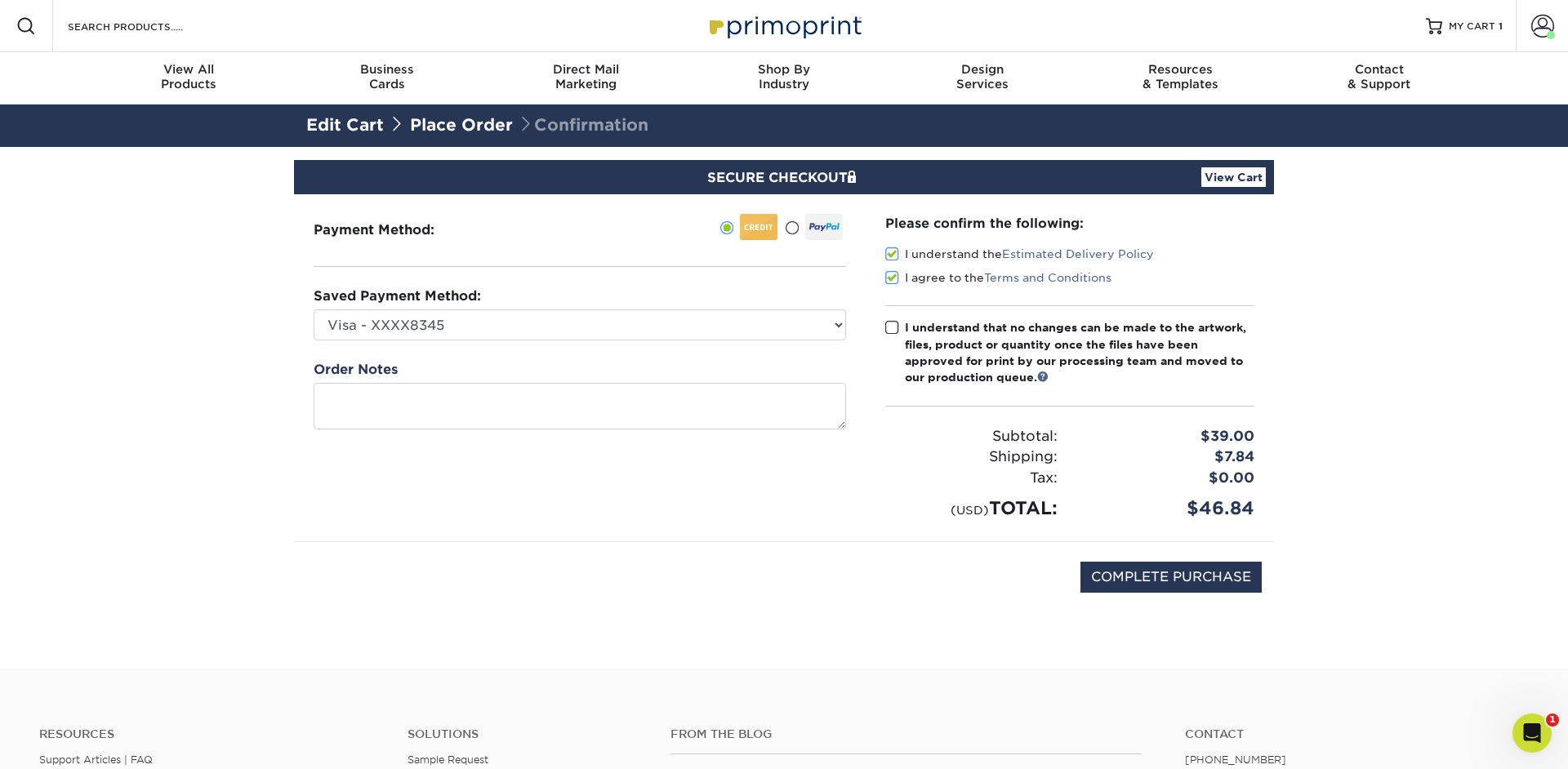
click at [936, 334] on div "I understand that no changes can be made to the artwork, files, product or quan…" at bounding box center [1079, 352] width 349 height 67
click at [0, 0] on input "I understand that no changes can be made to the artwork, files, product or quan…" at bounding box center [0, 0] width 0 height 0
click at [1162, 573] on input "COMPLETE PURCHASE" at bounding box center [1171, 577] width 181 height 31
type input "PROCESSING, PLEASE WAIT..."
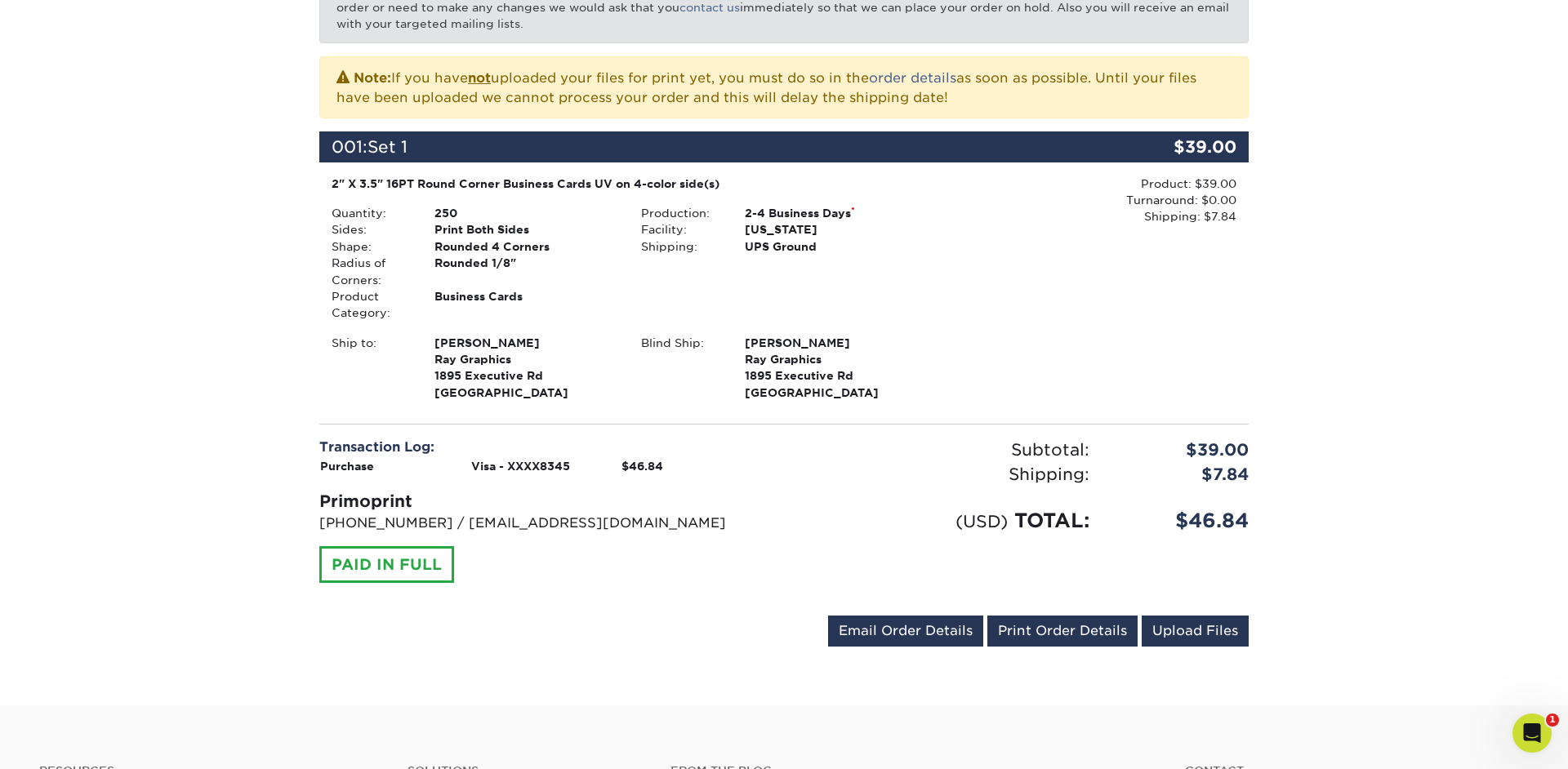
scroll to position [324, 0]
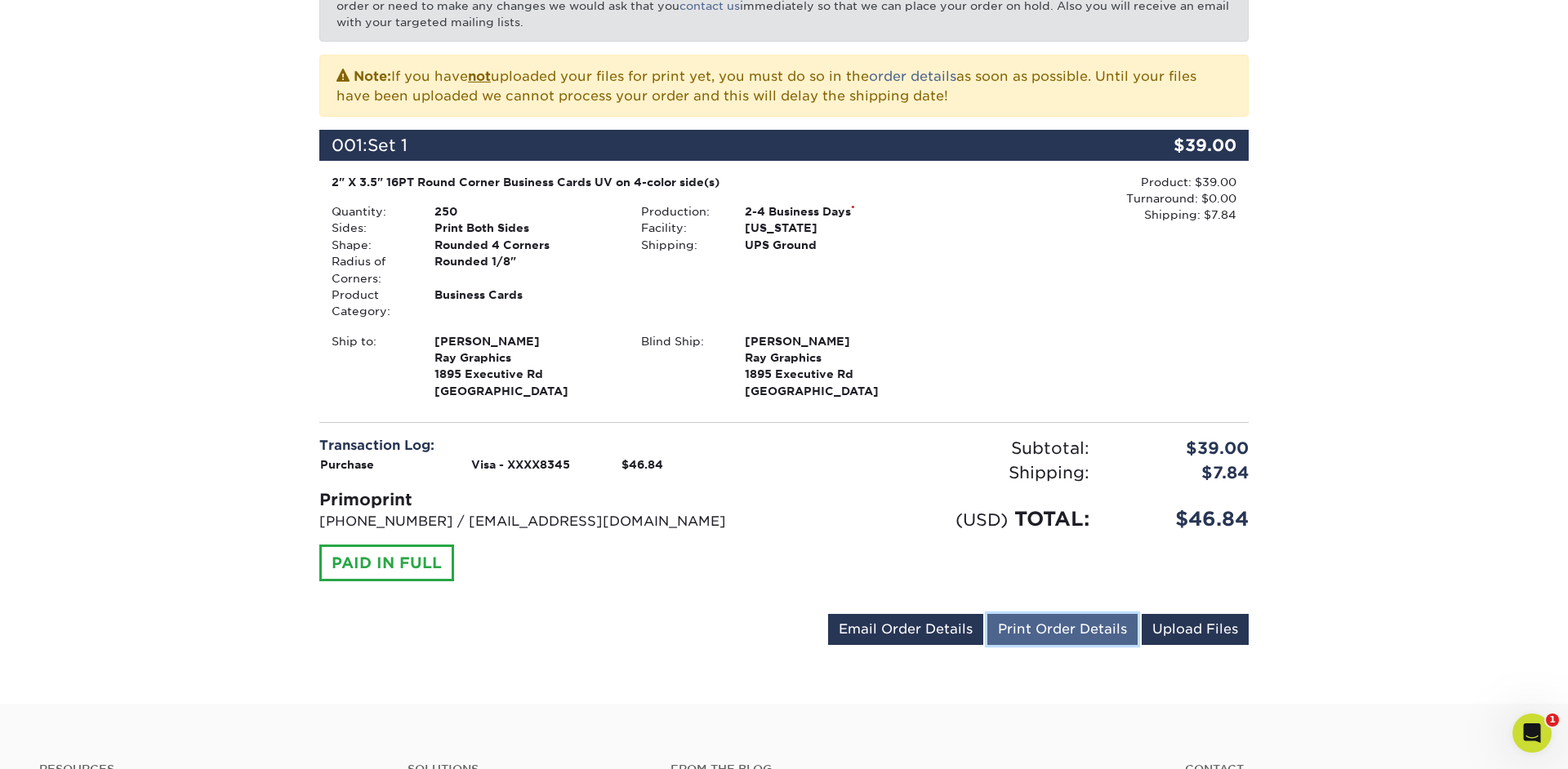
click at [1073, 628] on link "Print Order Details" at bounding box center [1063, 629] width 150 height 31
click at [691, 309] on div "Production: 2-4 Business Days * Facility: [US_STATE] Shipping: UPS Ground" at bounding box center [783, 261] width 309 height 116
